Goal: Information Seeking & Learning: Check status

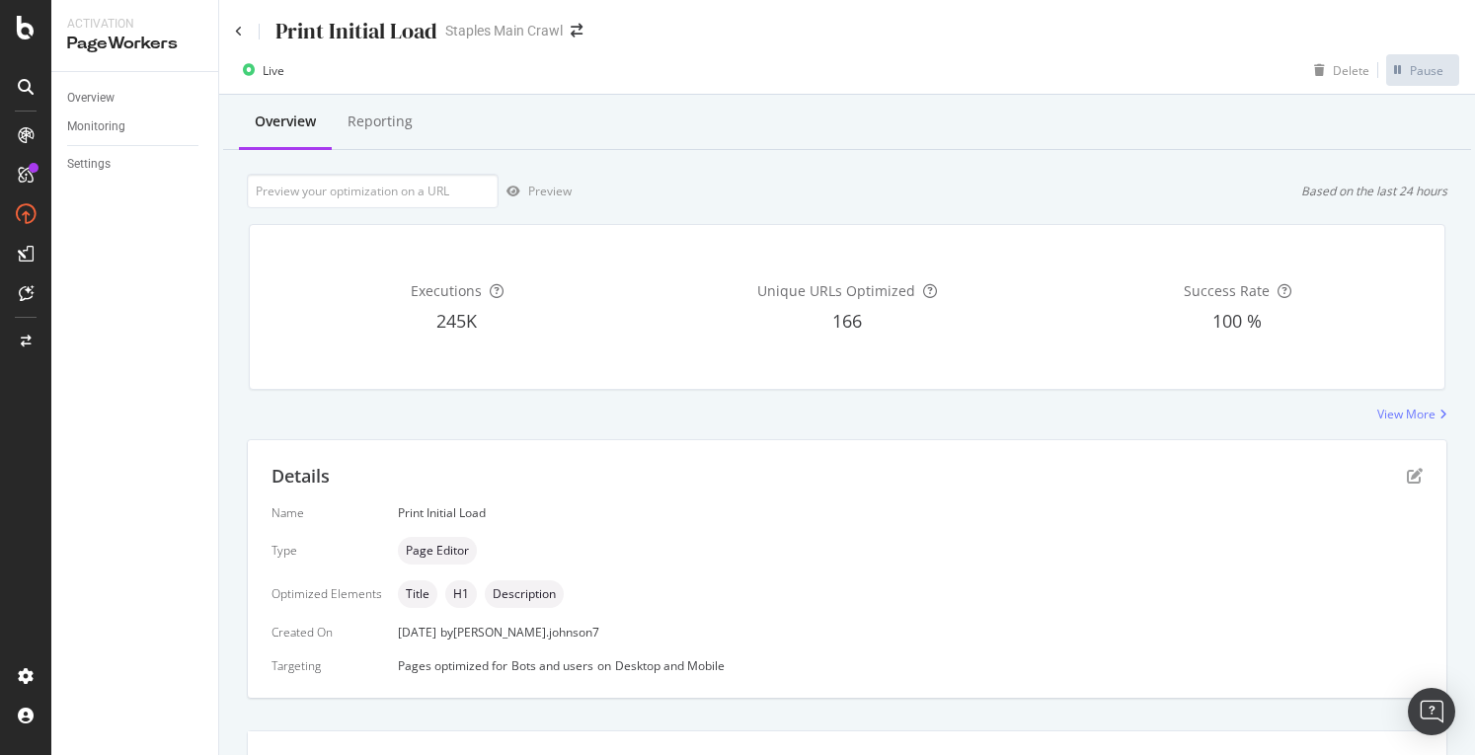
scroll to position [13, 0]
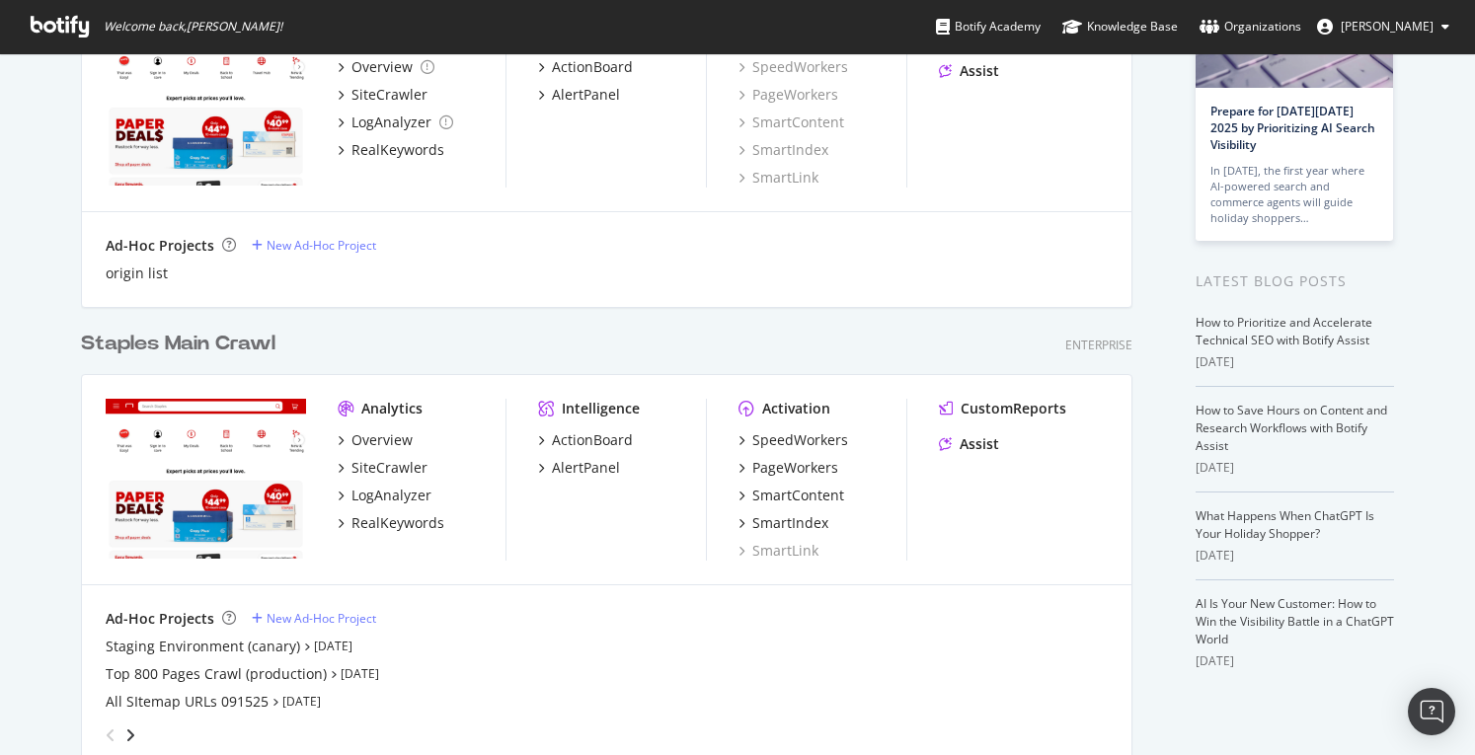
scroll to position [197, 0]
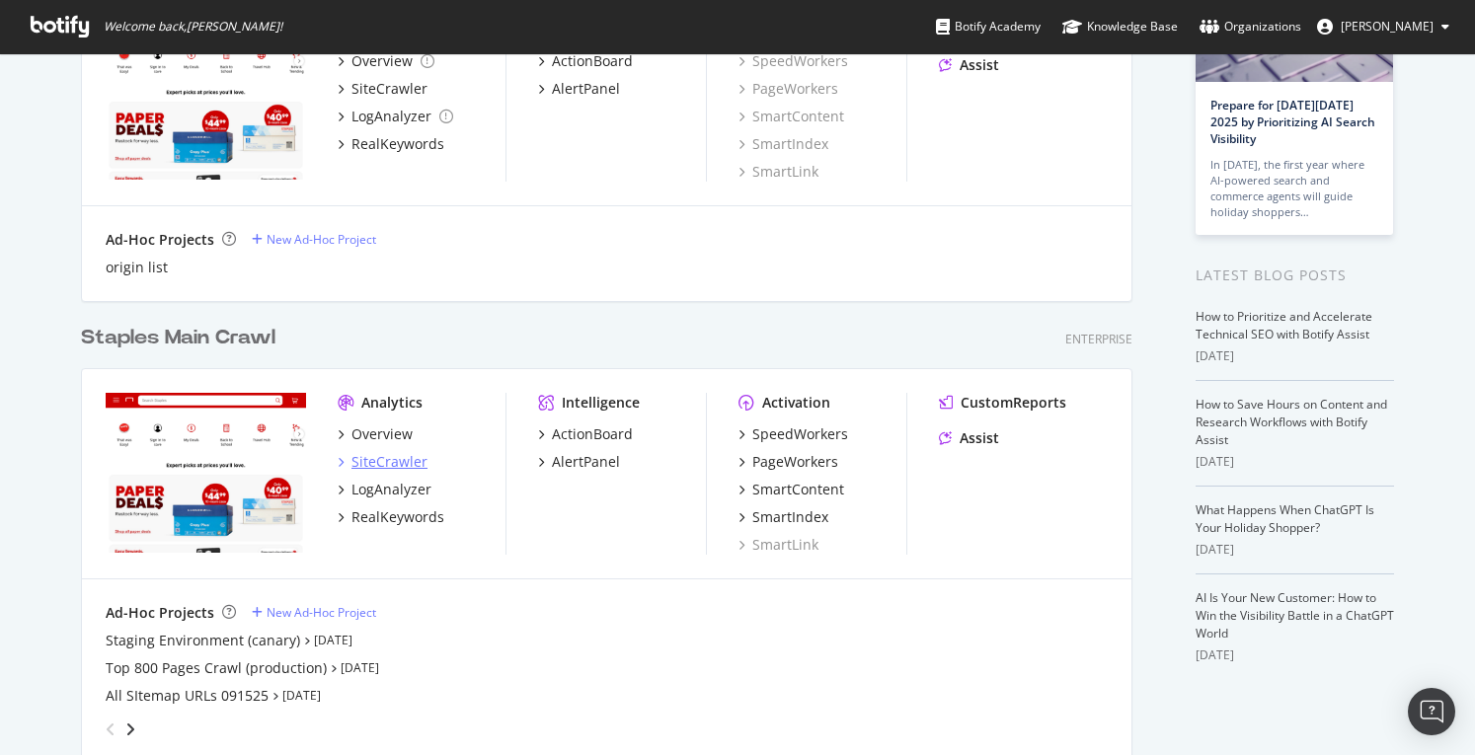
click at [390, 461] on div "SiteCrawler" at bounding box center [390, 462] width 76 height 20
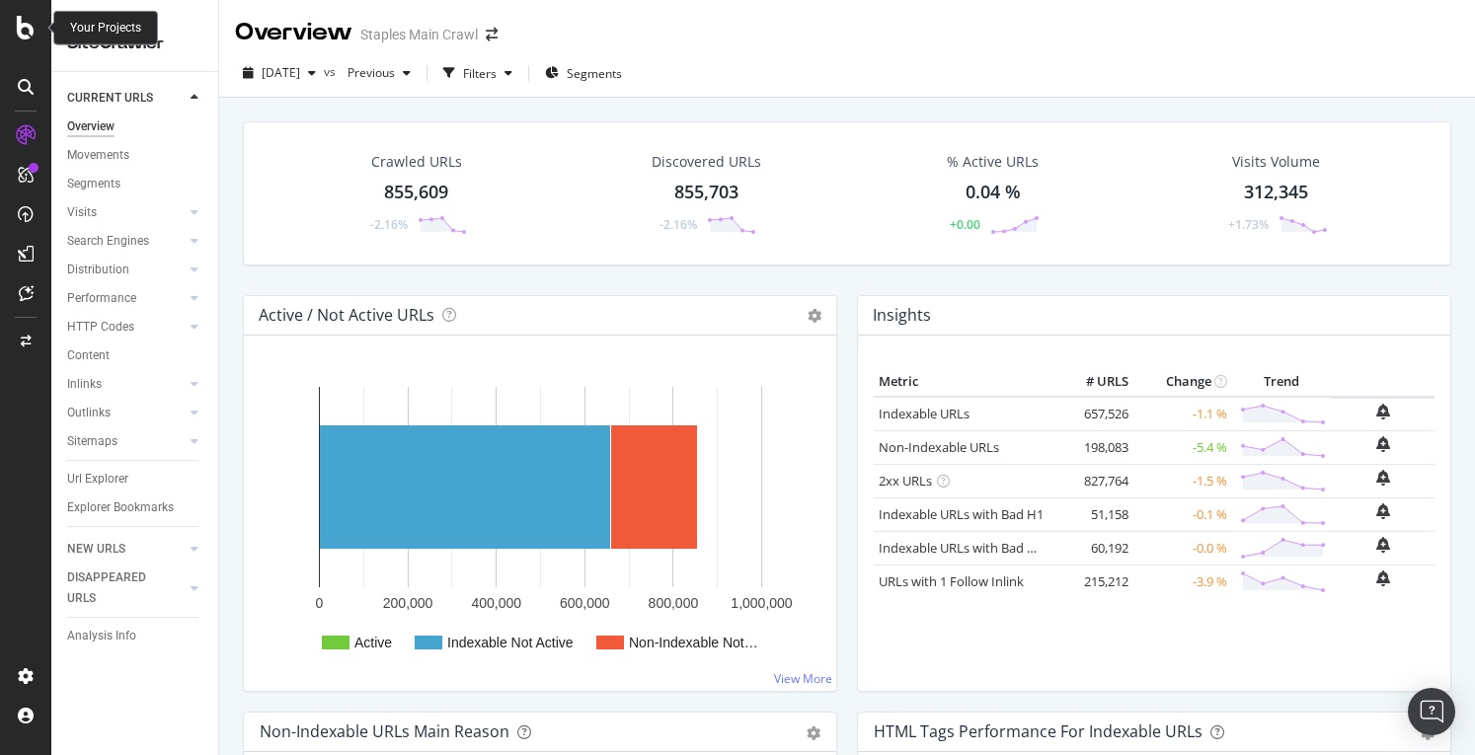
click at [19, 29] on icon at bounding box center [26, 28] width 18 height 24
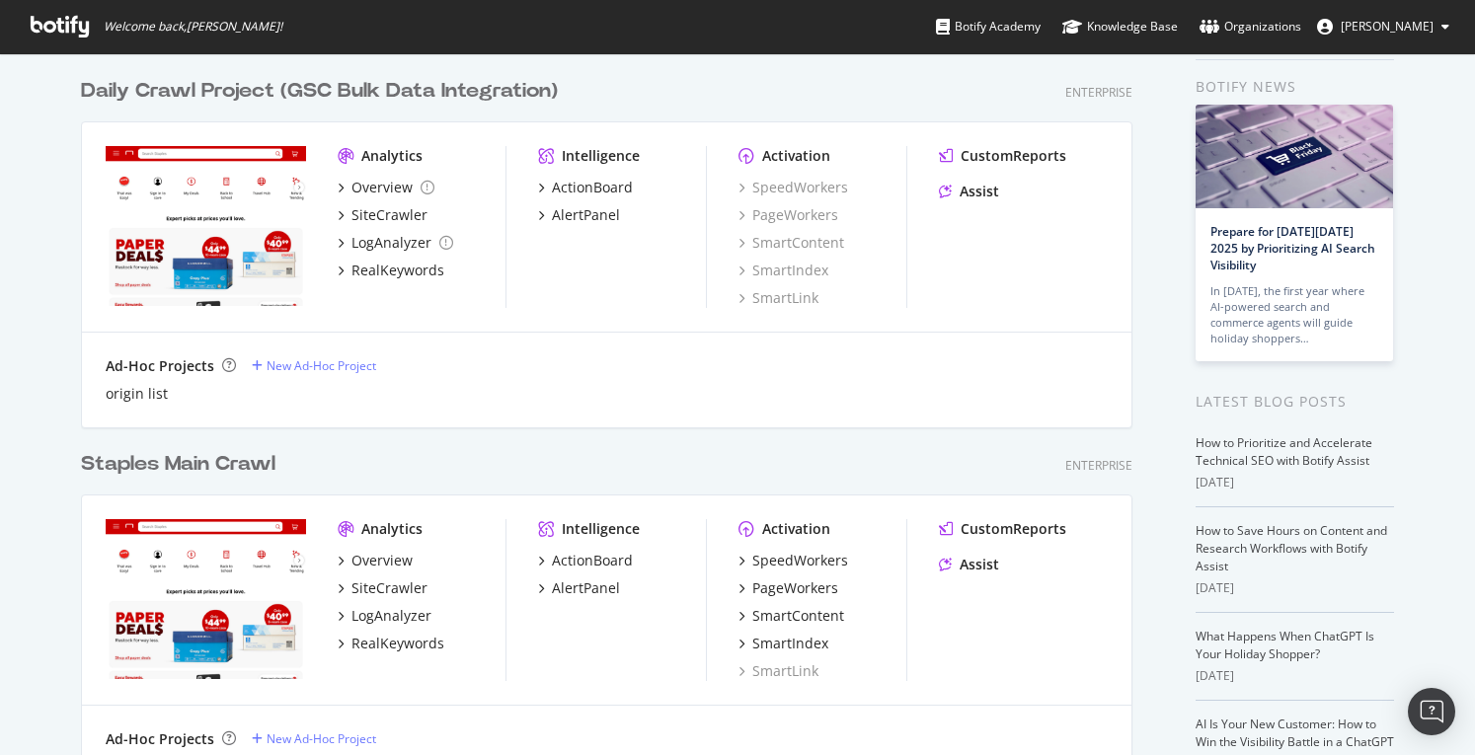
scroll to position [197, 0]
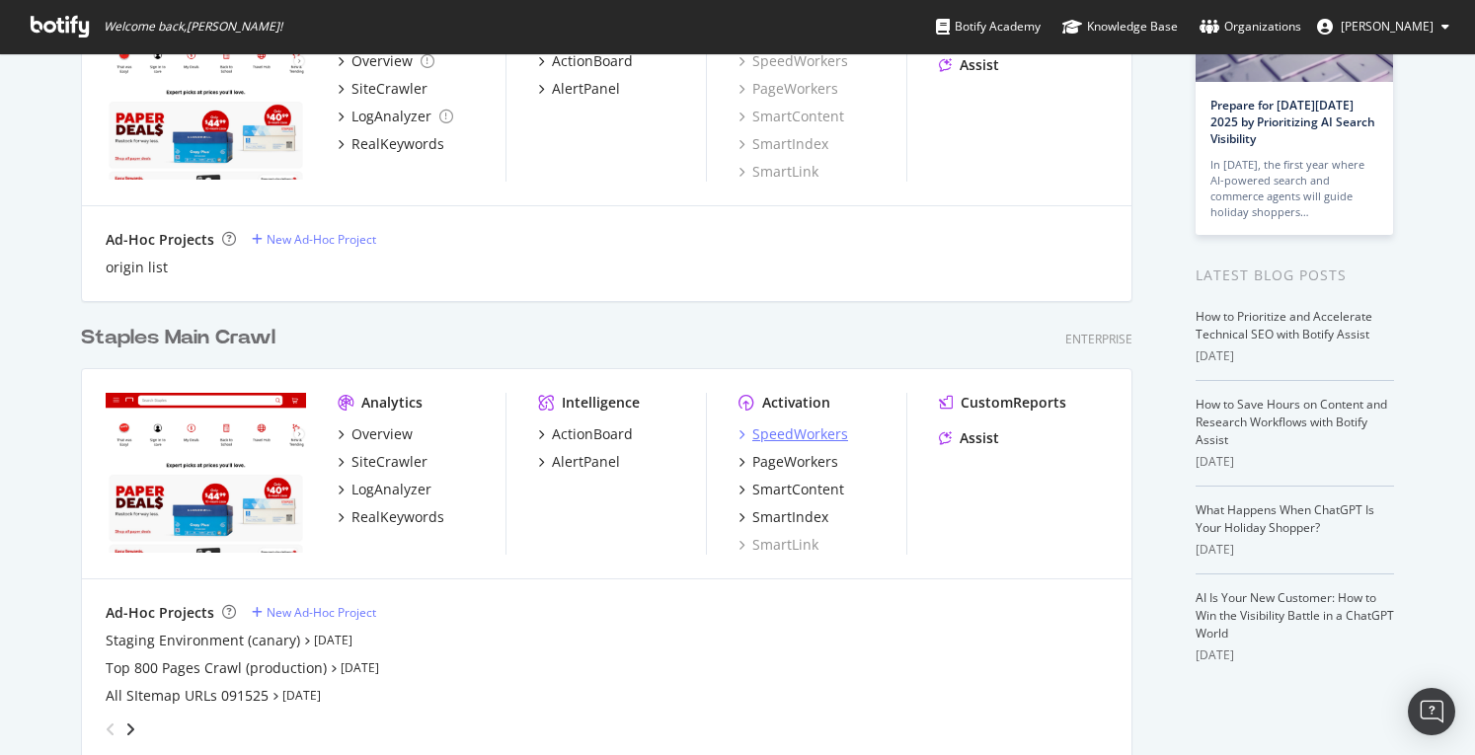
click at [771, 431] on div "SpeedWorkers" at bounding box center [800, 435] width 96 height 20
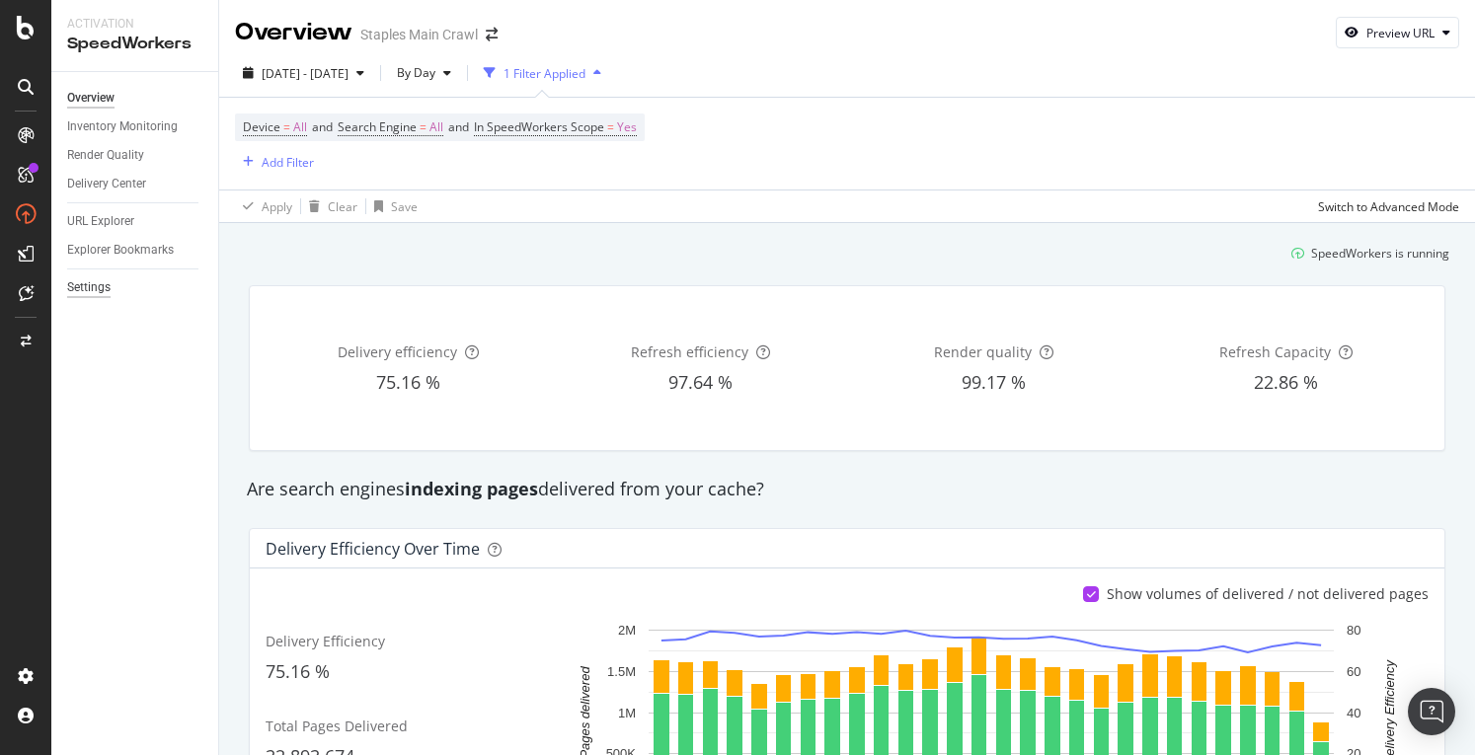
click at [109, 287] on div "Settings" at bounding box center [88, 287] width 43 height 21
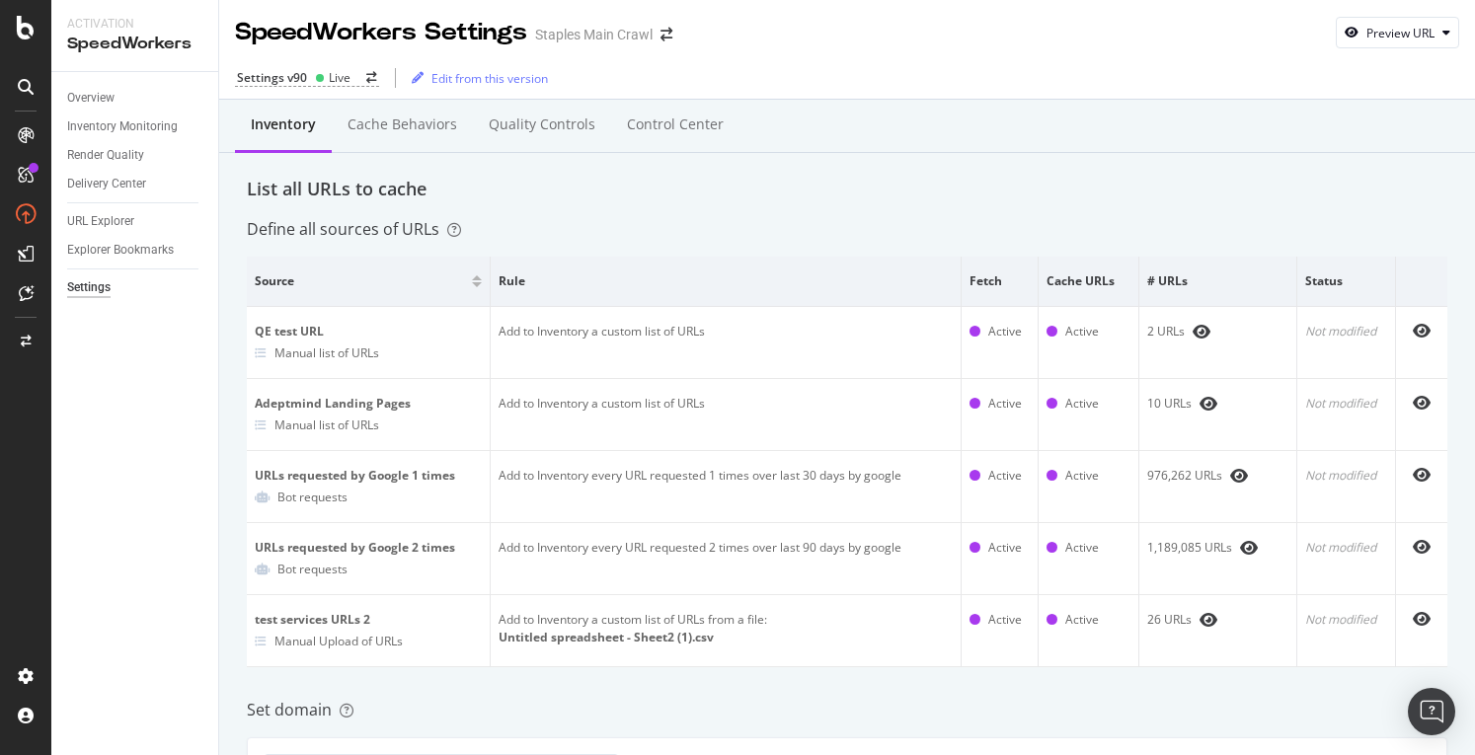
click at [942, 177] on div "List all URLs to cache" at bounding box center [847, 190] width 1201 height 26
click at [691, 127] on div "Control Center" at bounding box center [675, 125] width 97 height 20
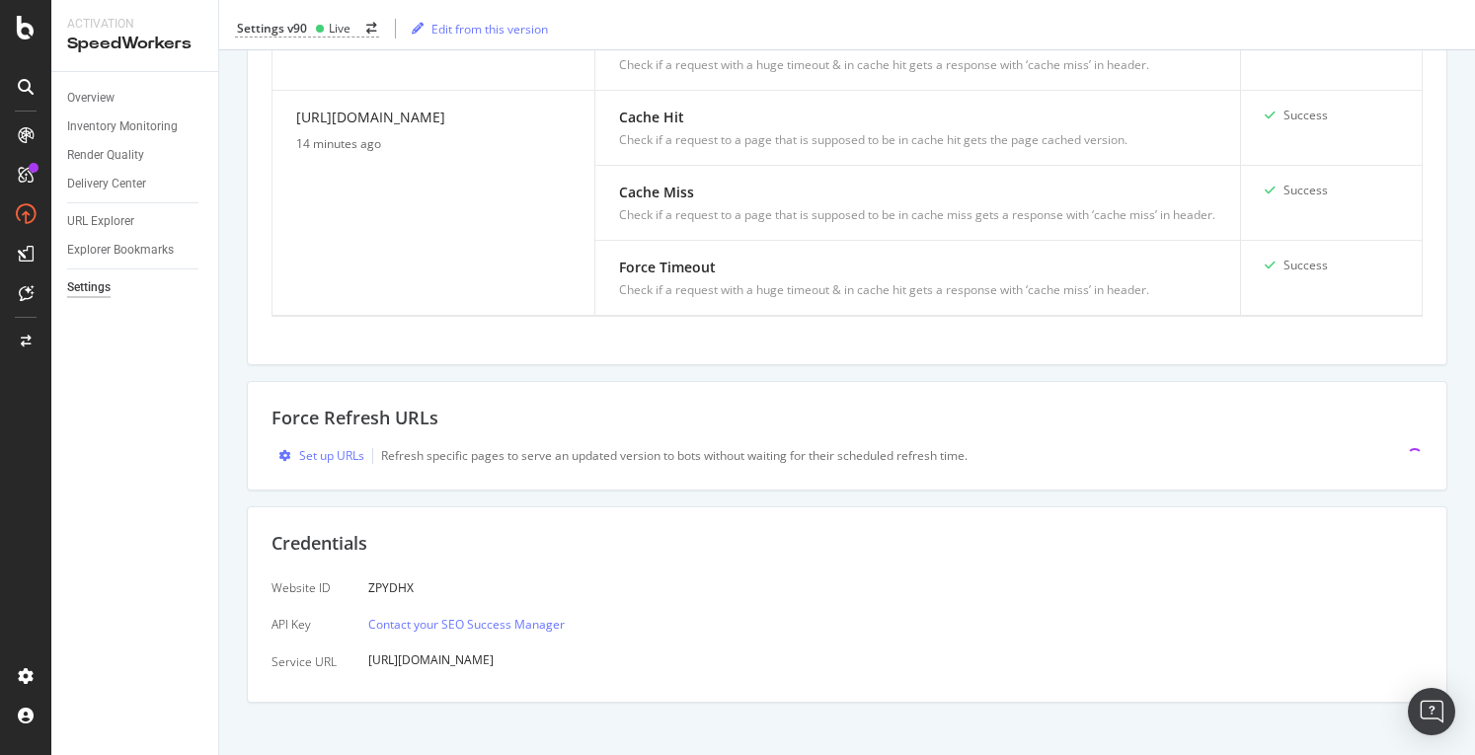
scroll to position [794, 0]
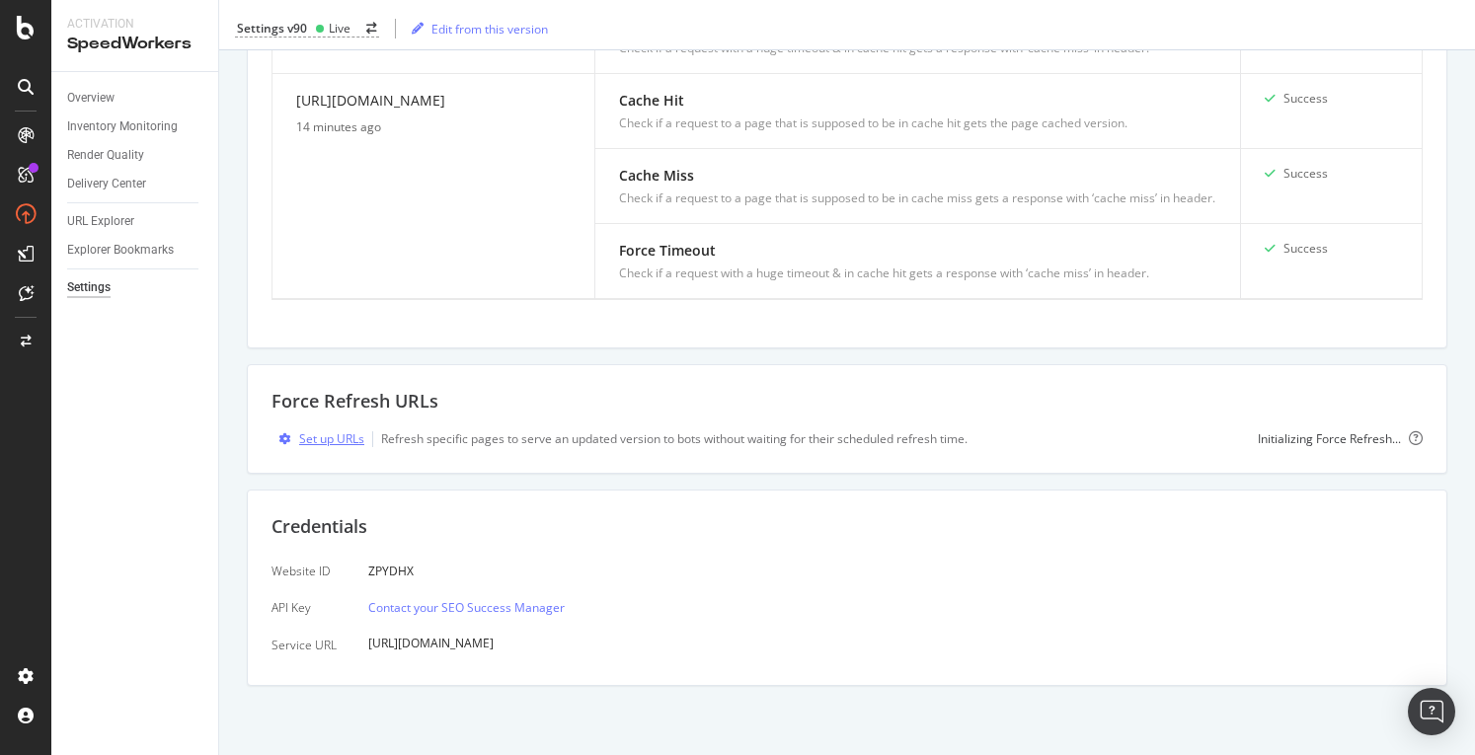
click at [338, 442] on div "Set up URLs" at bounding box center [331, 439] width 65 height 17
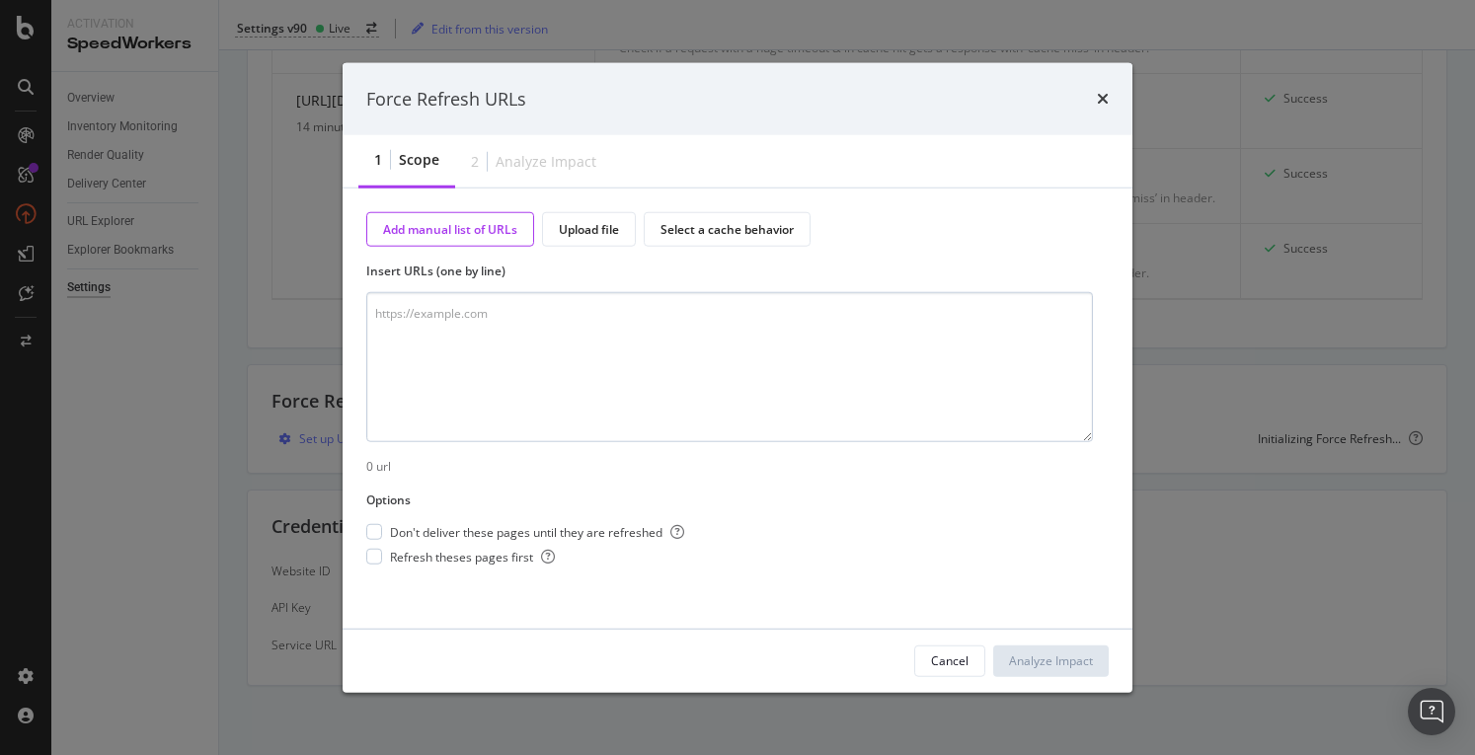
click at [439, 323] on textarea "modal" at bounding box center [729, 367] width 727 height 150
click at [1104, 103] on icon "times" at bounding box center [1103, 99] width 12 height 16
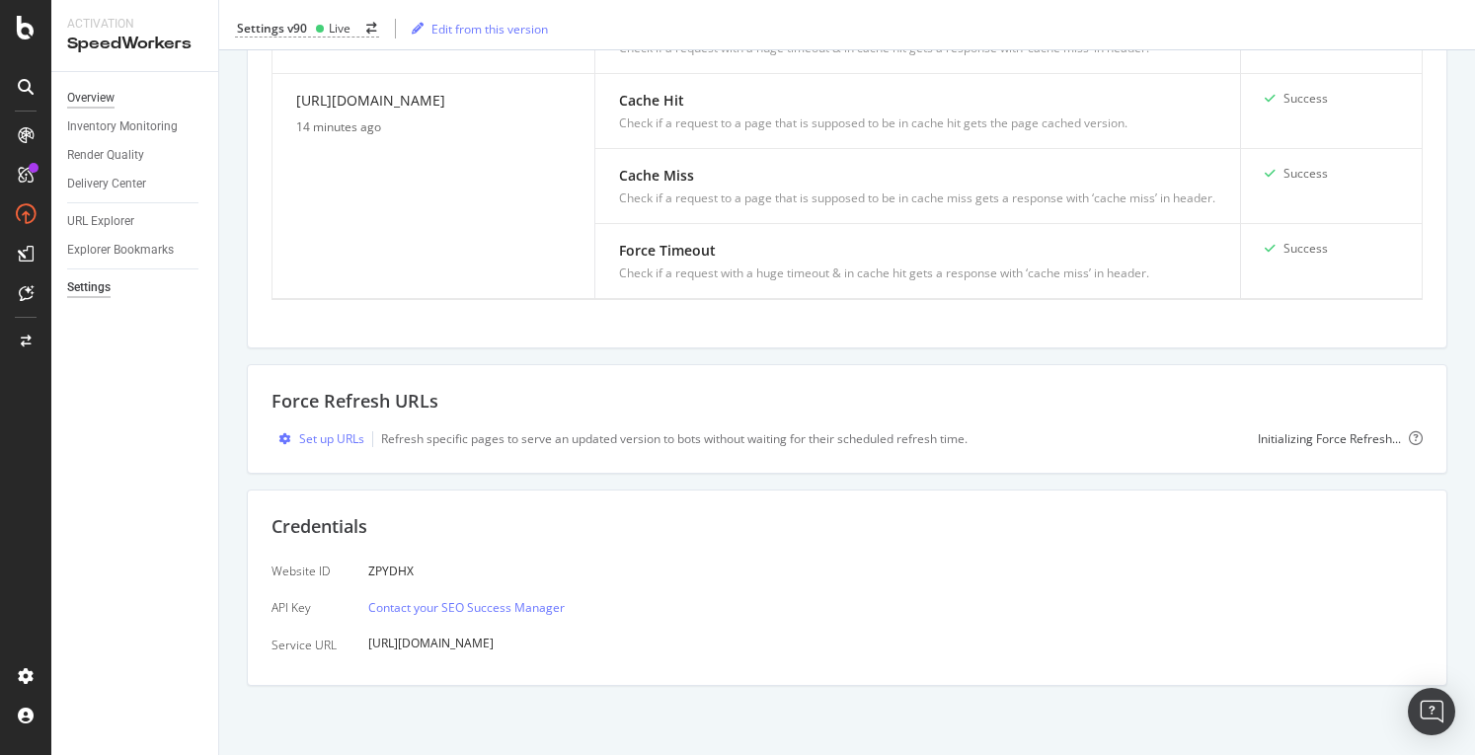
click at [82, 92] on div "Overview" at bounding box center [90, 98] width 47 height 21
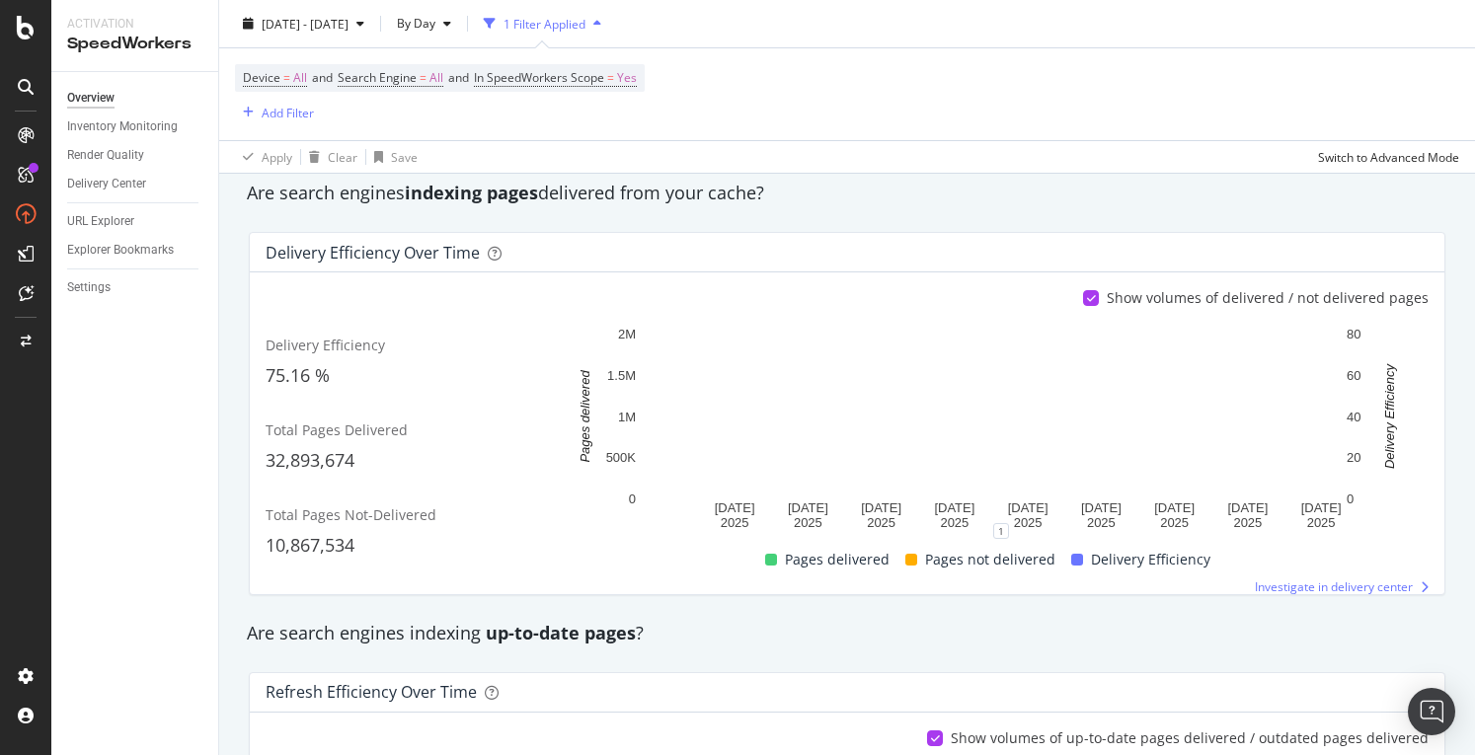
scroll to position [691, 0]
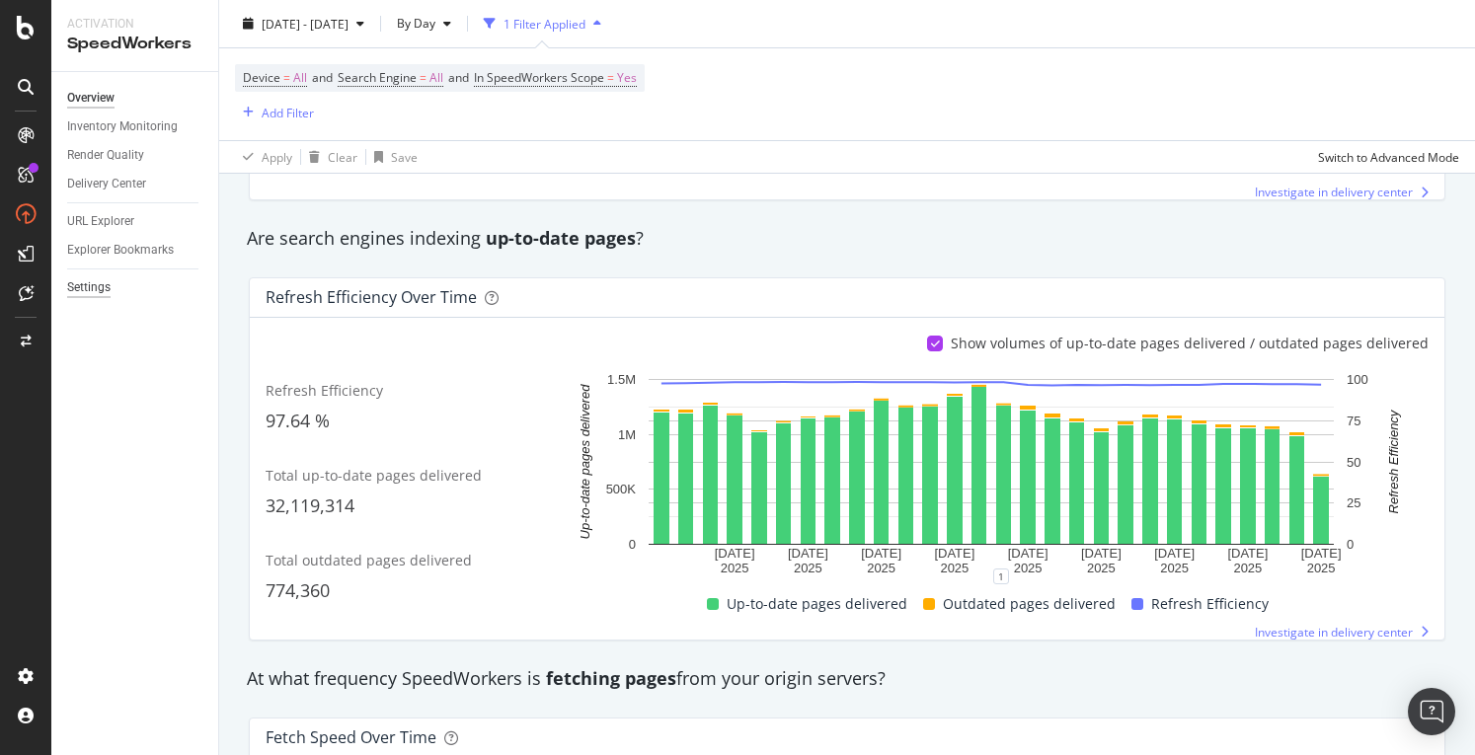
click at [88, 286] on div "Settings" at bounding box center [88, 287] width 43 height 21
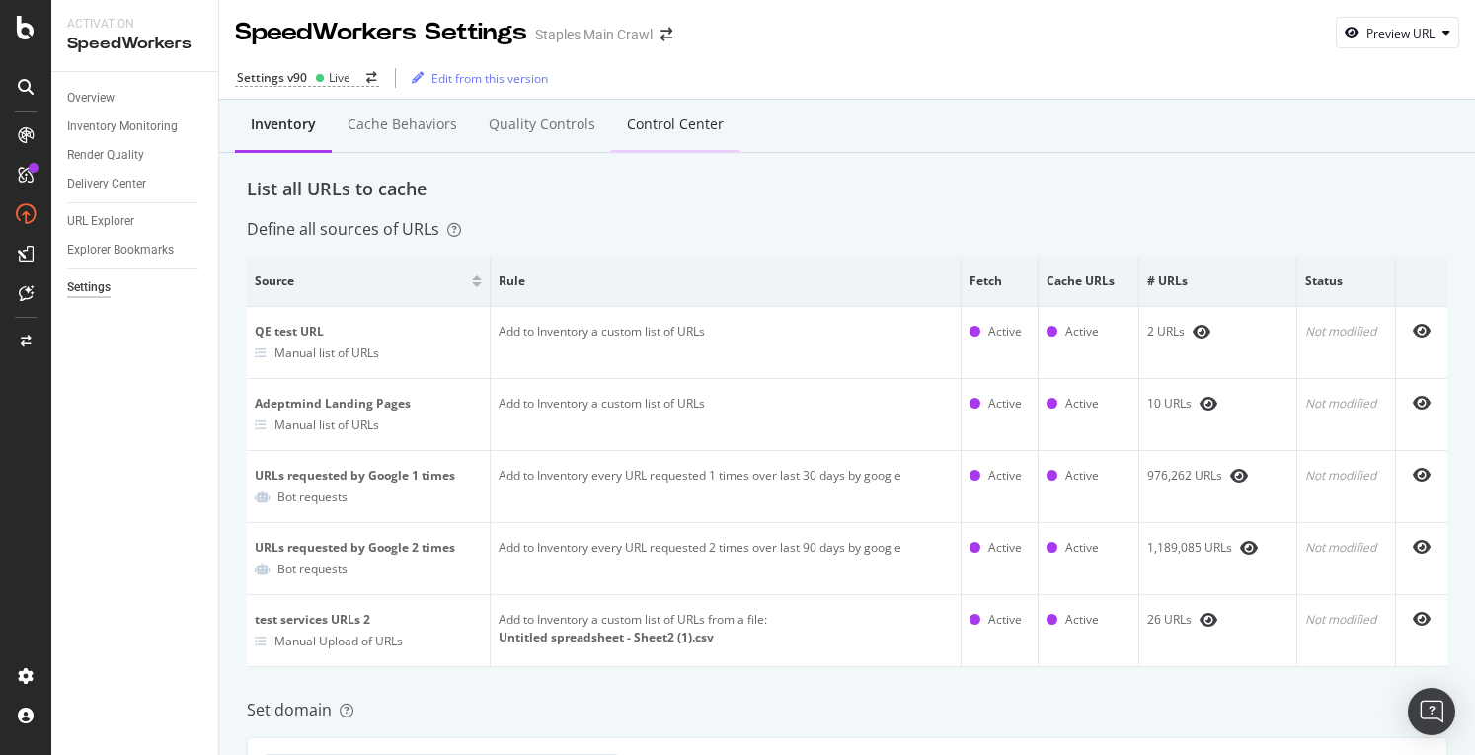
click at [650, 119] on div "Control Center" at bounding box center [675, 125] width 97 height 20
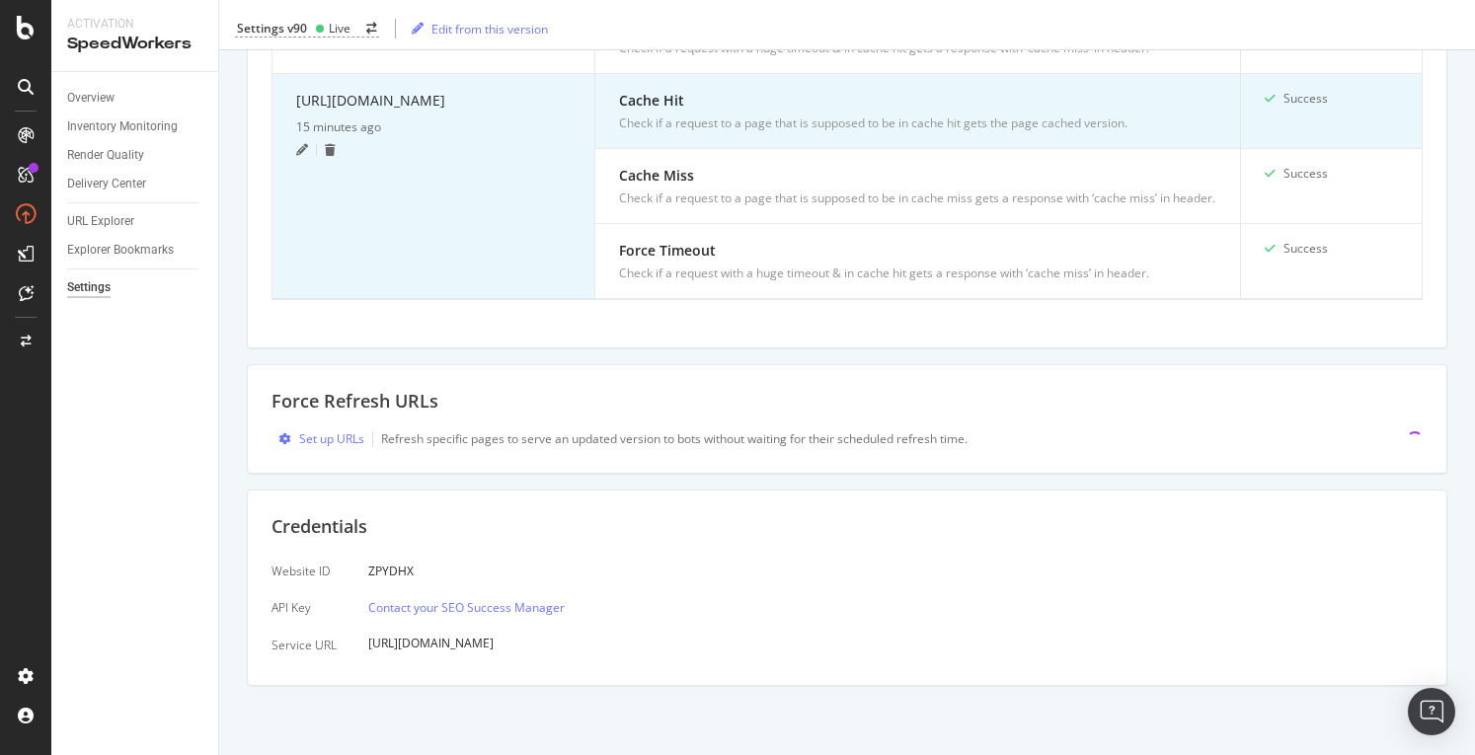
scroll to position [794, 0]
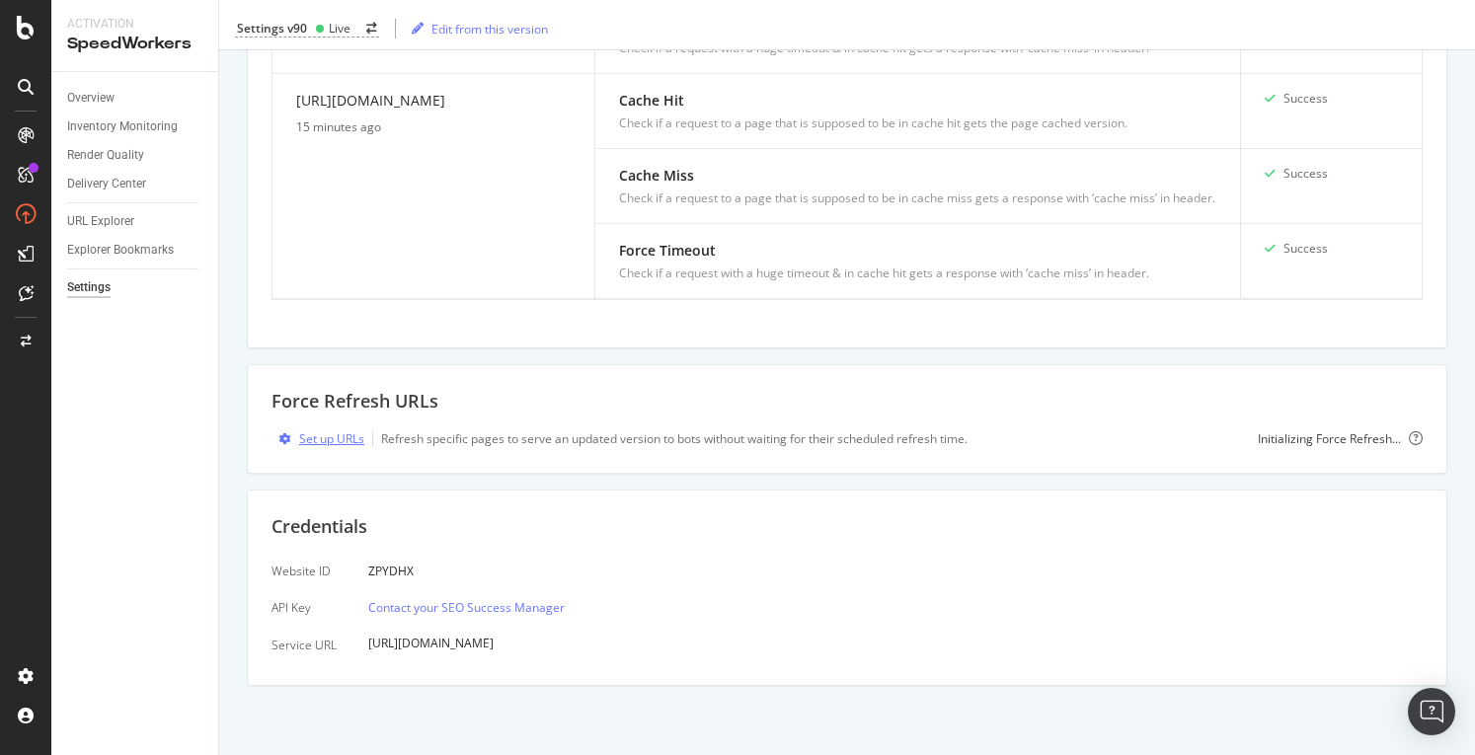
click at [341, 440] on div "Set up URLs" at bounding box center [331, 439] width 65 height 17
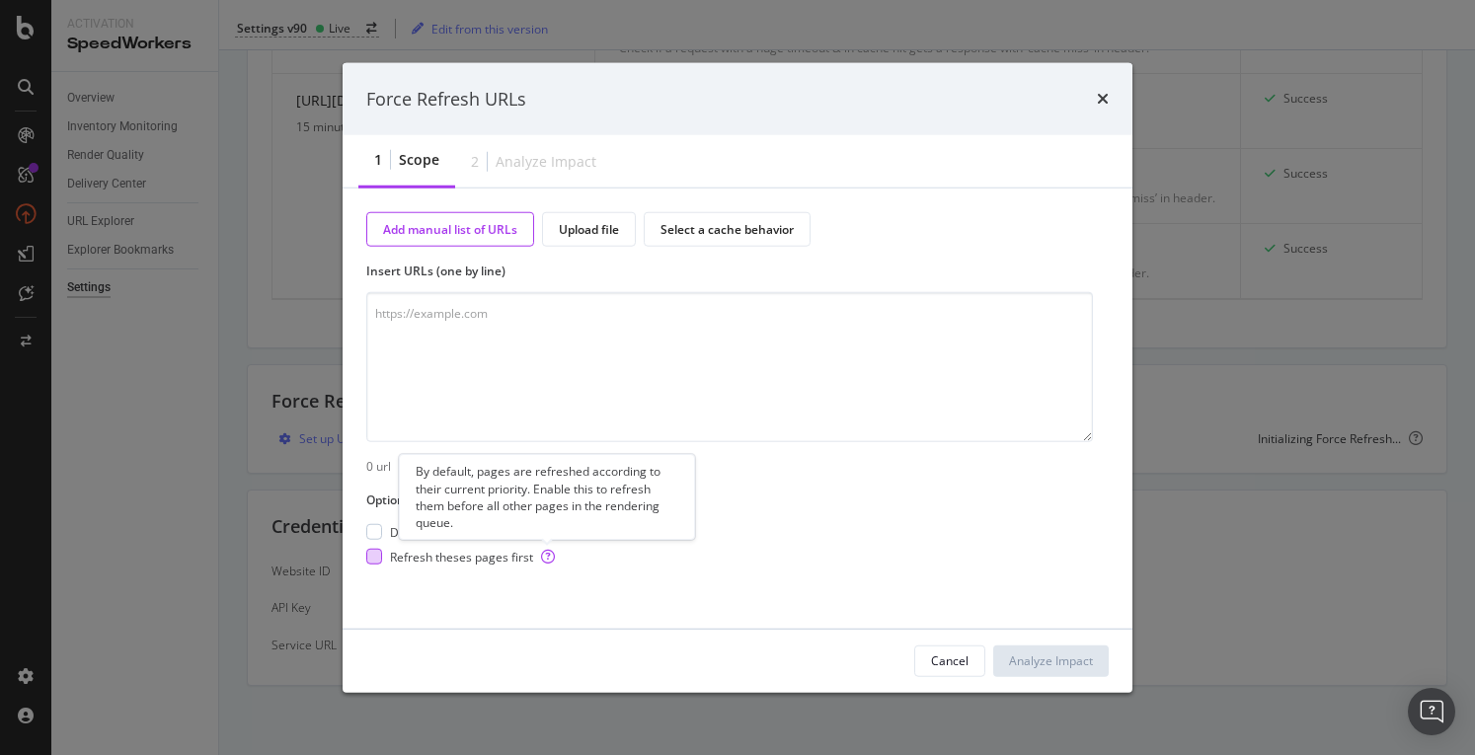
click at [541, 556] on icon "modal" at bounding box center [548, 557] width 14 height 14
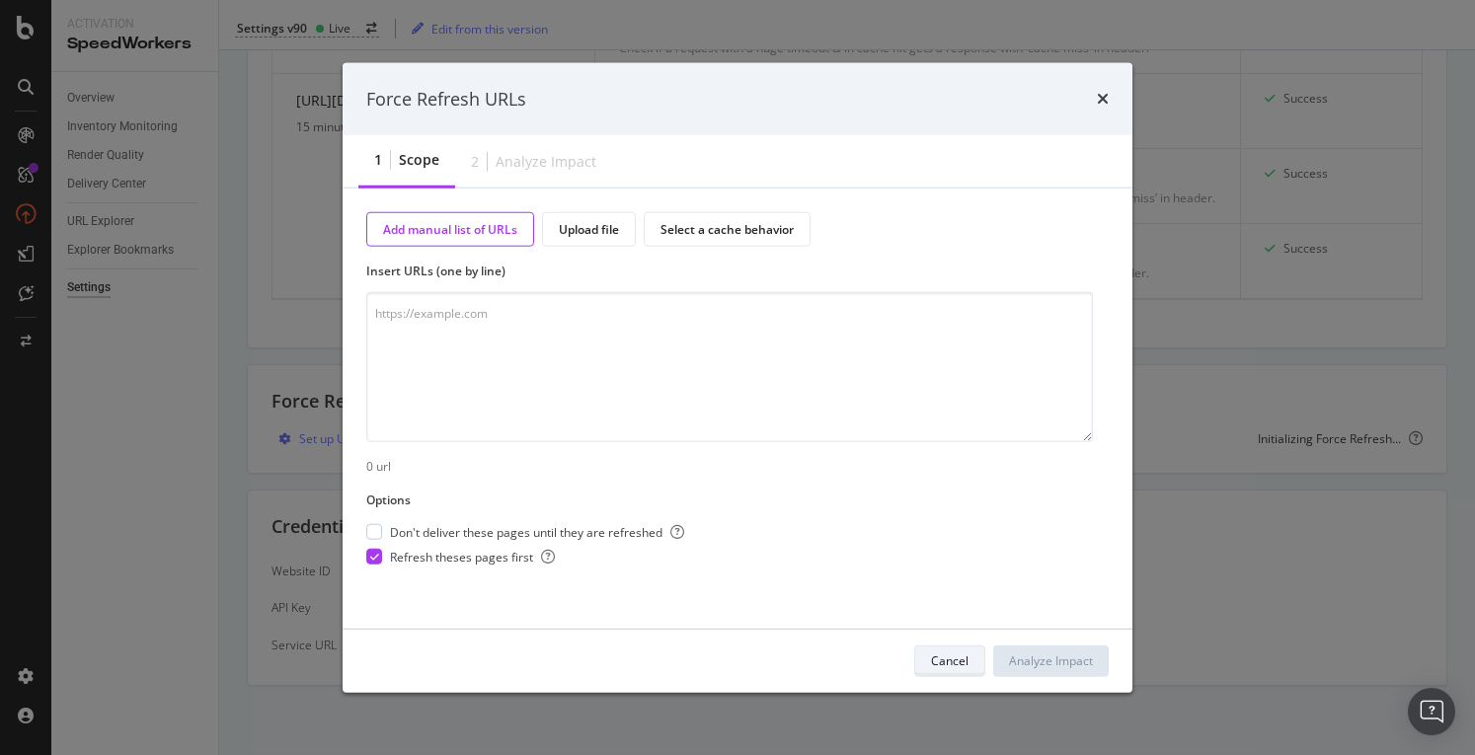
click at [948, 654] on div "Cancel" at bounding box center [950, 661] width 38 height 17
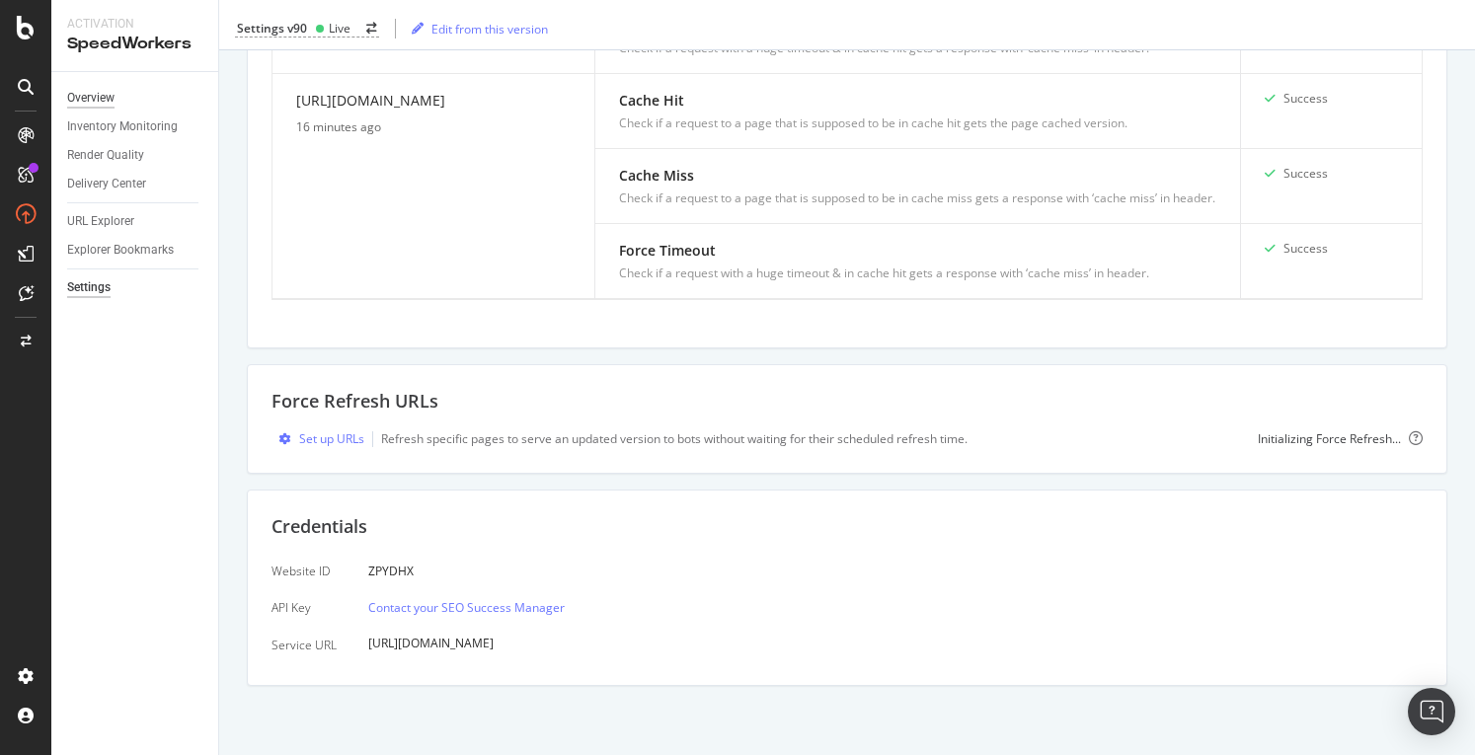
click at [101, 98] on div "Overview" at bounding box center [90, 98] width 47 height 21
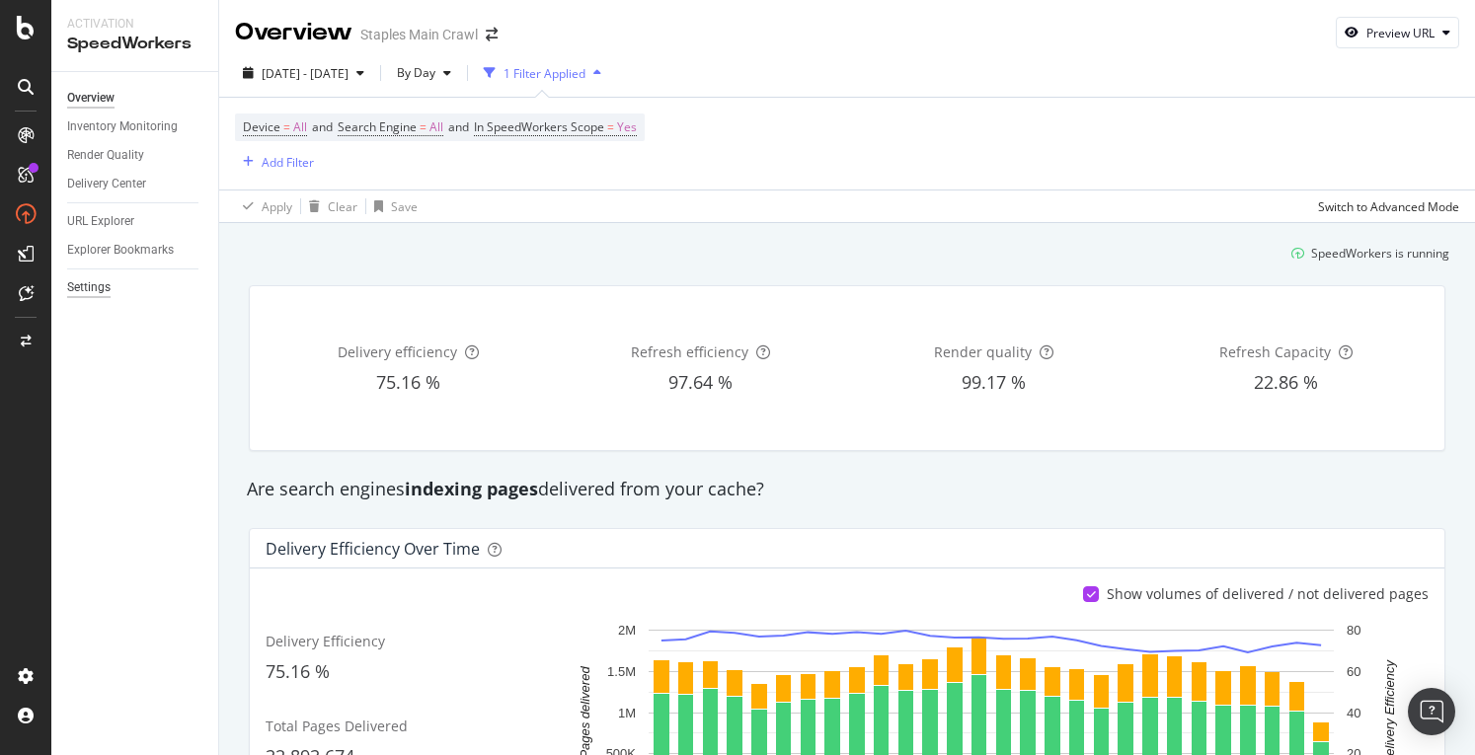
click at [94, 279] on div "Settings" at bounding box center [88, 287] width 43 height 21
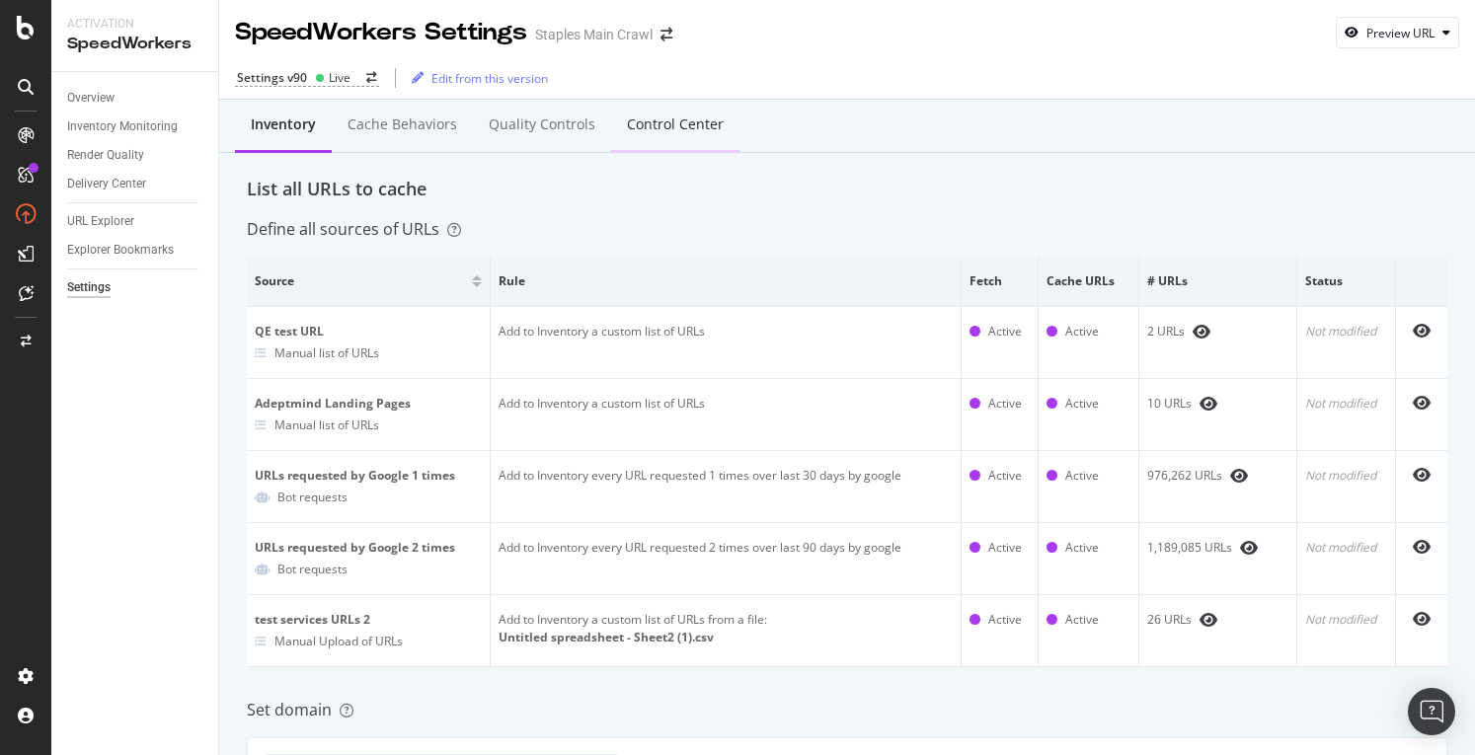
click at [644, 112] on div "Control Center" at bounding box center [675, 126] width 128 height 54
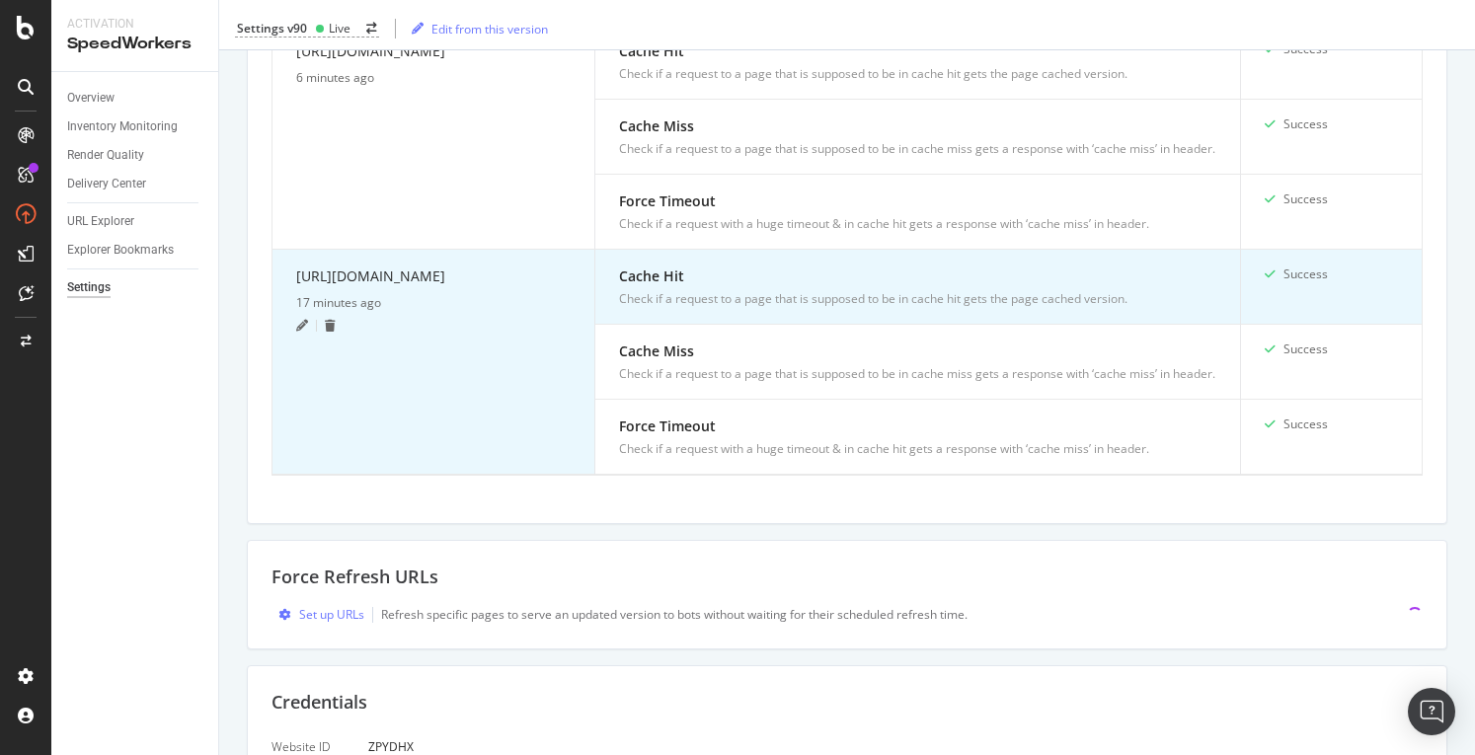
scroll to position [592, 0]
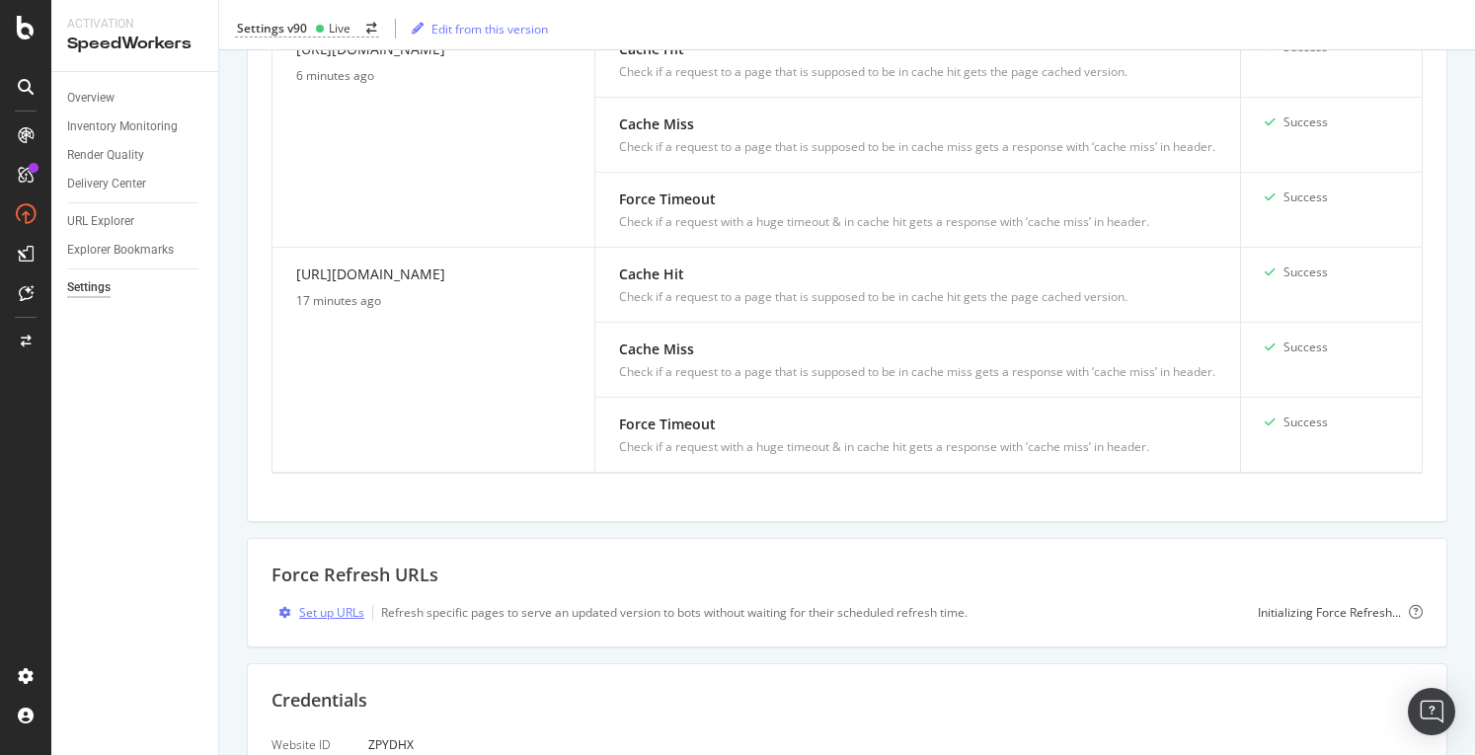
click at [320, 621] on div "Set up URLs" at bounding box center [331, 612] width 65 height 17
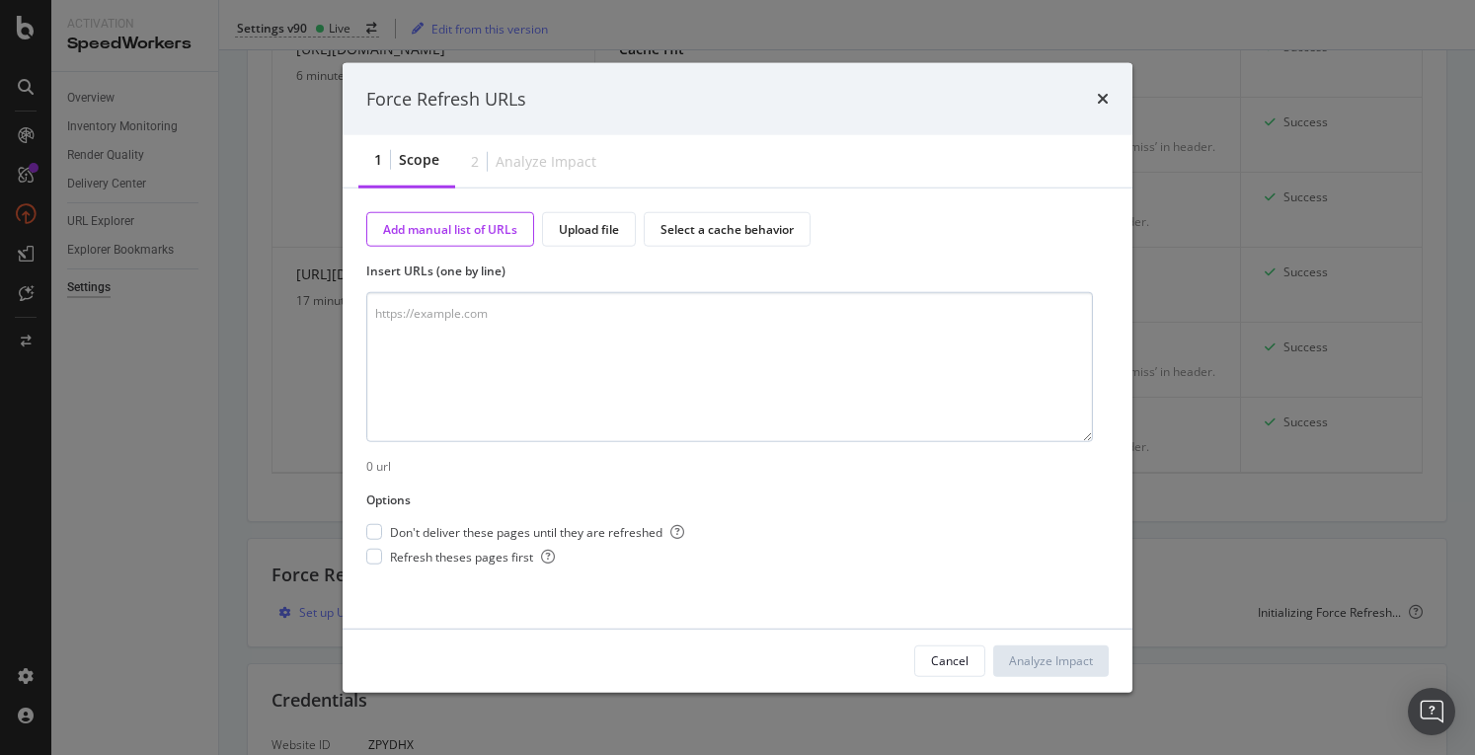
click at [535, 345] on textarea "modal" at bounding box center [729, 367] width 727 height 150
click at [963, 657] on div "Cancel" at bounding box center [950, 661] width 38 height 17
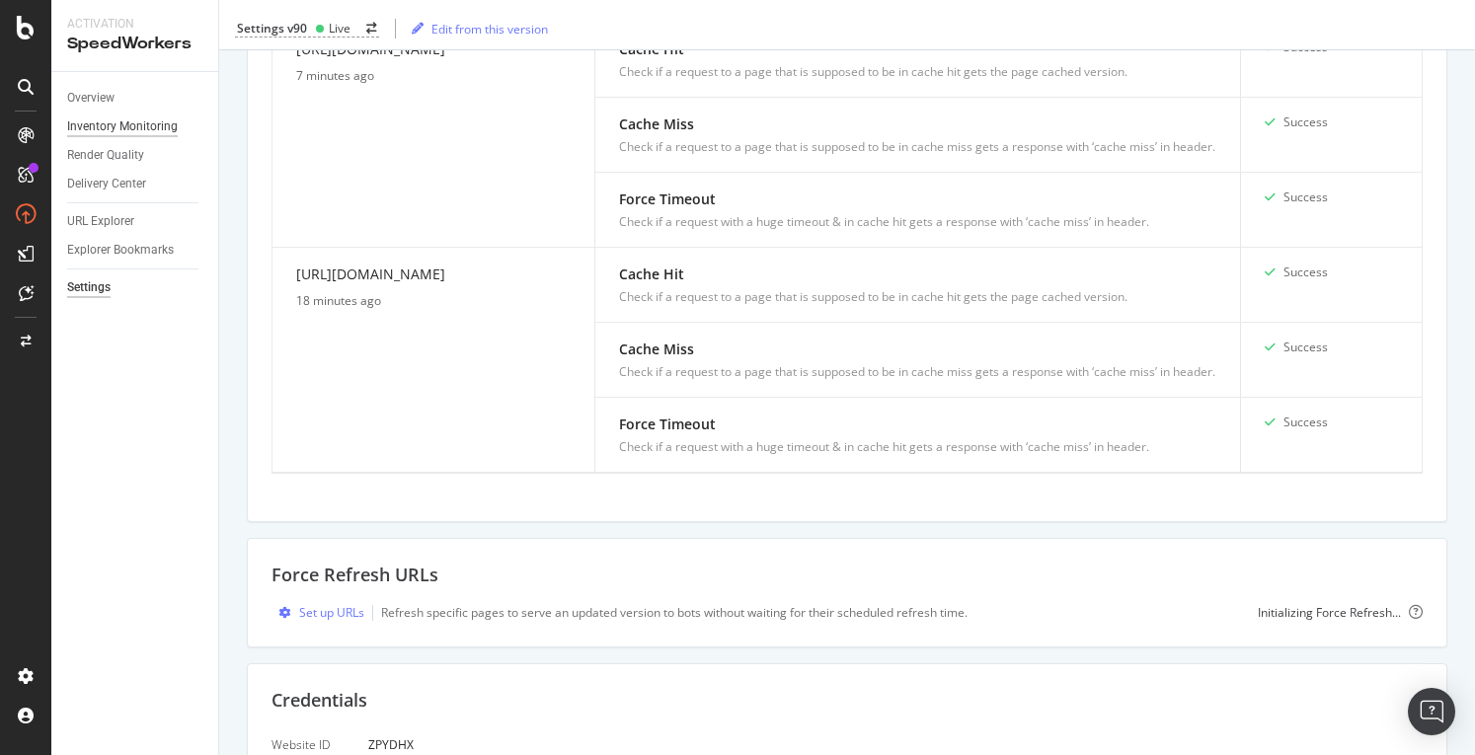
click at [124, 134] on div "Inventory Monitoring" at bounding box center [122, 127] width 111 height 21
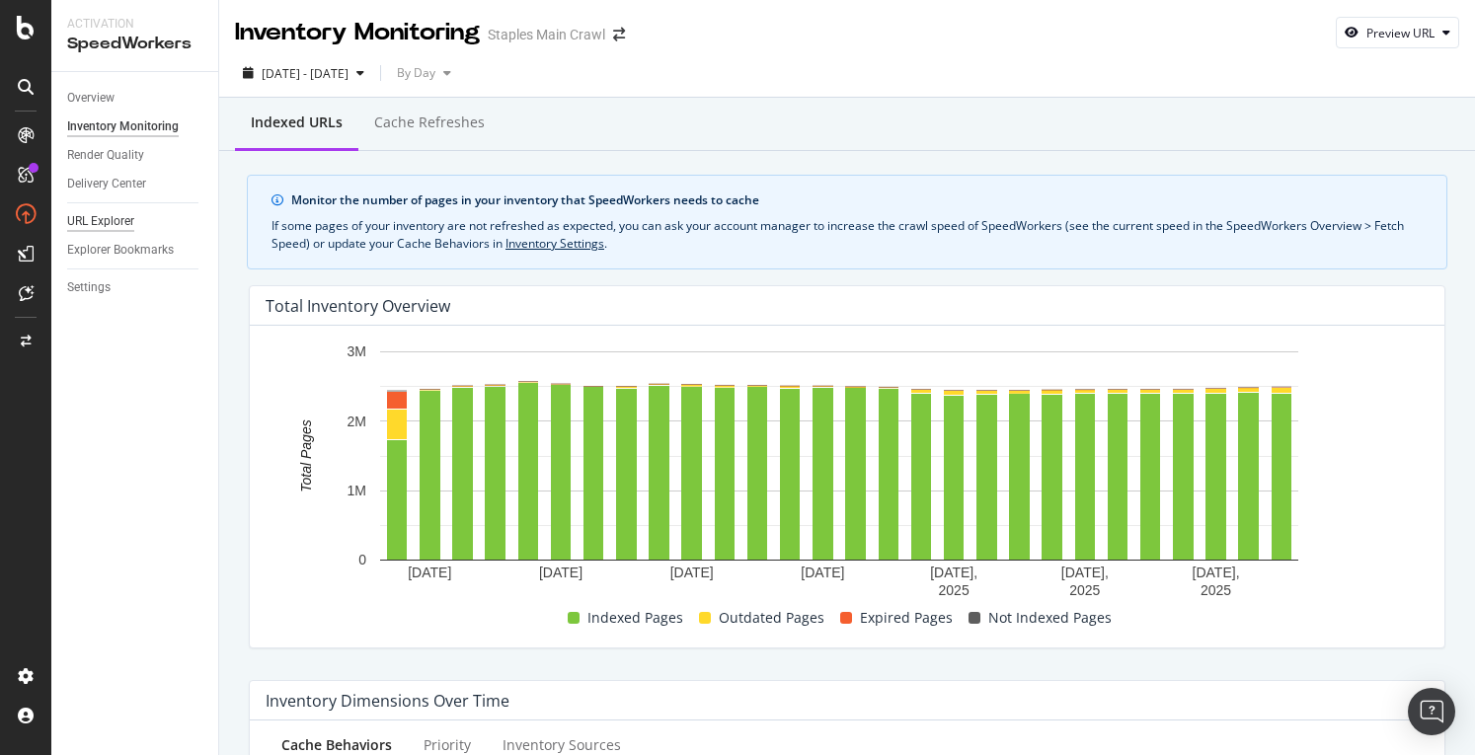
click at [97, 222] on div "URL Explorer" at bounding box center [100, 221] width 67 height 21
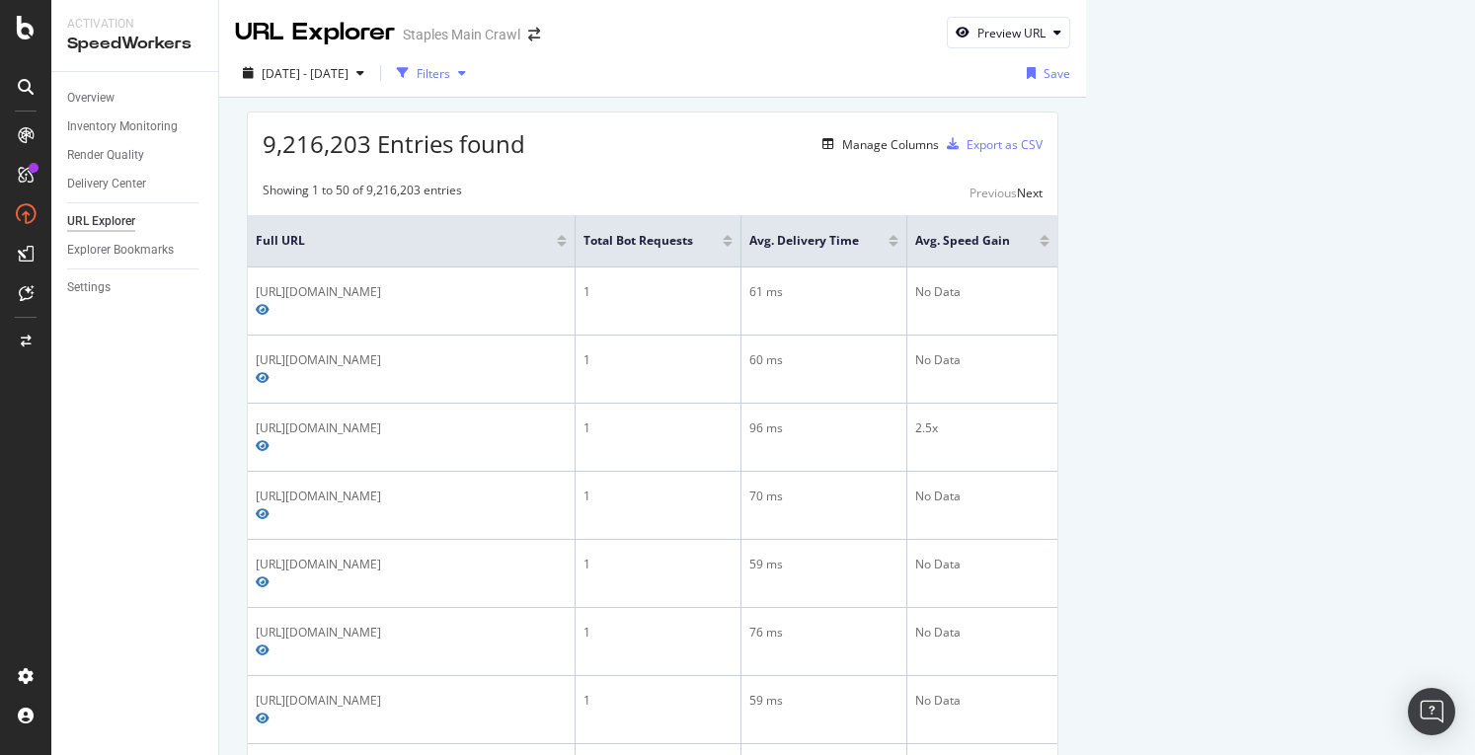
click at [466, 72] on icon "button" at bounding box center [462, 73] width 8 height 12
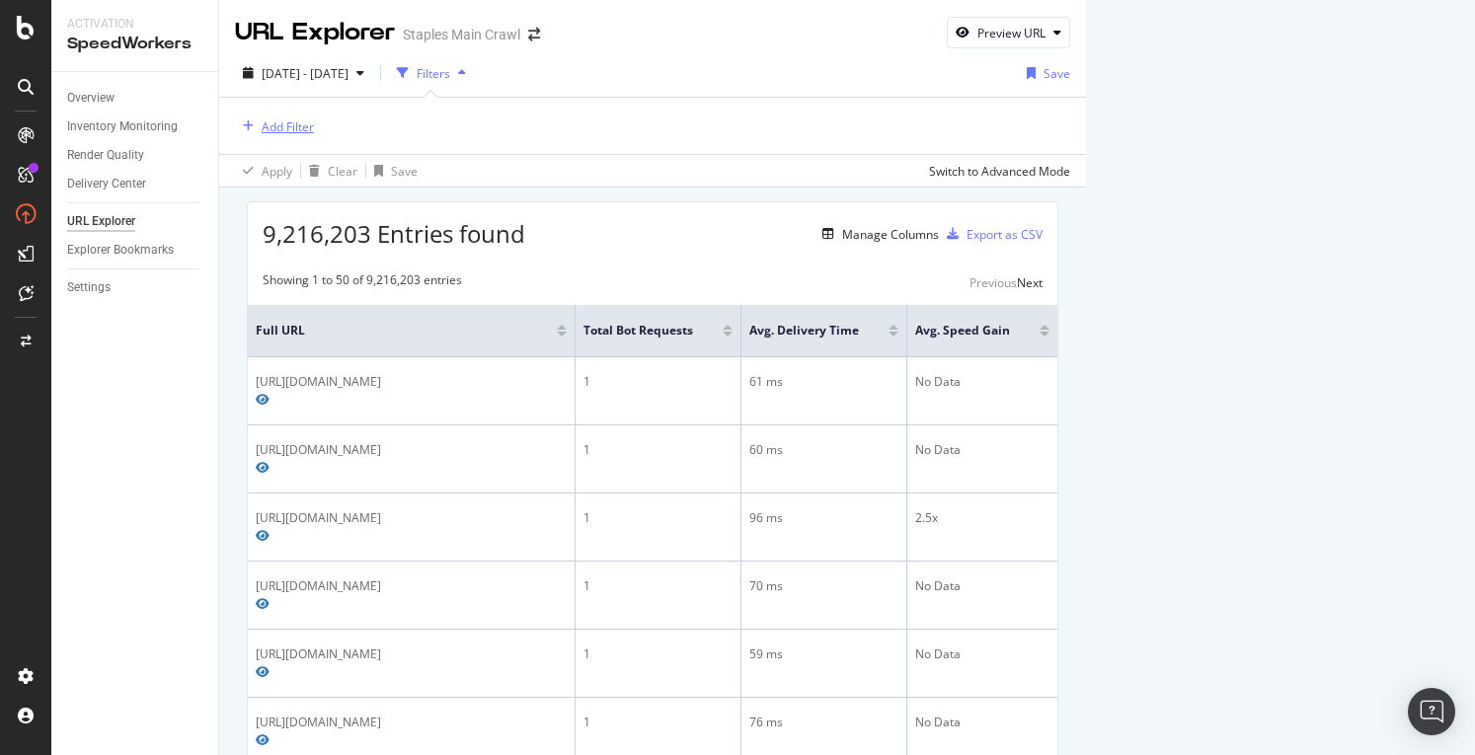
click at [266, 125] on div "Add Filter" at bounding box center [288, 126] width 52 height 17
type input "https://www.staples.com/Pens/cat_CL110001"
drag, startPoint x: 524, startPoint y: 125, endPoint x: 15, endPoint y: 102, distance: 510.1
click at [15, 102] on body "Activation SpeedWorkers Overview Inventory Monitoring Render Quality Delivery C…" at bounding box center [737, 377] width 1475 height 755
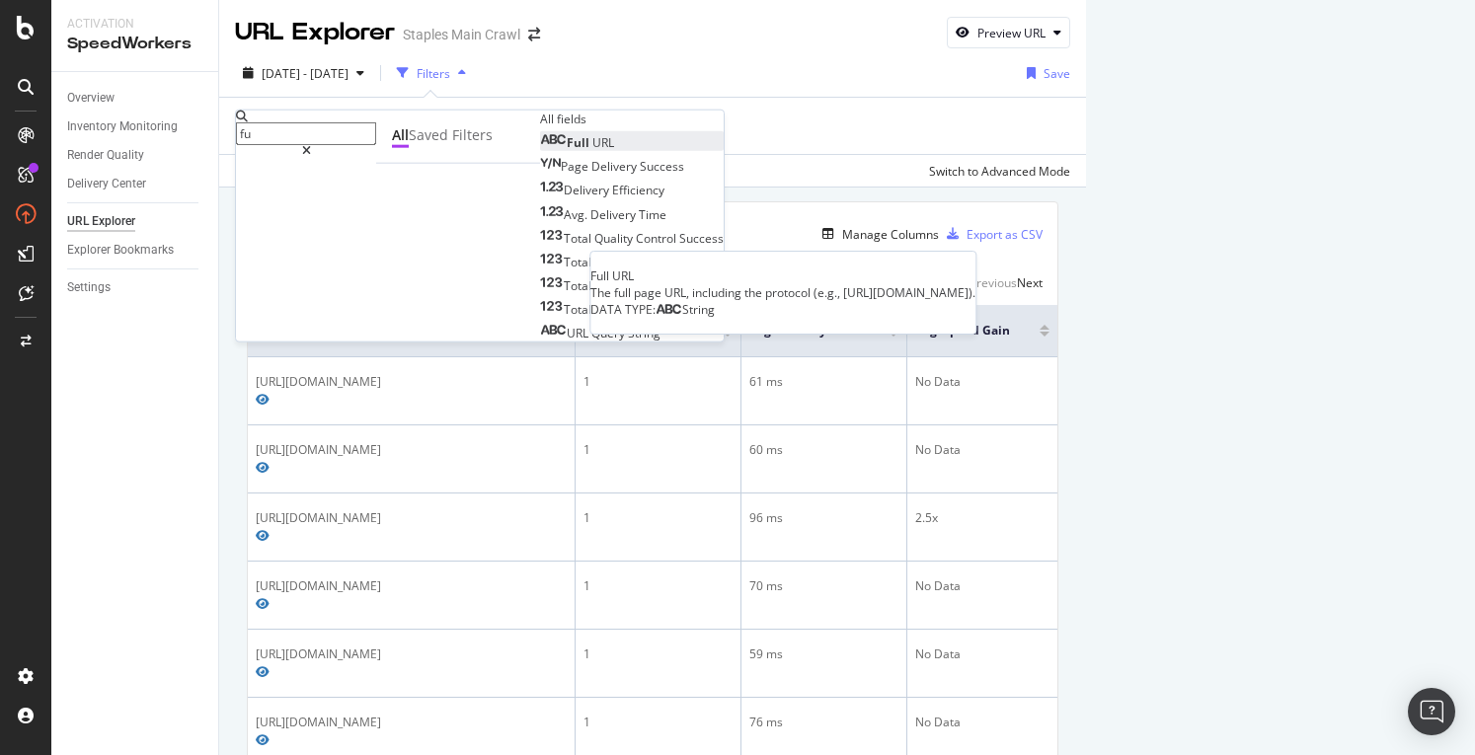
type input "fu"
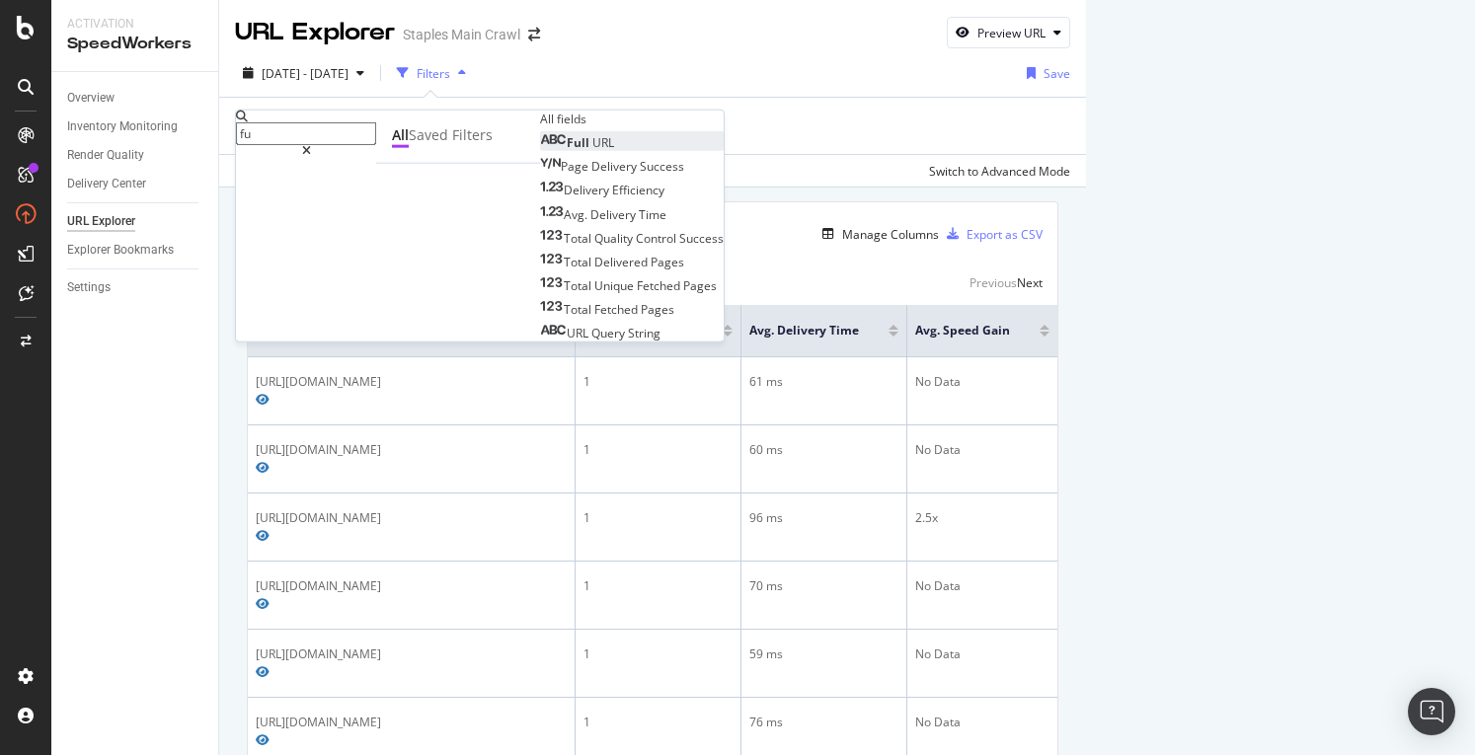
click at [540, 151] on div "Full URL" at bounding box center [577, 142] width 74 height 17
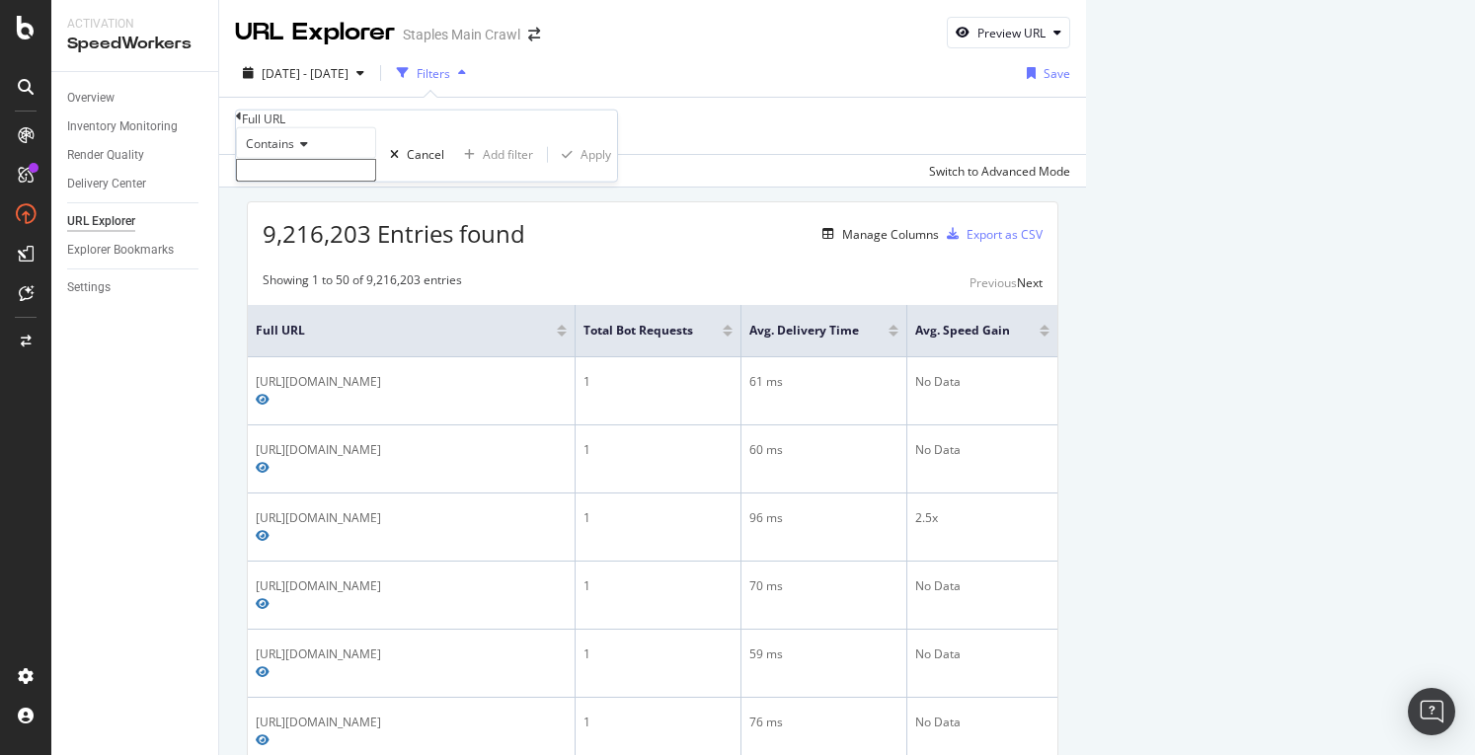
paste input "https://www.staples.com/Pens/cat_CL110001"
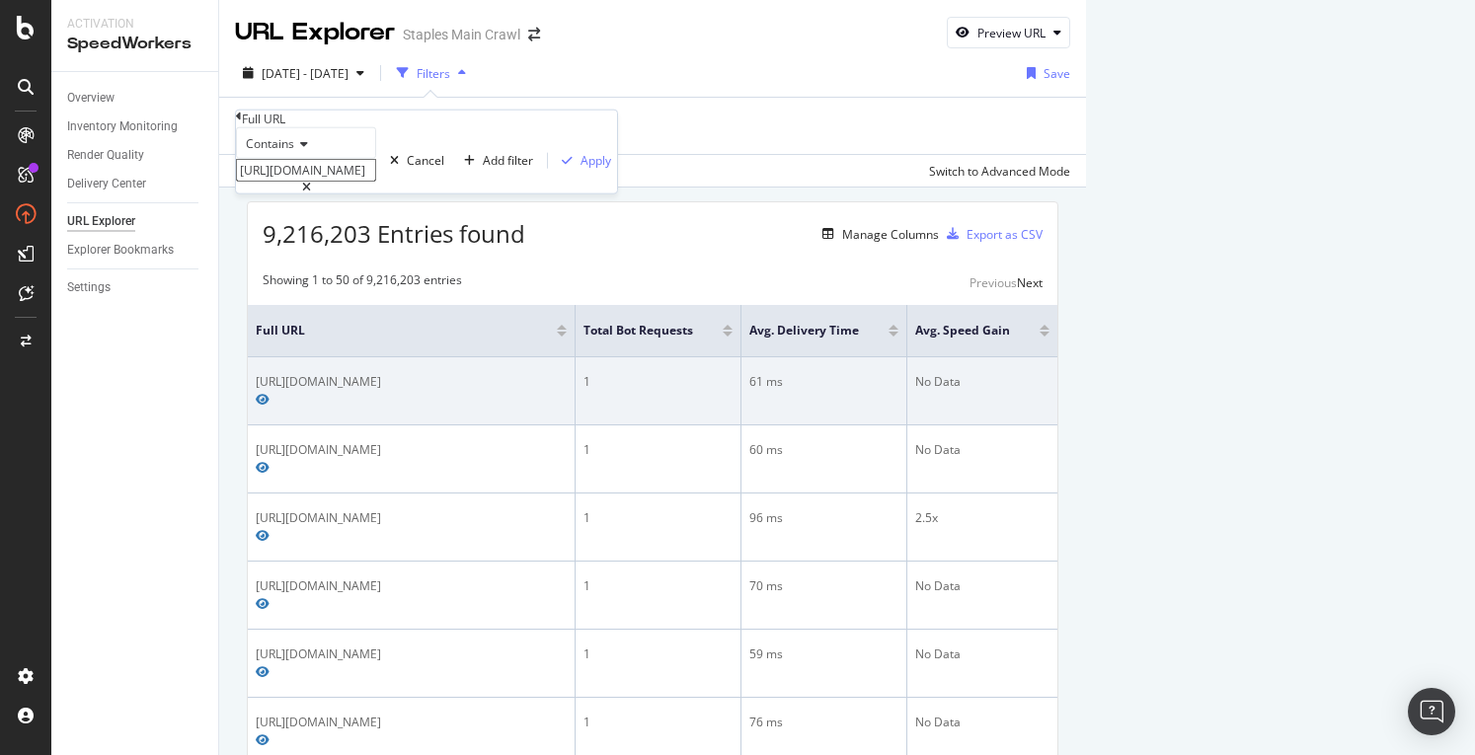
scroll to position [0, 75]
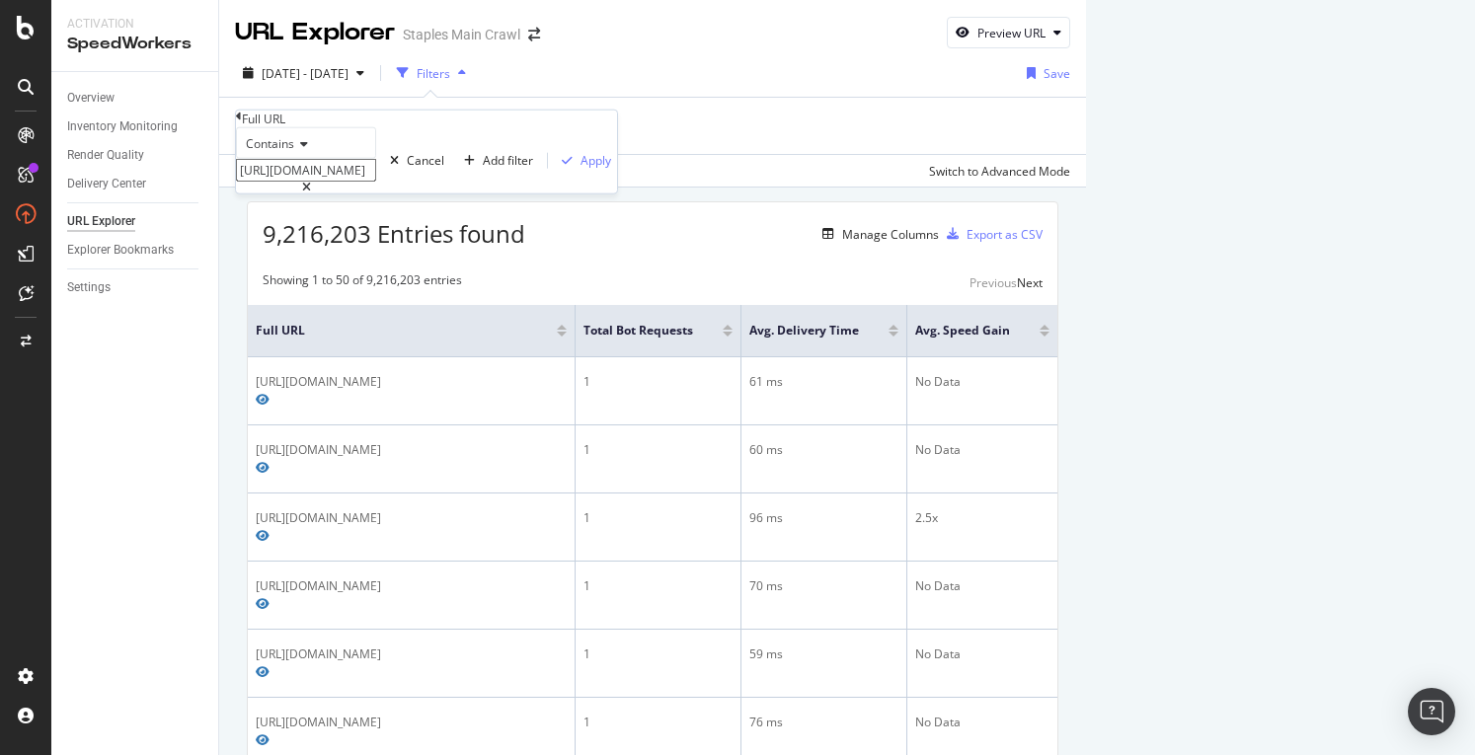
type input "https://www.staples.com/Pens/cat_CL110001"
click at [301, 159] on div "Contains" at bounding box center [306, 143] width 140 height 32
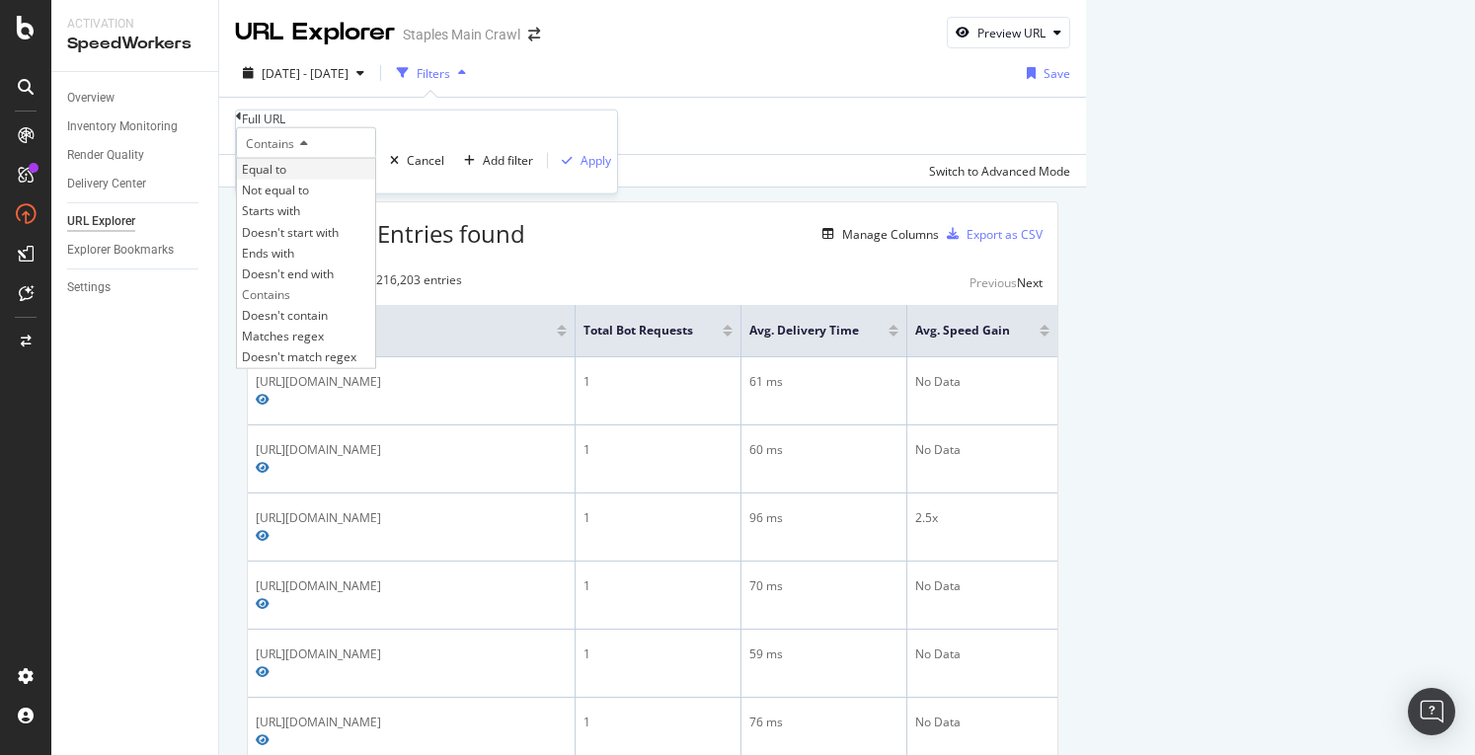
click at [312, 180] on div "Equal to" at bounding box center [306, 169] width 138 height 21
click at [298, 182] on input "text" at bounding box center [306, 170] width 140 height 23
paste input "https://www.staples.com/Pens/cat_CL110001"
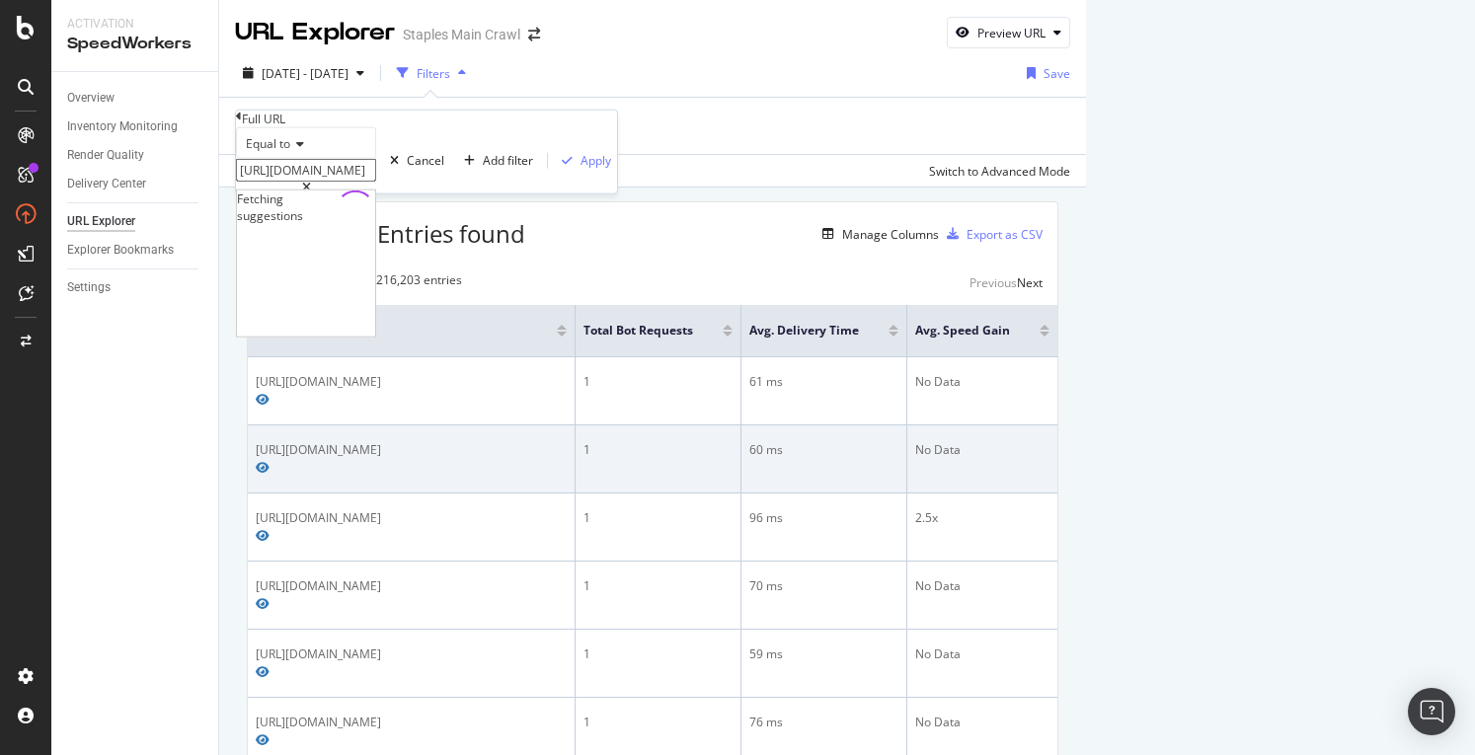
scroll to position [0, 75]
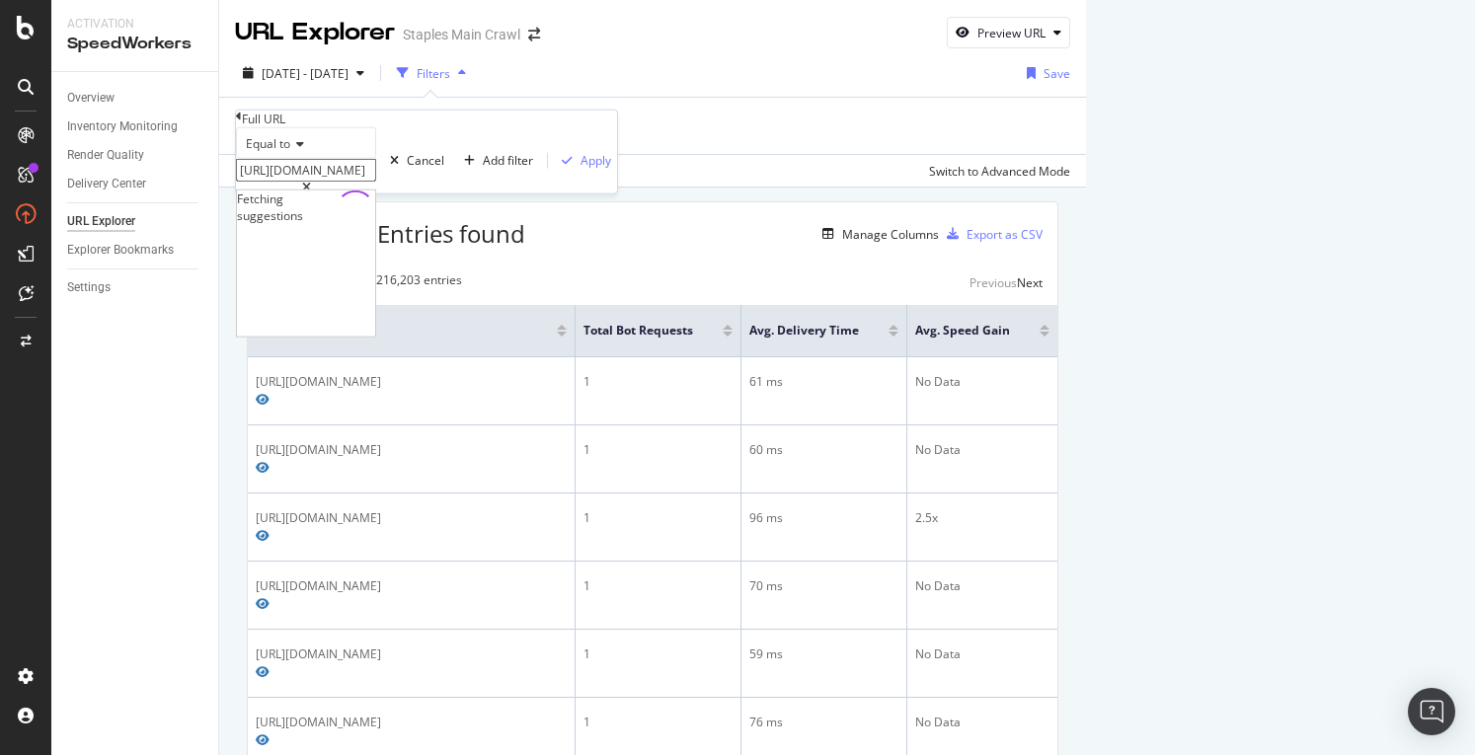
type input "https://www.staples.com/Pens/cat_CL110001"
click at [376, 159] on div "Equal to" at bounding box center [306, 143] width 140 height 32
click at [428, 155] on div "Equal to https://www.staples.com/Pens/cat_CL110001 https://www.staples.com/Pens…" at bounding box center [426, 160] width 381 height 66
click at [581, 169] on div "Apply" at bounding box center [596, 160] width 31 height 17
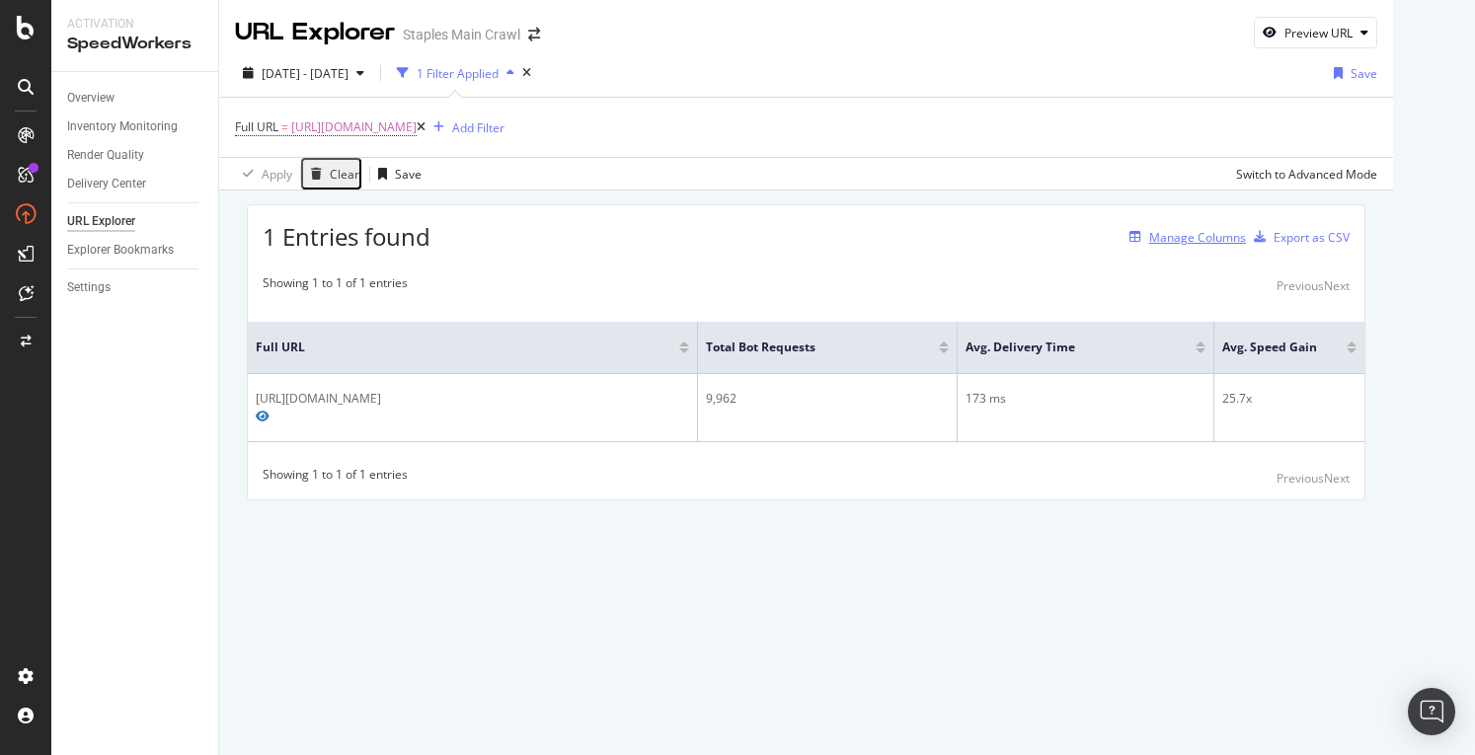
click at [1246, 235] on div "Manage Columns" at bounding box center [1197, 237] width 97 height 17
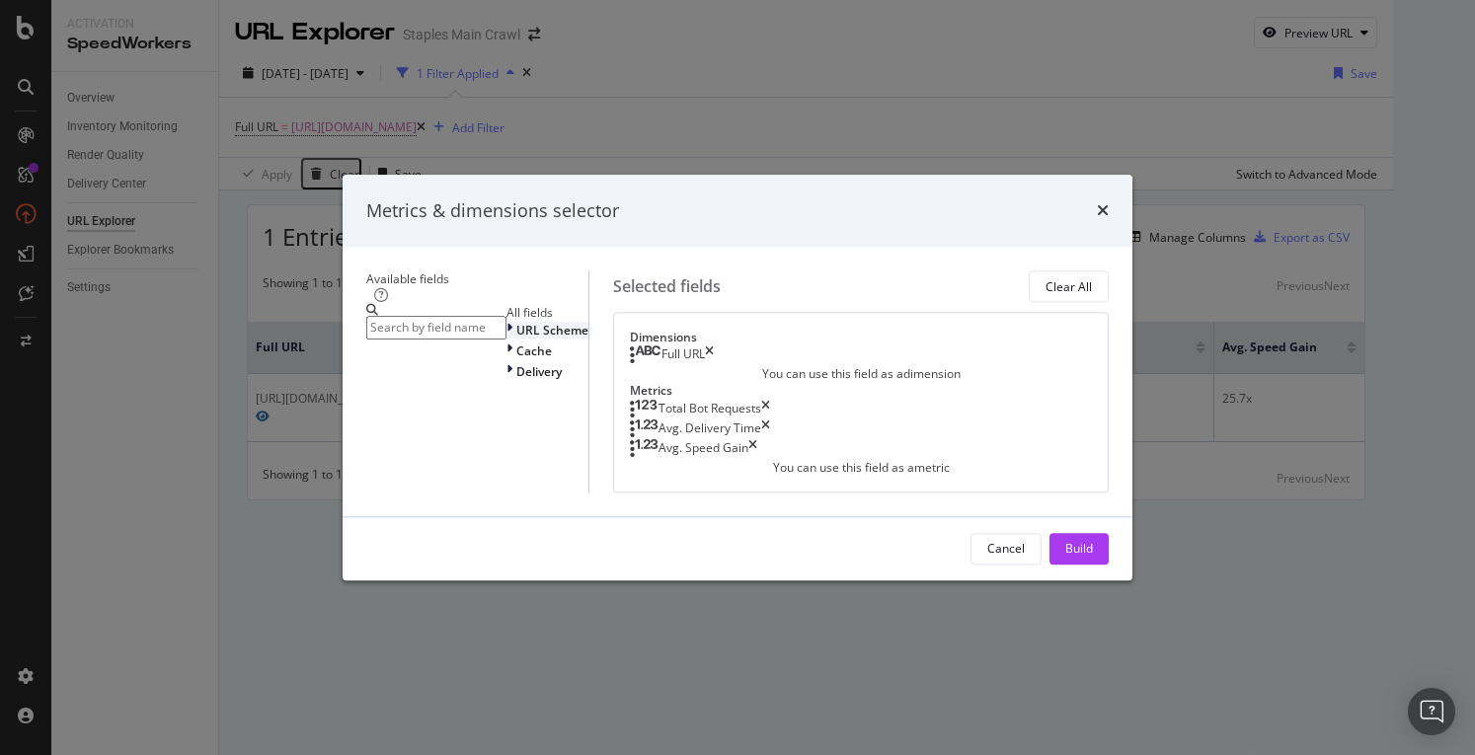
click at [507, 322] on div "modal" at bounding box center [512, 330] width 10 height 17
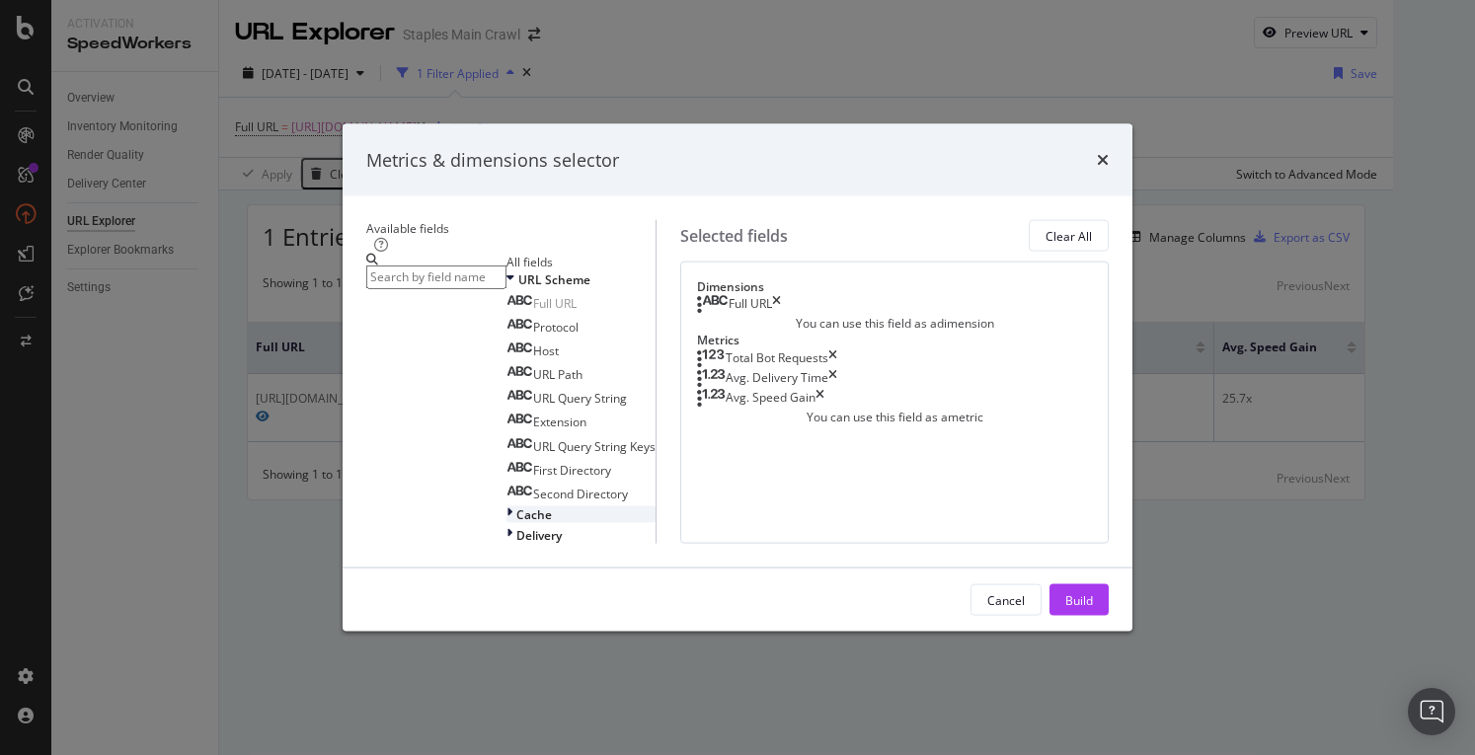
click at [507, 507] on div "modal" at bounding box center [512, 515] width 10 height 17
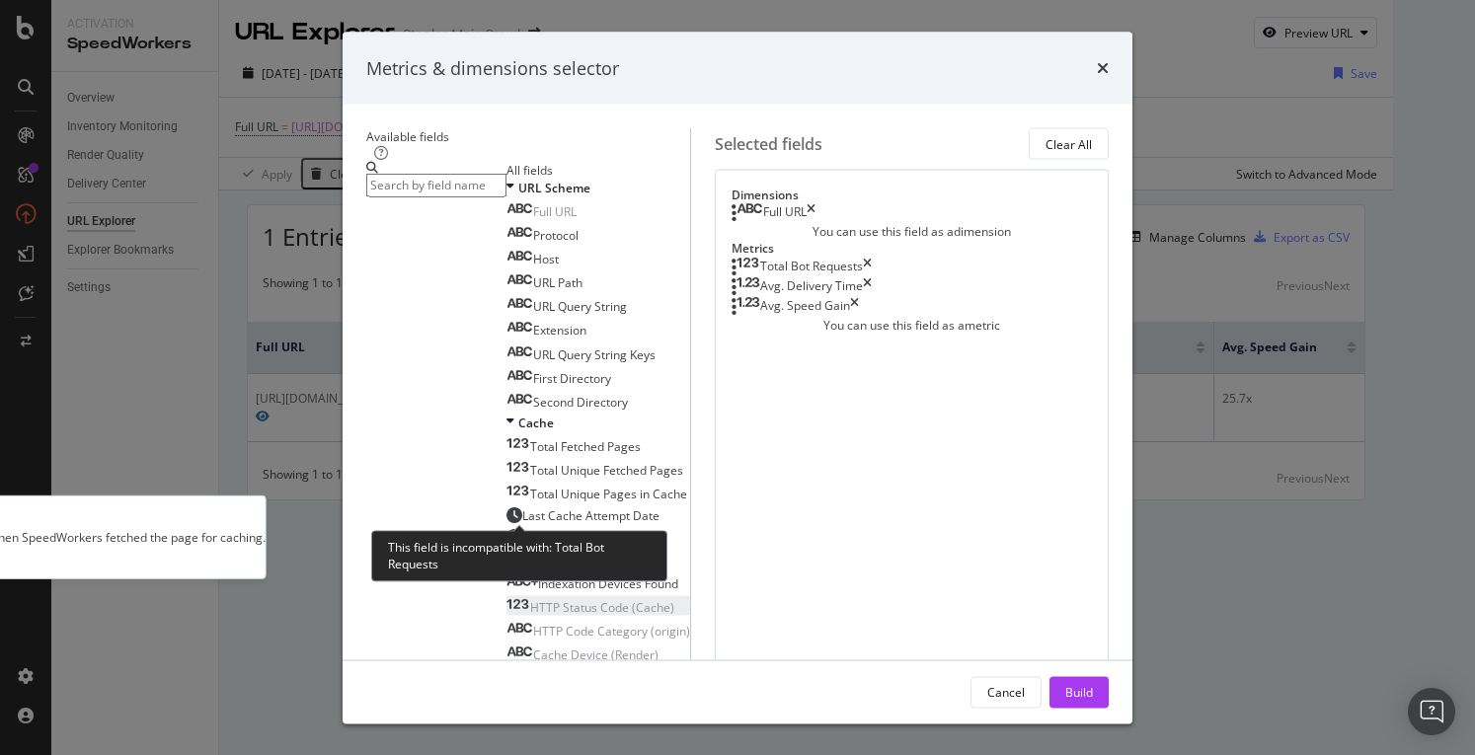
scroll to position [197, 0]
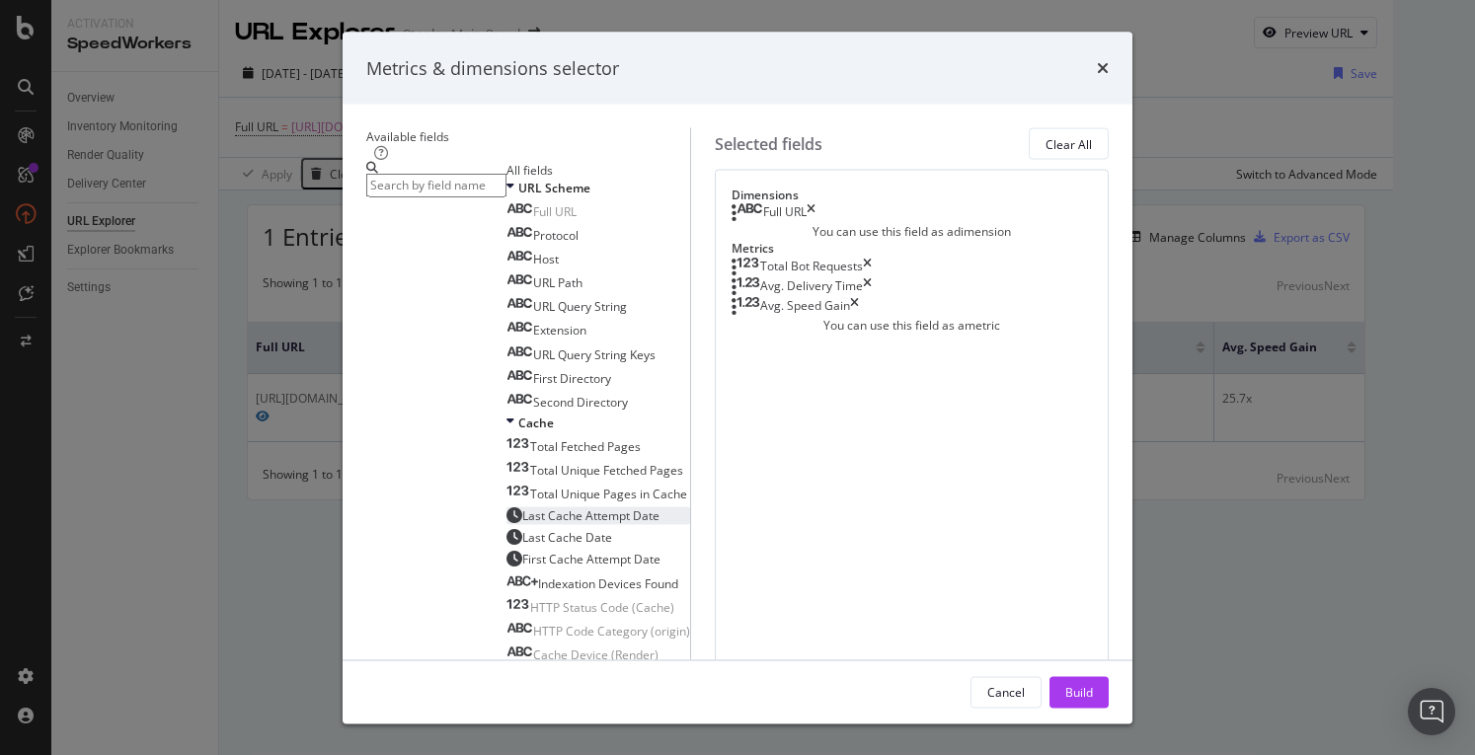
click at [533, 507] on div "Last Cache Attempt Date" at bounding box center [583, 515] width 153 height 17
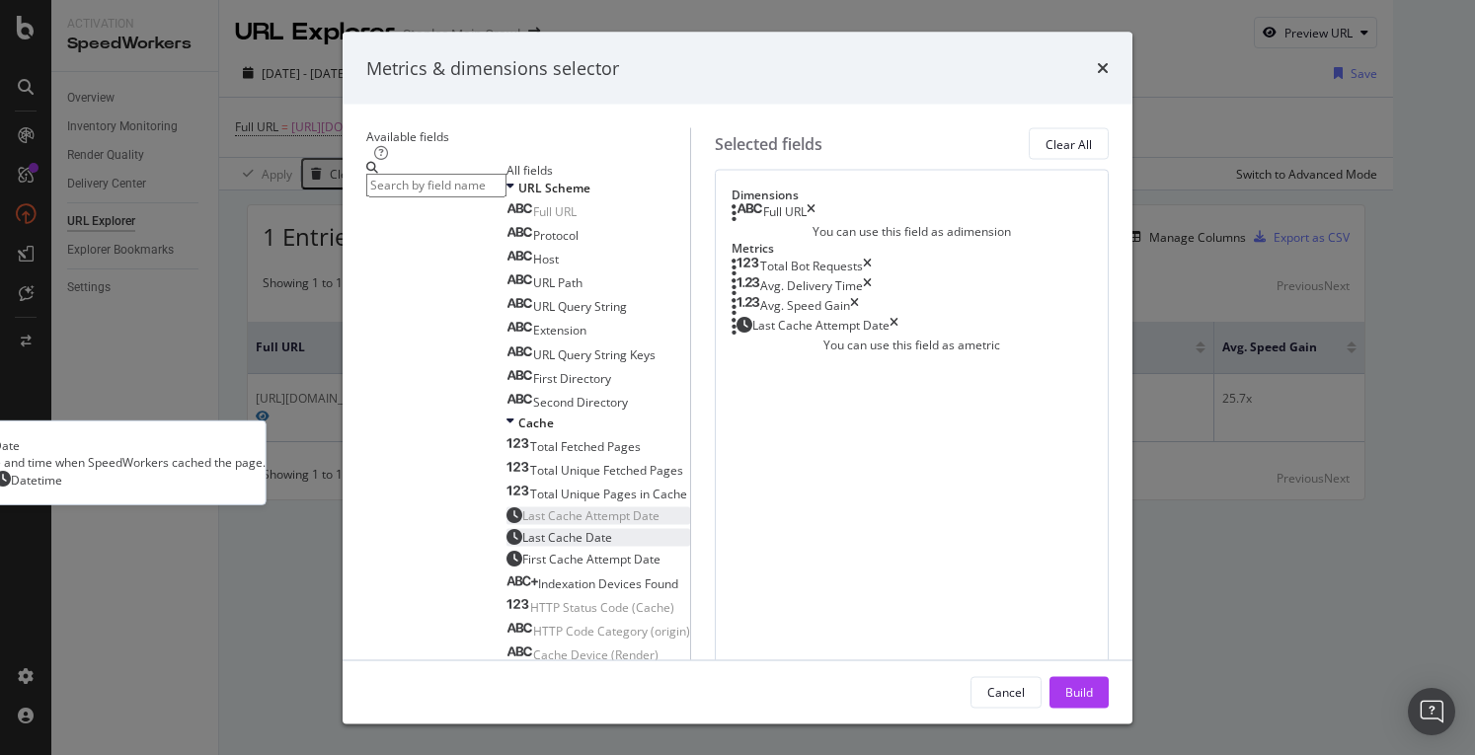
click at [507, 528] on div "Last Cache Date" at bounding box center [560, 536] width 106 height 17
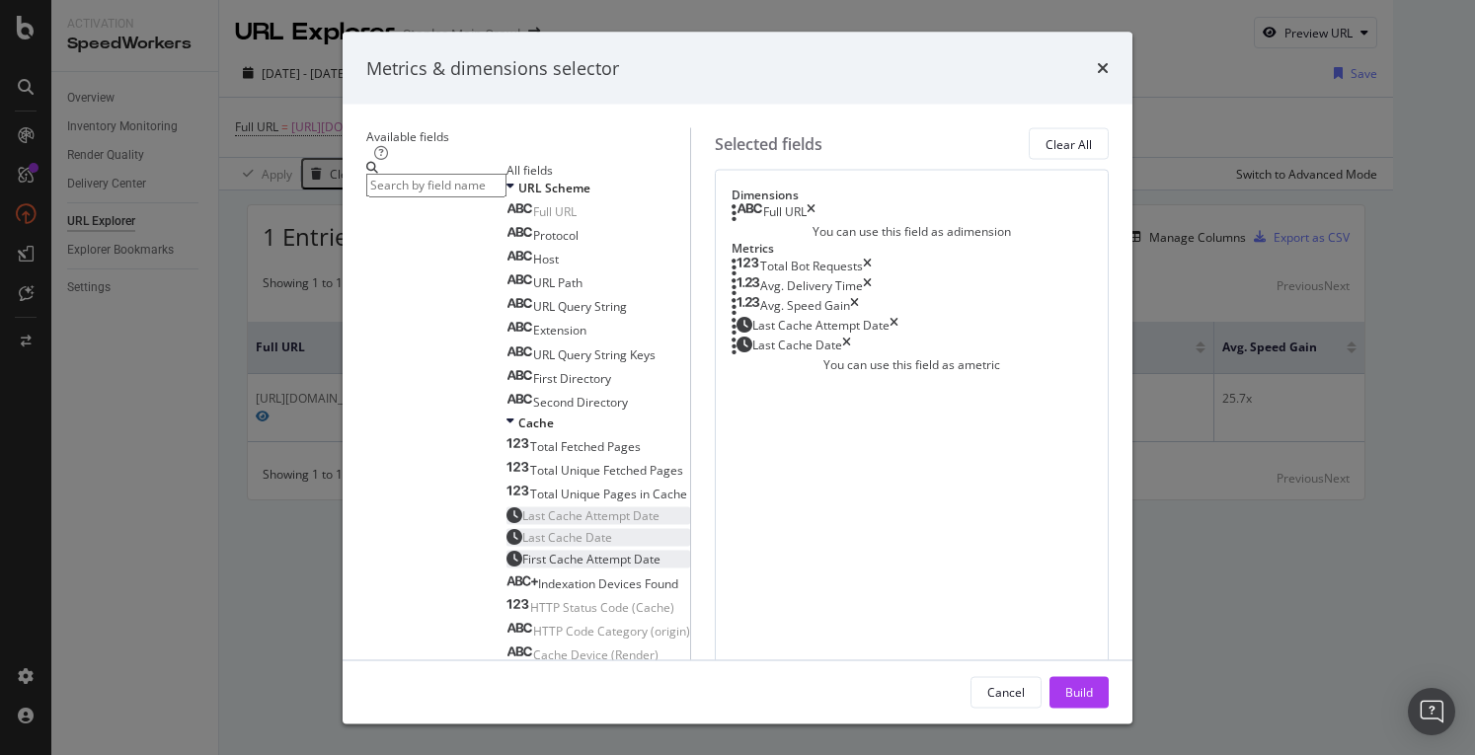
click at [522, 550] on span "First Cache Attempt Date" at bounding box center [591, 558] width 138 height 17
click at [507, 689] on div "Date (Cache)" at bounding box center [552, 697] width 90 height 17
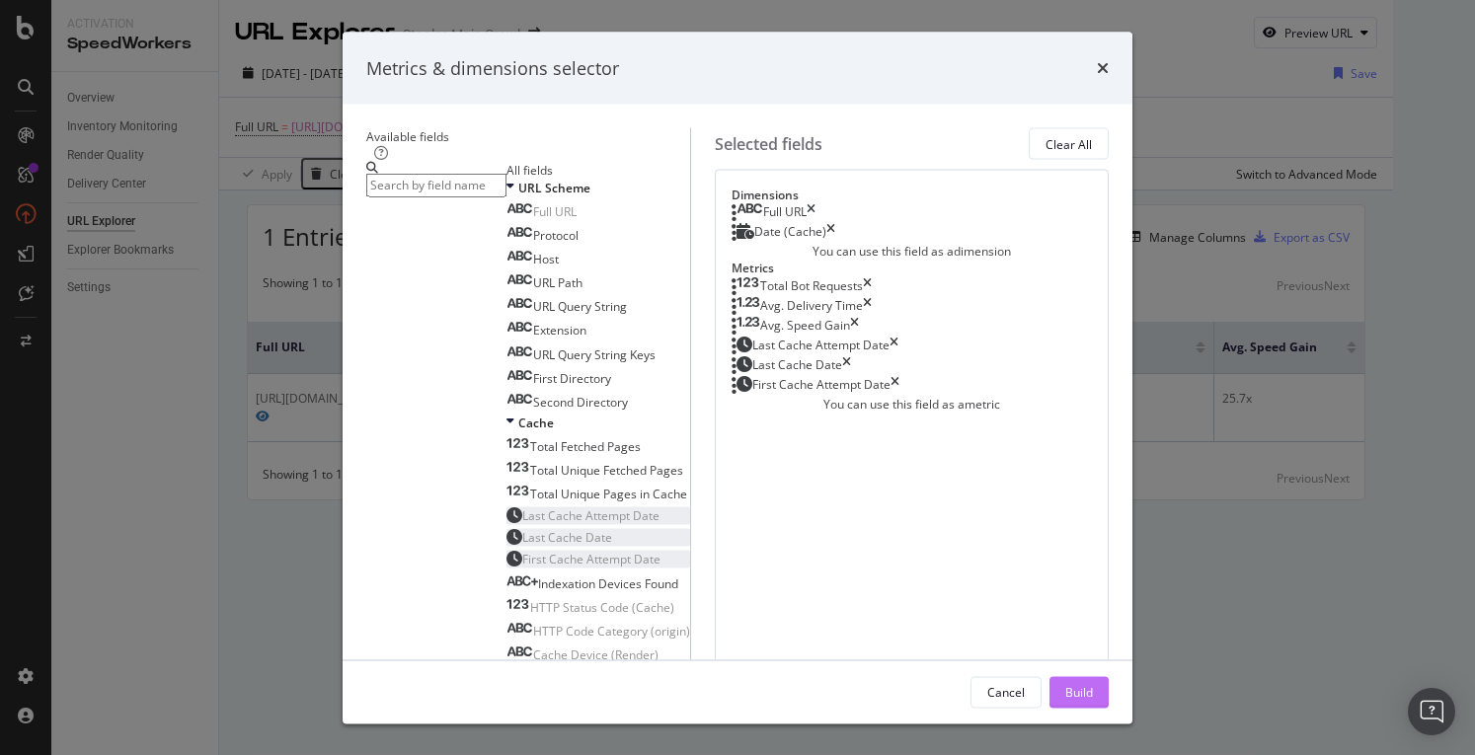
click at [1093, 694] on div "Build" at bounding box center [1079, 691] width 28 height 17
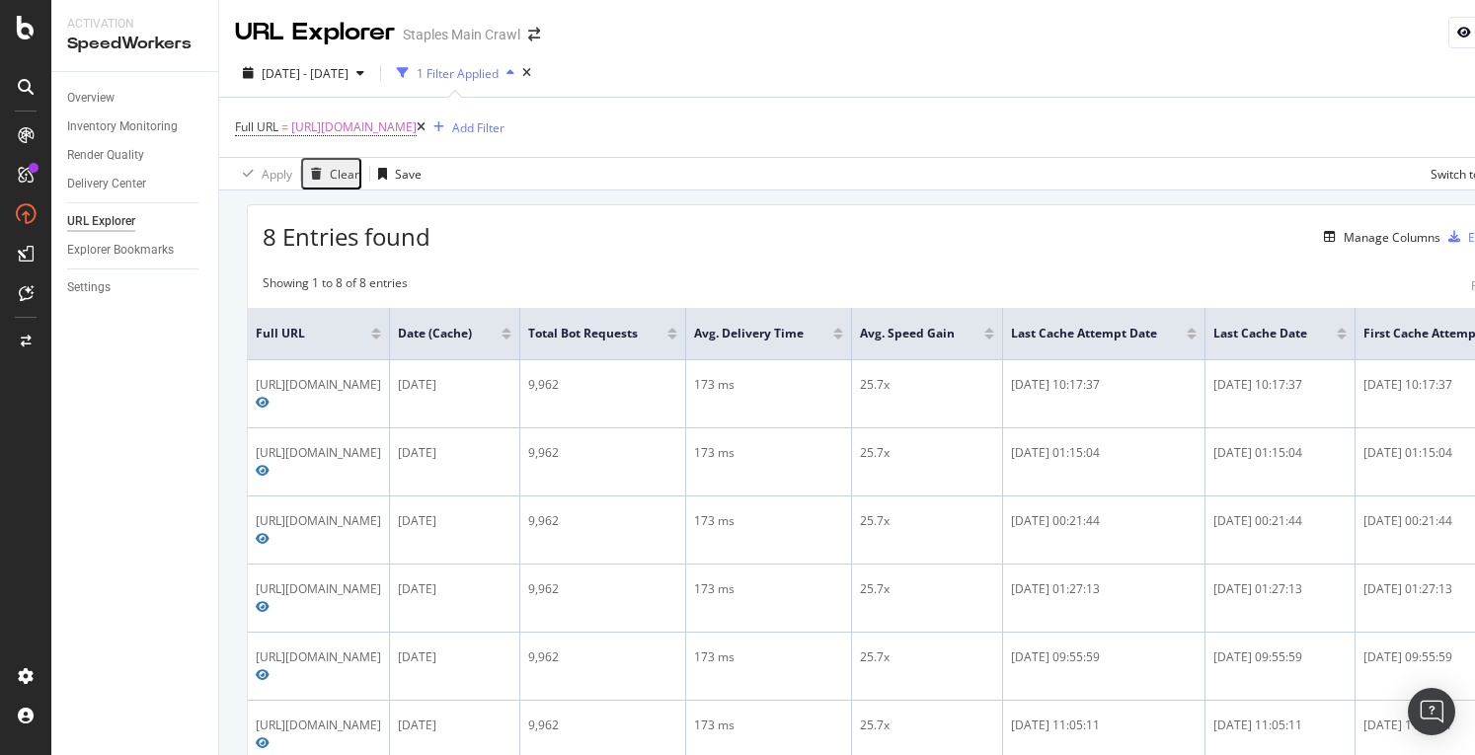
click at [1197, 332] on div at bounding box center [1192, 334] width 10 height 12
click at [1197, 333] on div at bounding box center [1192, 334] width 10 height 12
click at [1197, 326] on div "Last Cache Attempt Date" at bounding box center [1104, 334] width 186 height 20
click at [1197, 329] on div at bounding box center [1192, 330] width 10 height 5
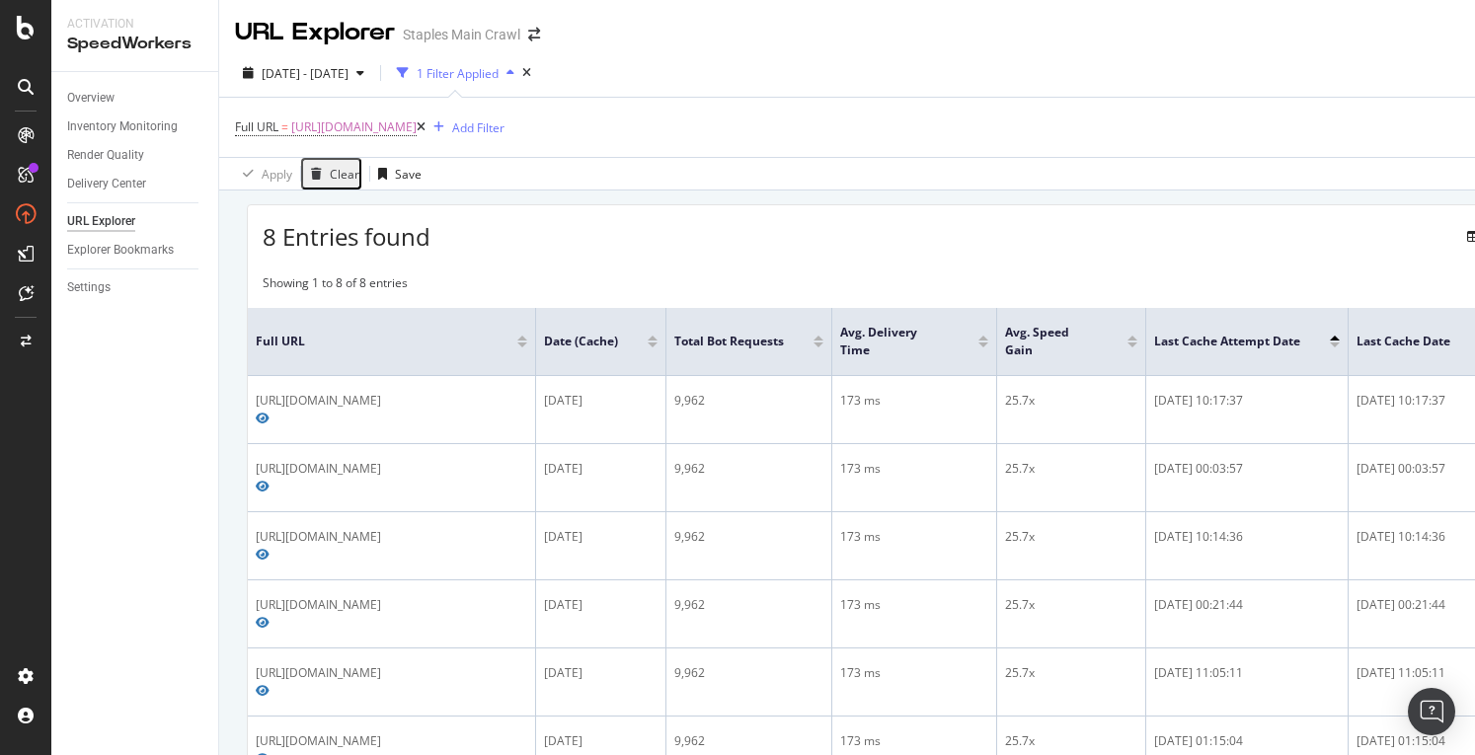
click at [1337, 343] on div at bounding box center [1335, 345] width 10 height 5
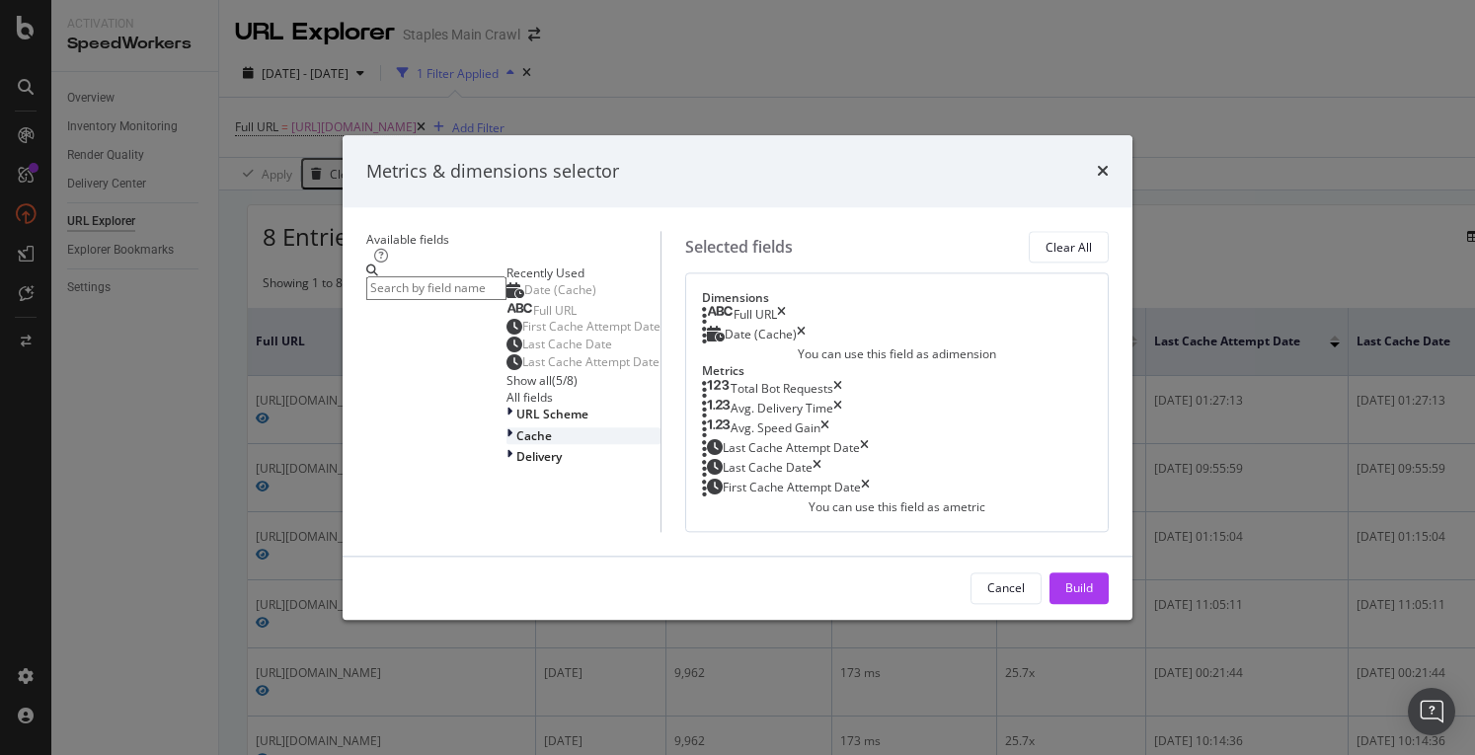
click at [507, 444] on div "Cache" at bounding box center [584, 436] width 154 height 17
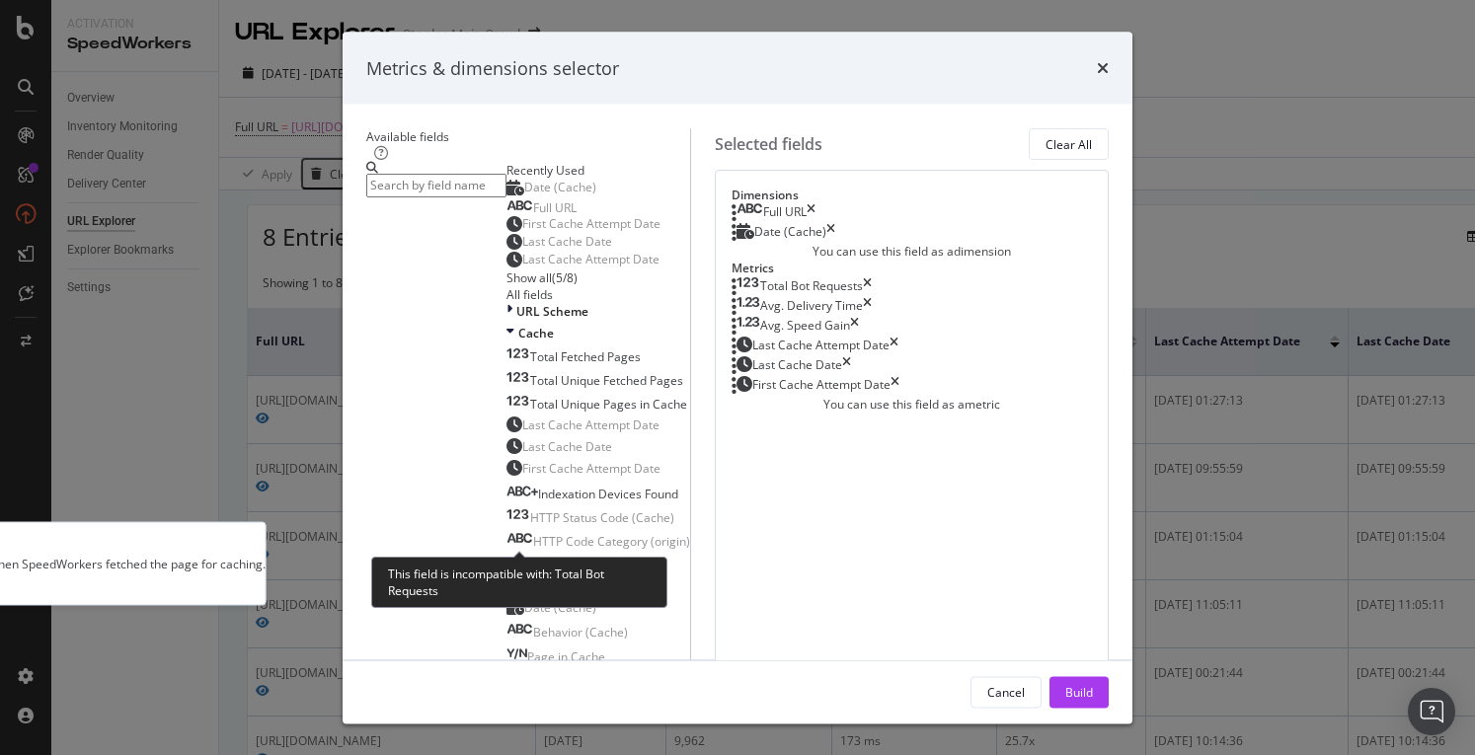
scroll to position [172, 0]
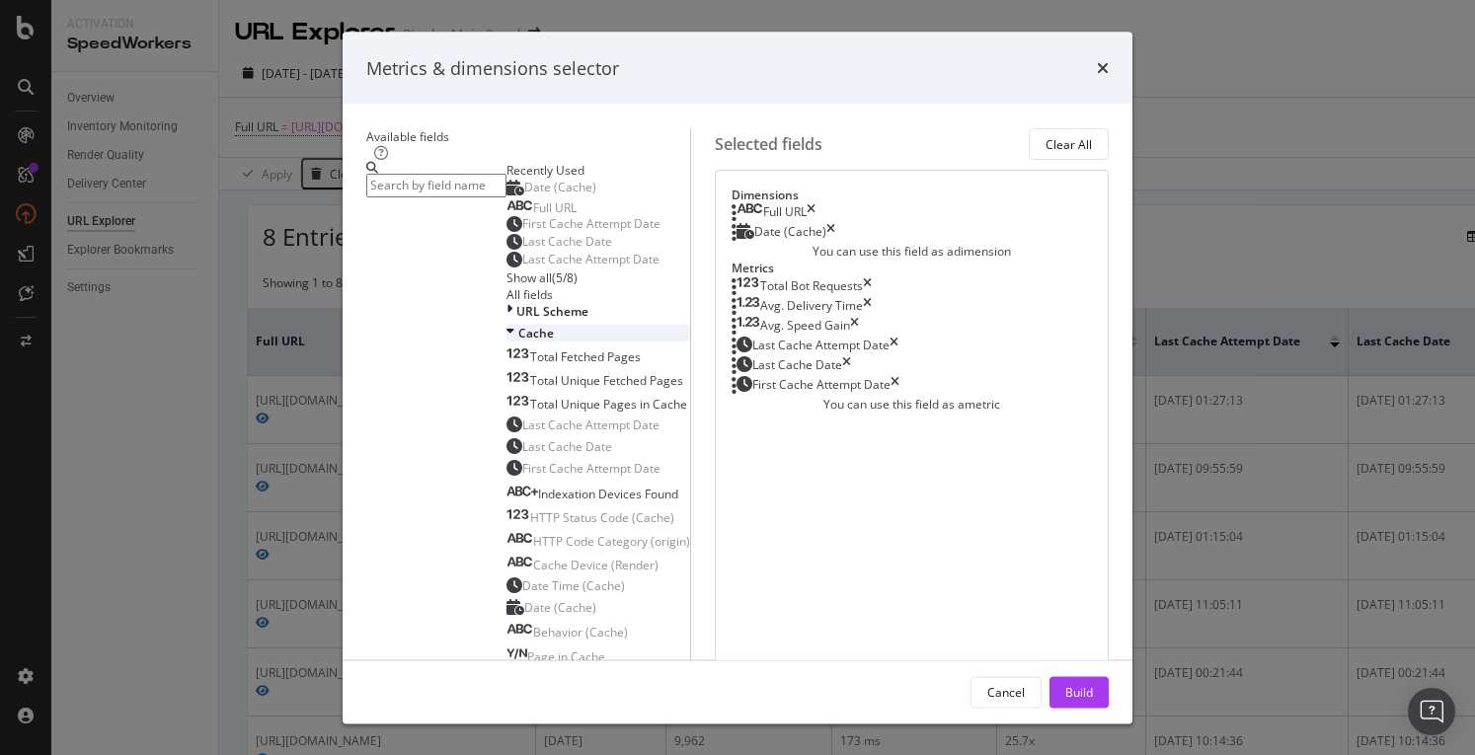
click at [507, 335] on div "Cache" at bounding box center [599, 332] width 184 height 17
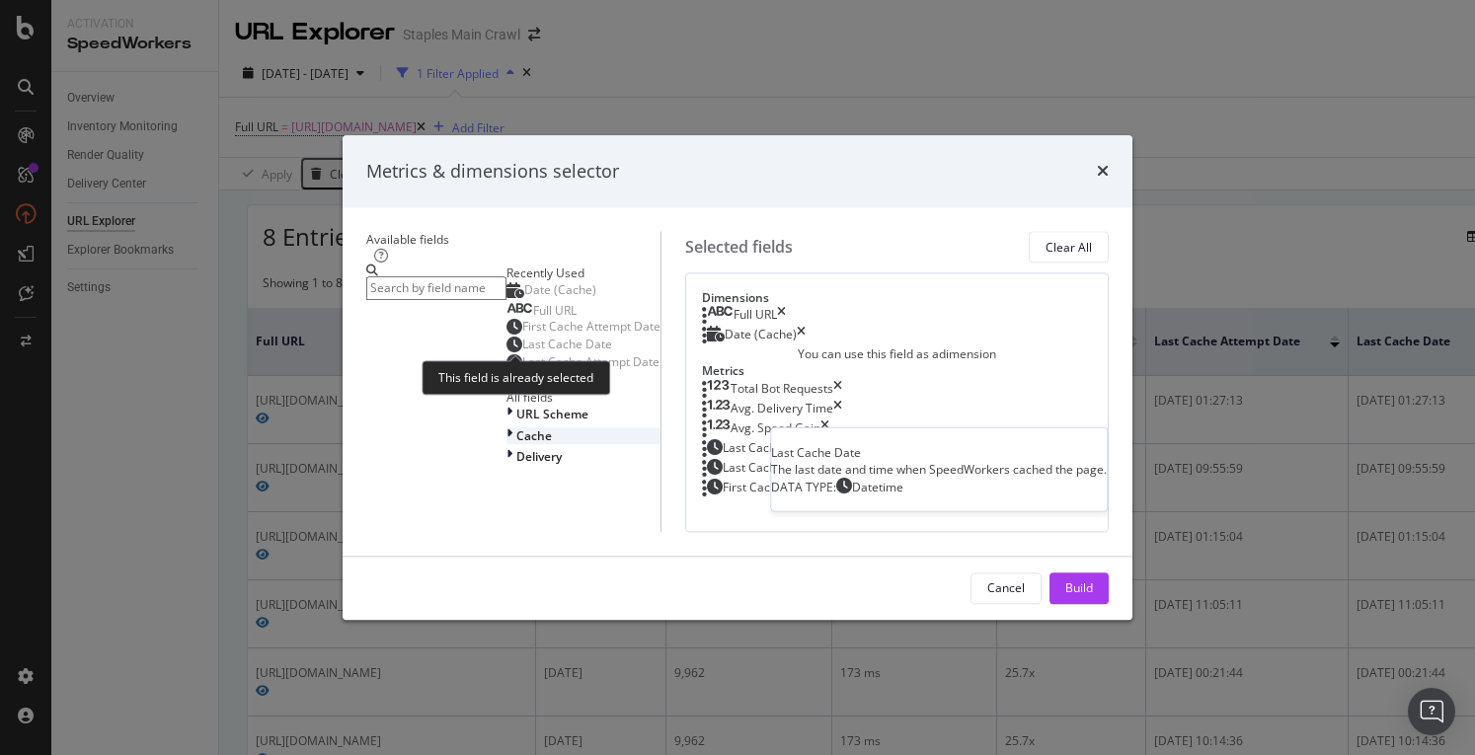
scroll to position [0, 0]
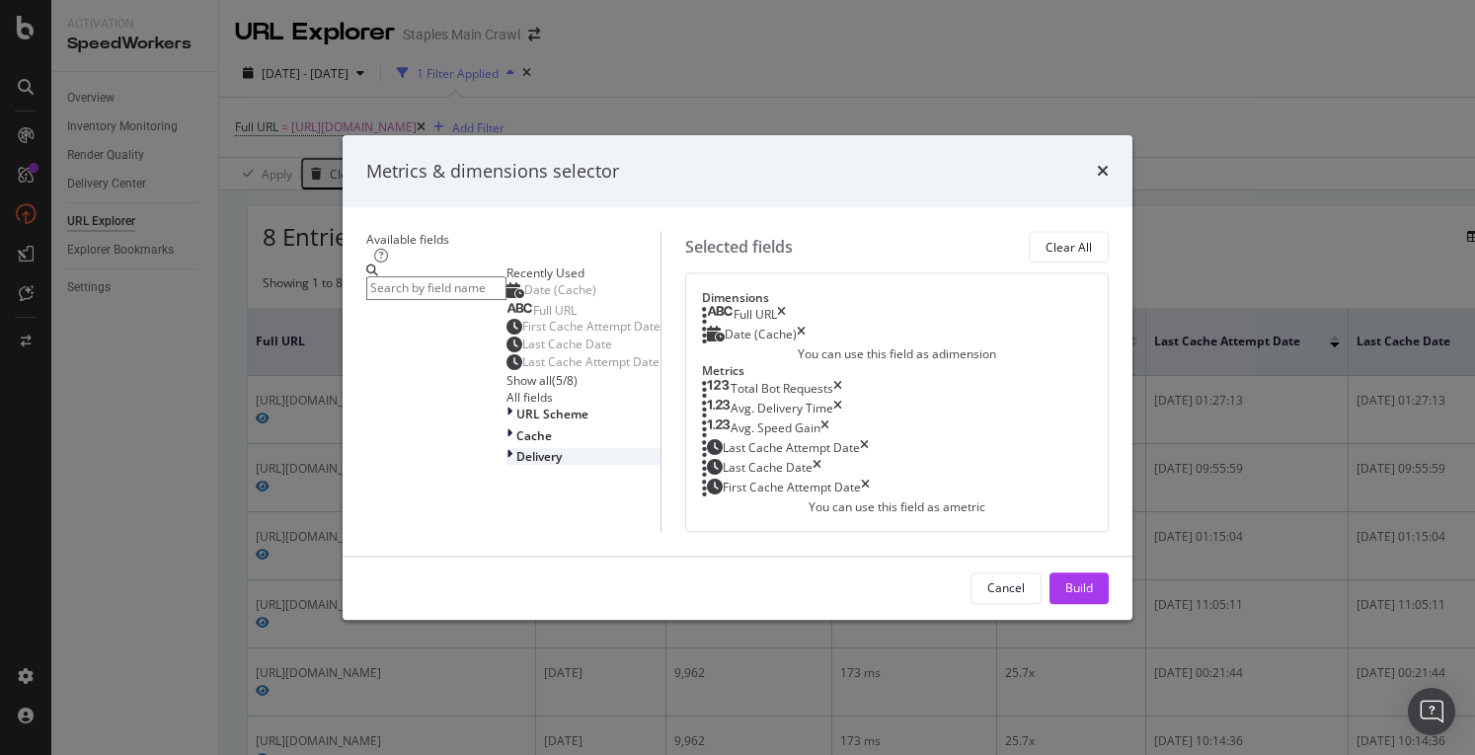
click at [516, 465] on span "Delivery" at bounding box center [538, 456] width 45 height 17
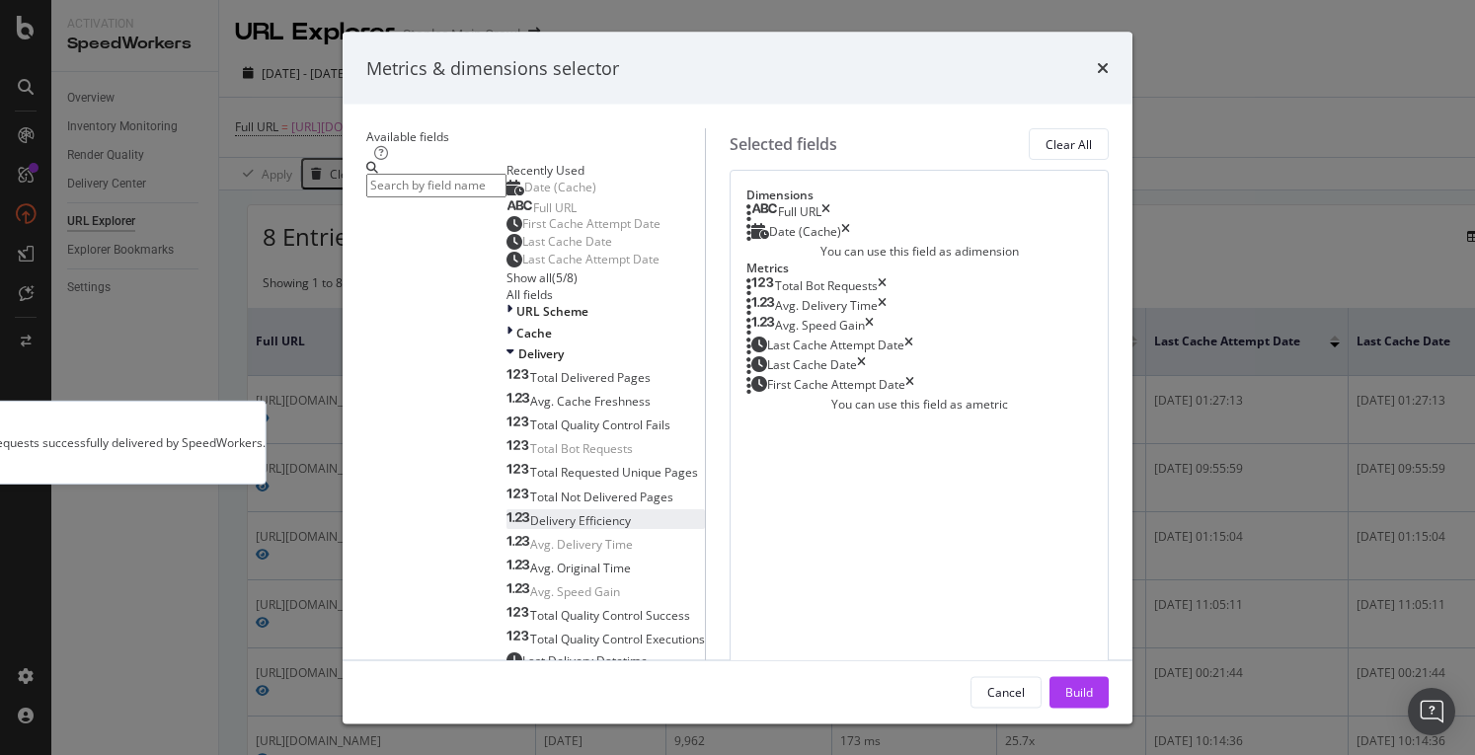
scroll to position [296, 0]
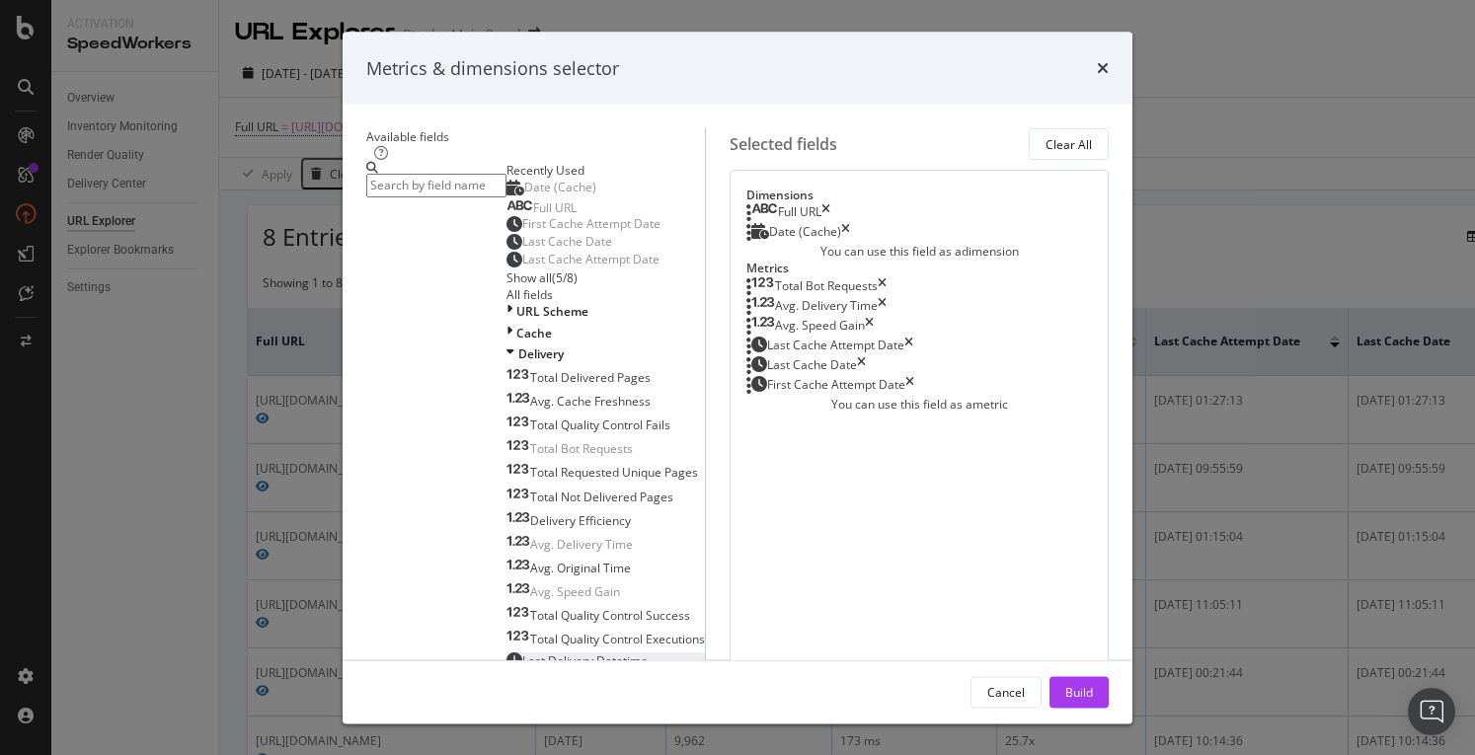
click at [571, 652] on div "Last Delivery Datetime" at bounding box center [577, 660] width 141 height 17
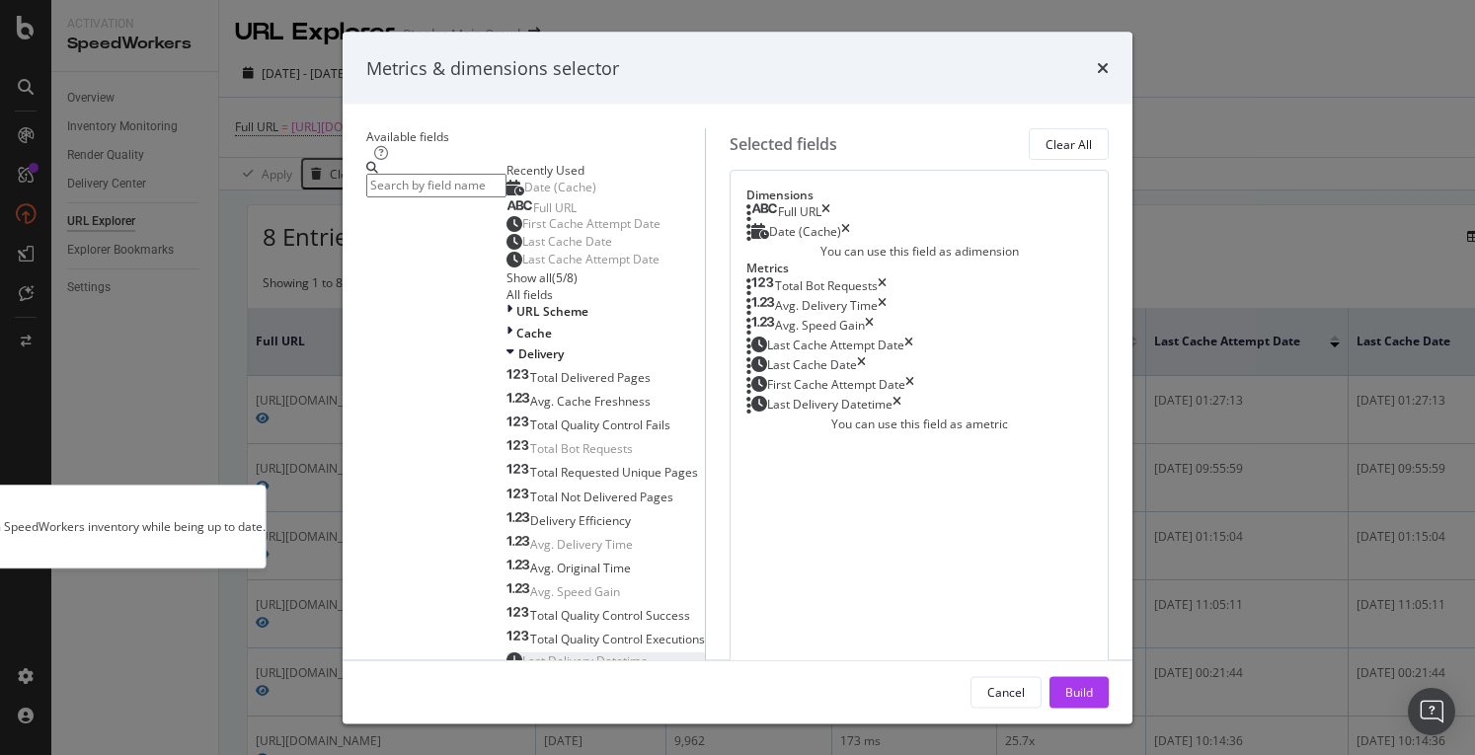
scroll to position [494, 0]
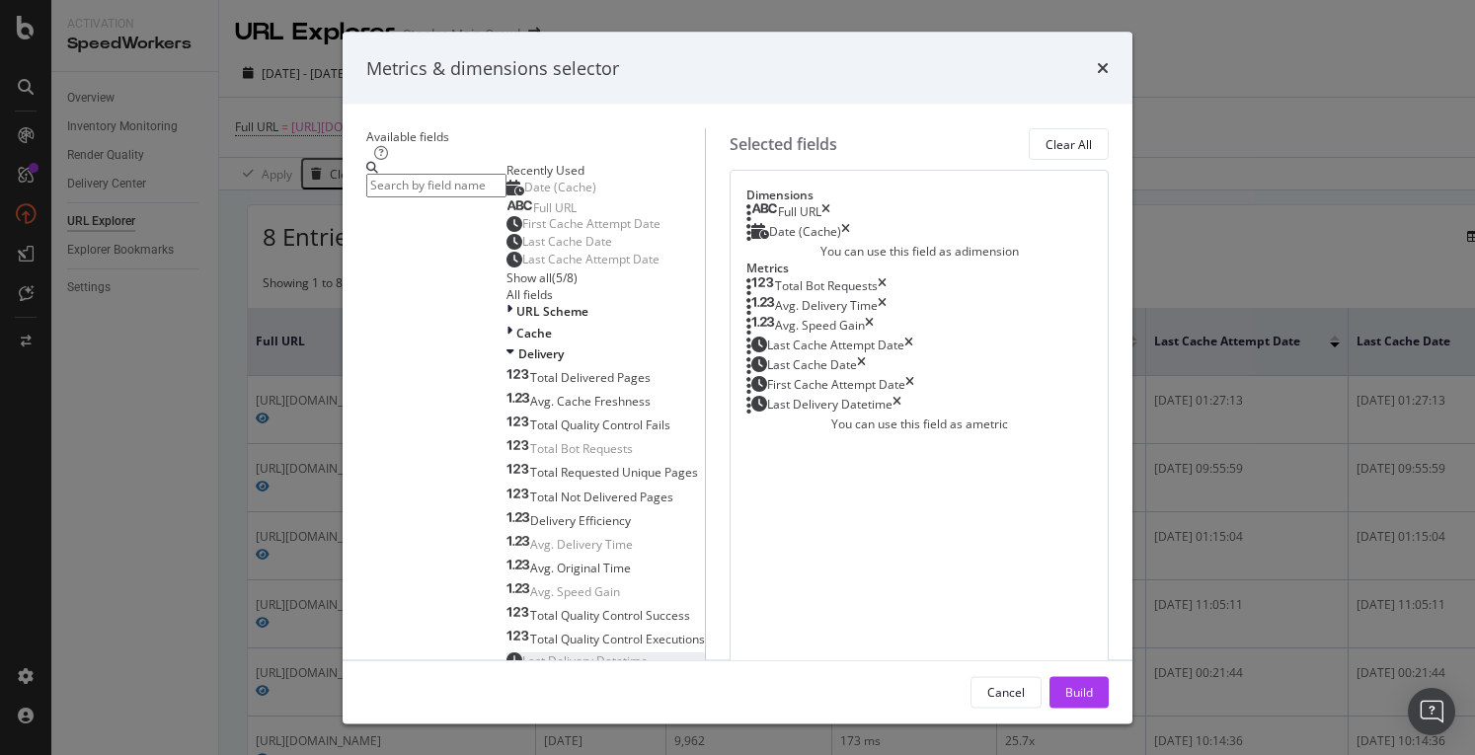
click at [569, 721] on div "Refresh Efficiency" at bounding box center [567, 729] width 121 height 17
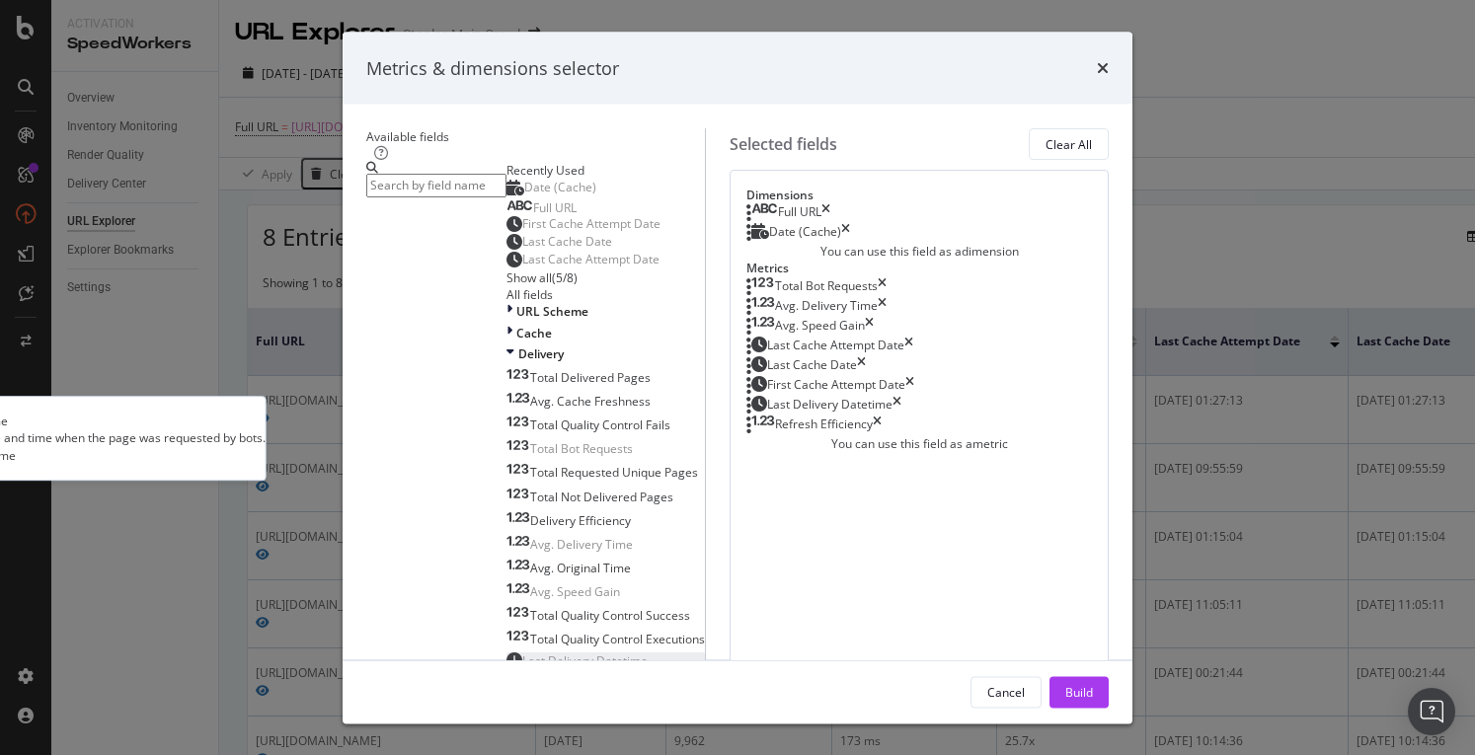
scroll to position [2, 0]
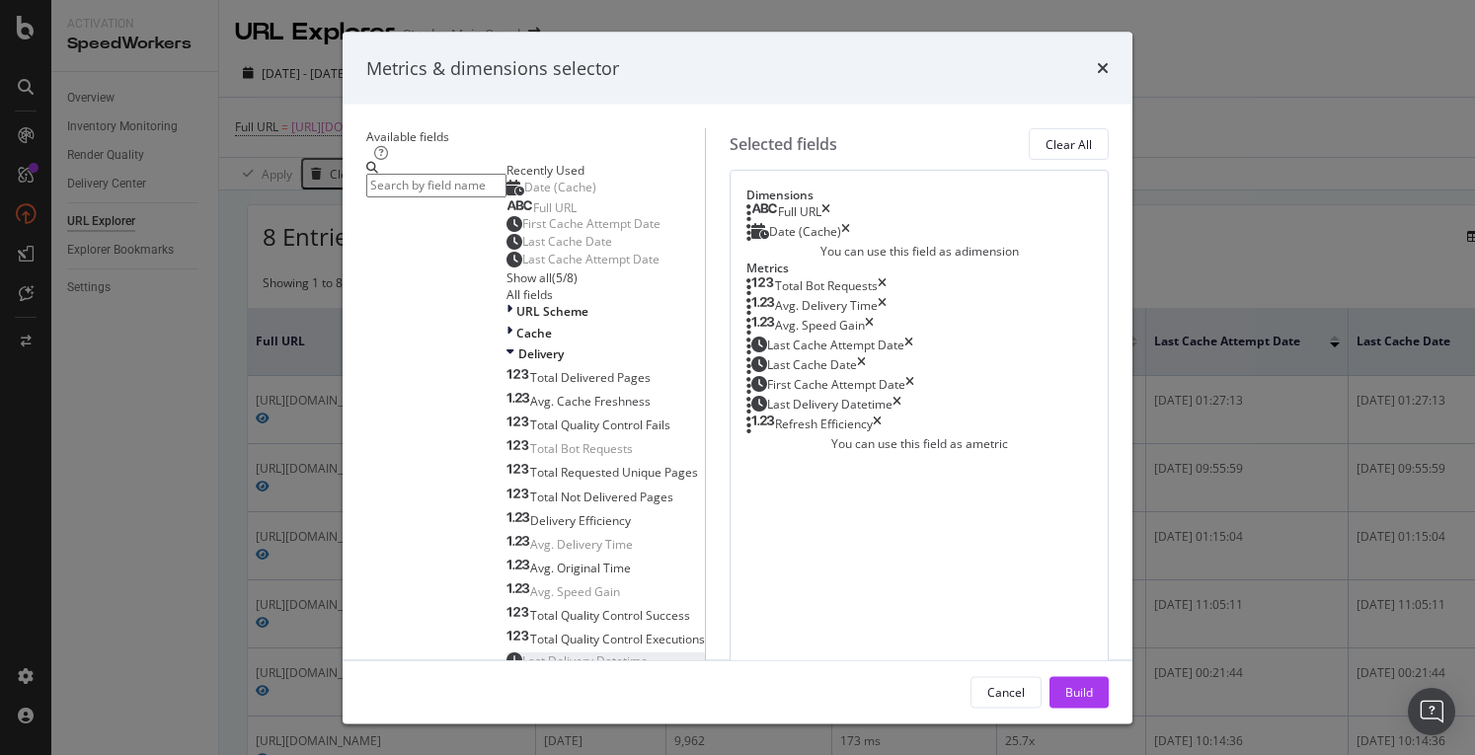
click at [548, 695] on div "Last Request Datetime" at bounding box center [577, 703] width 140 height 17
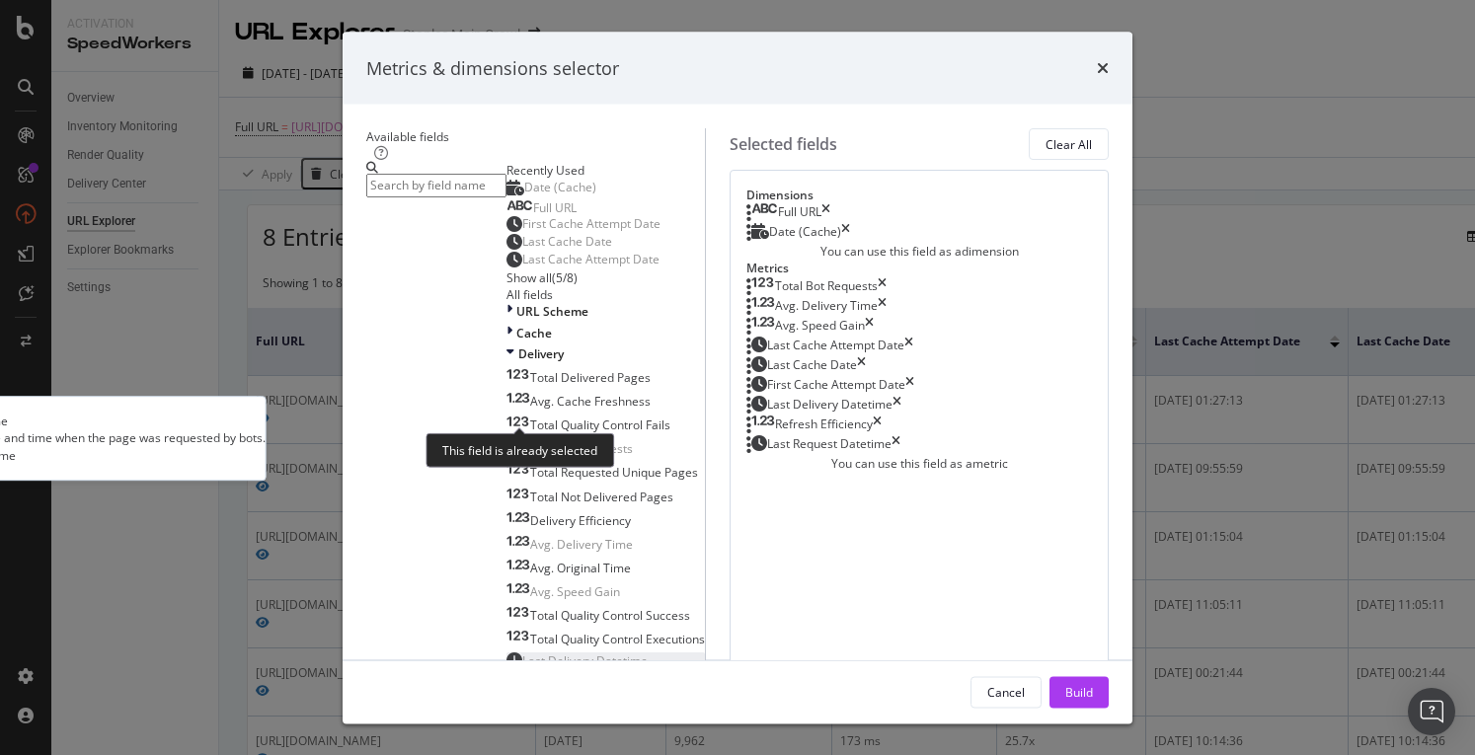
scroll to position [39, 0]
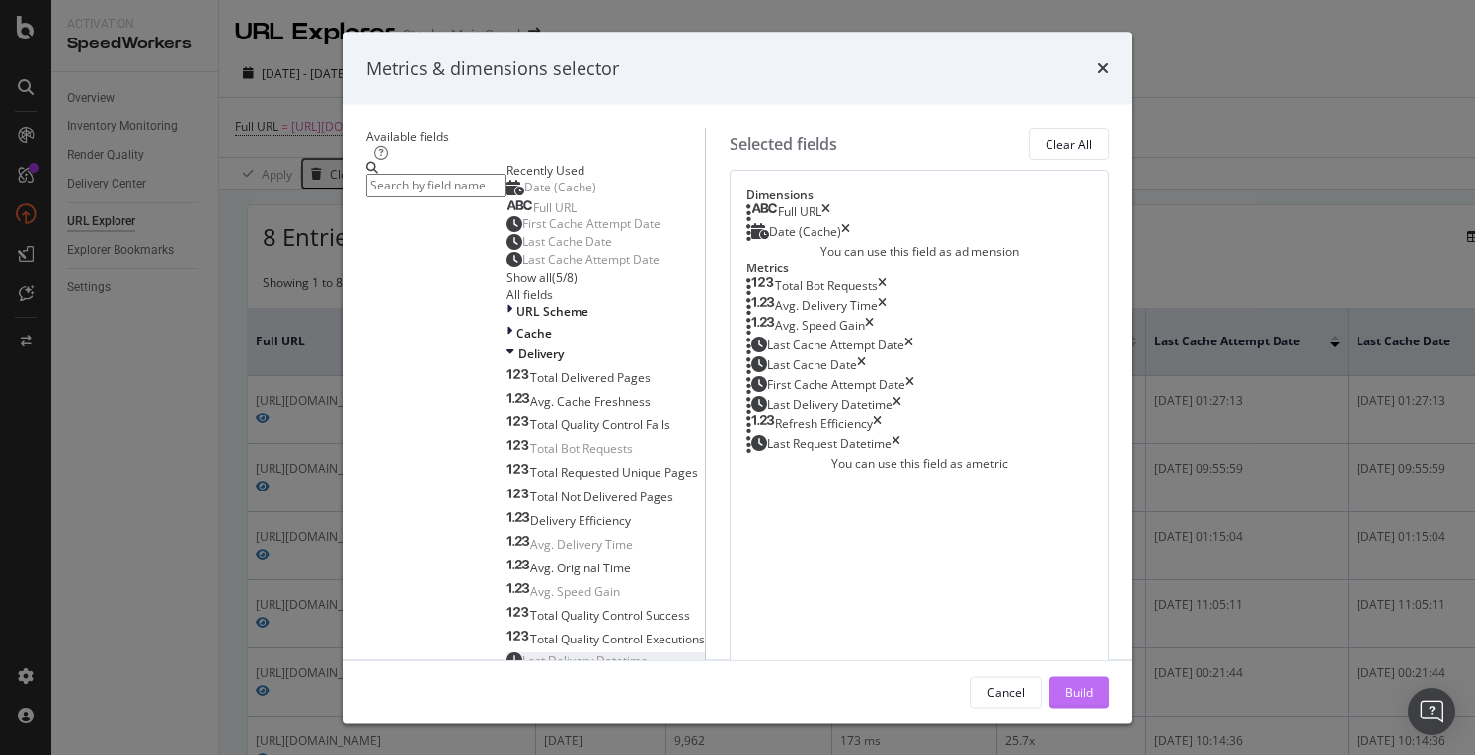
click at [1093, 696] on div "Build" at bounding box center [1079, 691] width 28 height 17
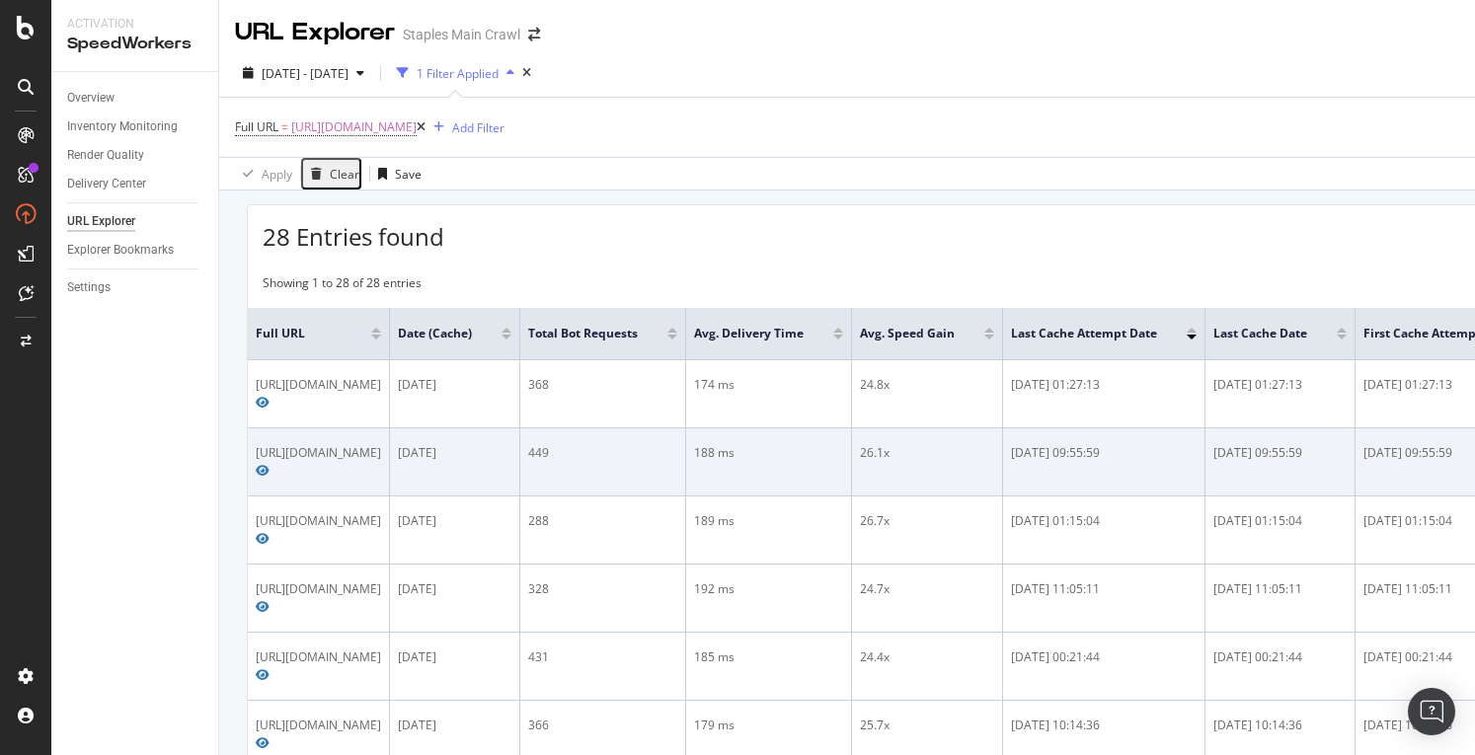
scroll to position [0, 812]
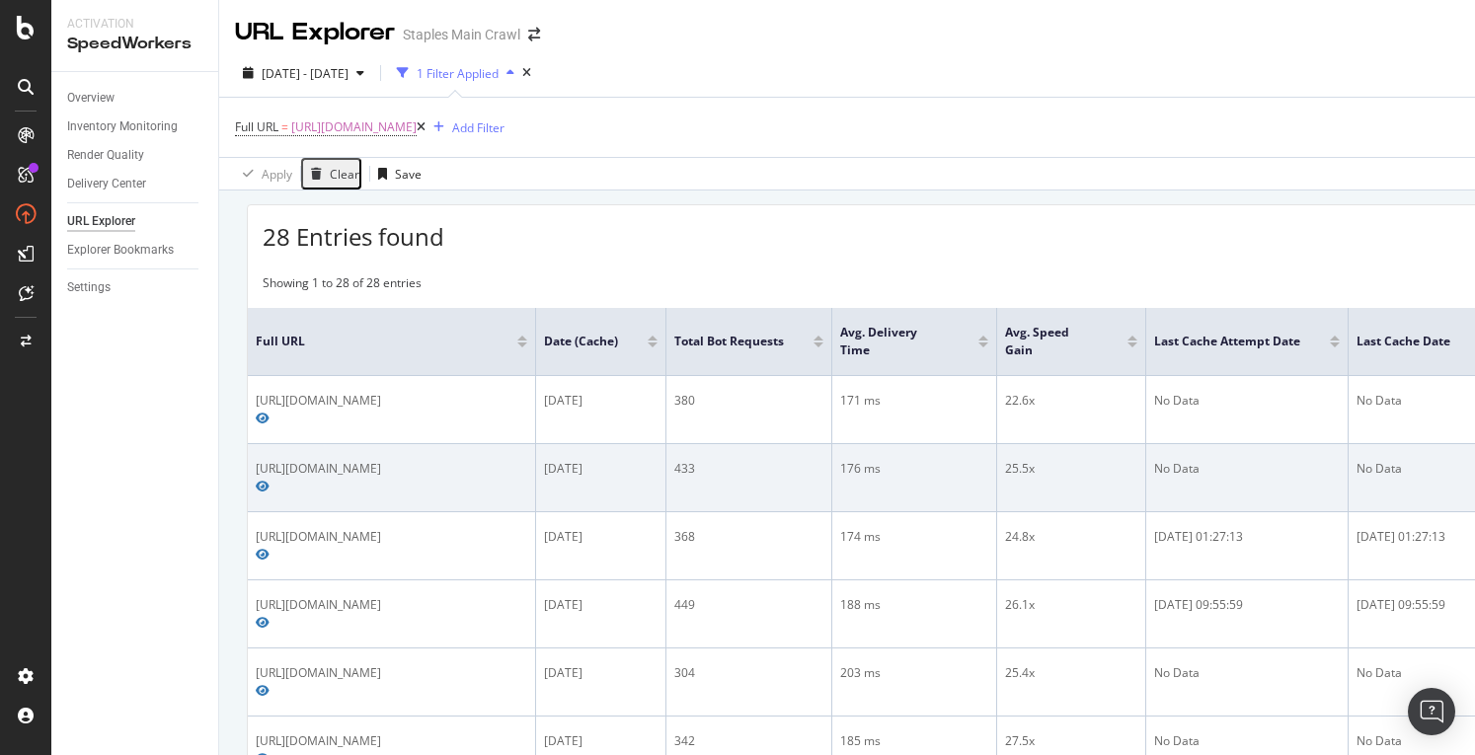
scroll to position [0, 790]
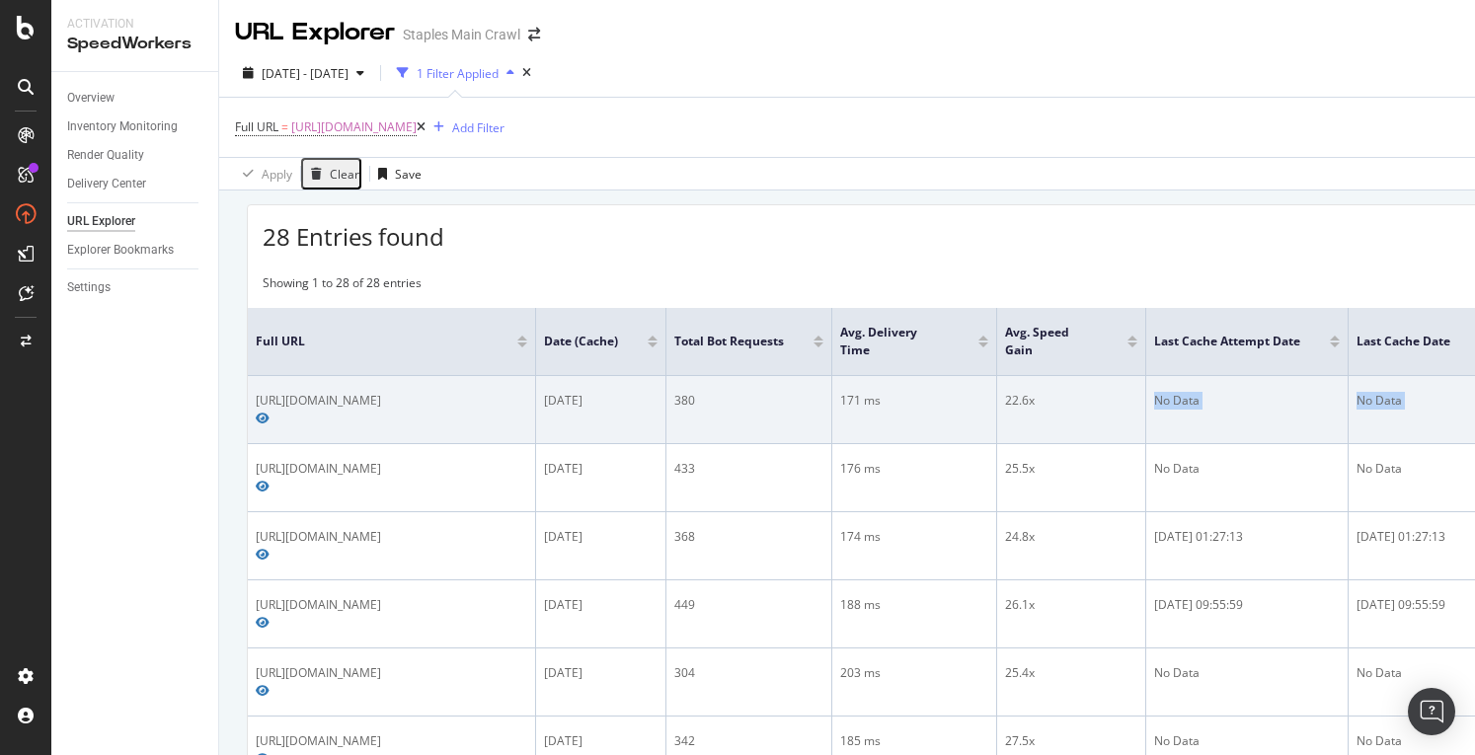
drag, startPoint x: 770, startPoint y: 400, endPoint x: 355, endPoint y: 393, distance: 414.8
click at [355, 393] on tr "https://www.staples.com/Pens/cat_CL110001 2025-09-19 380 171 ms 22.6x No Data N…" at bounding box center [1246, 410] width 1997 height 68
drag, startPoint x: 1158, startPoint y: 401, endPoint x: 1074, endPoint y: 413, distance: 84.8
click at [1074, 413] on tr "https://www.staples.com/Pens/cat_CL110001 2025-09-19 380 171 ms 22.6x No Data N…" at bounding box center [1246, 410] width 1997 height 68
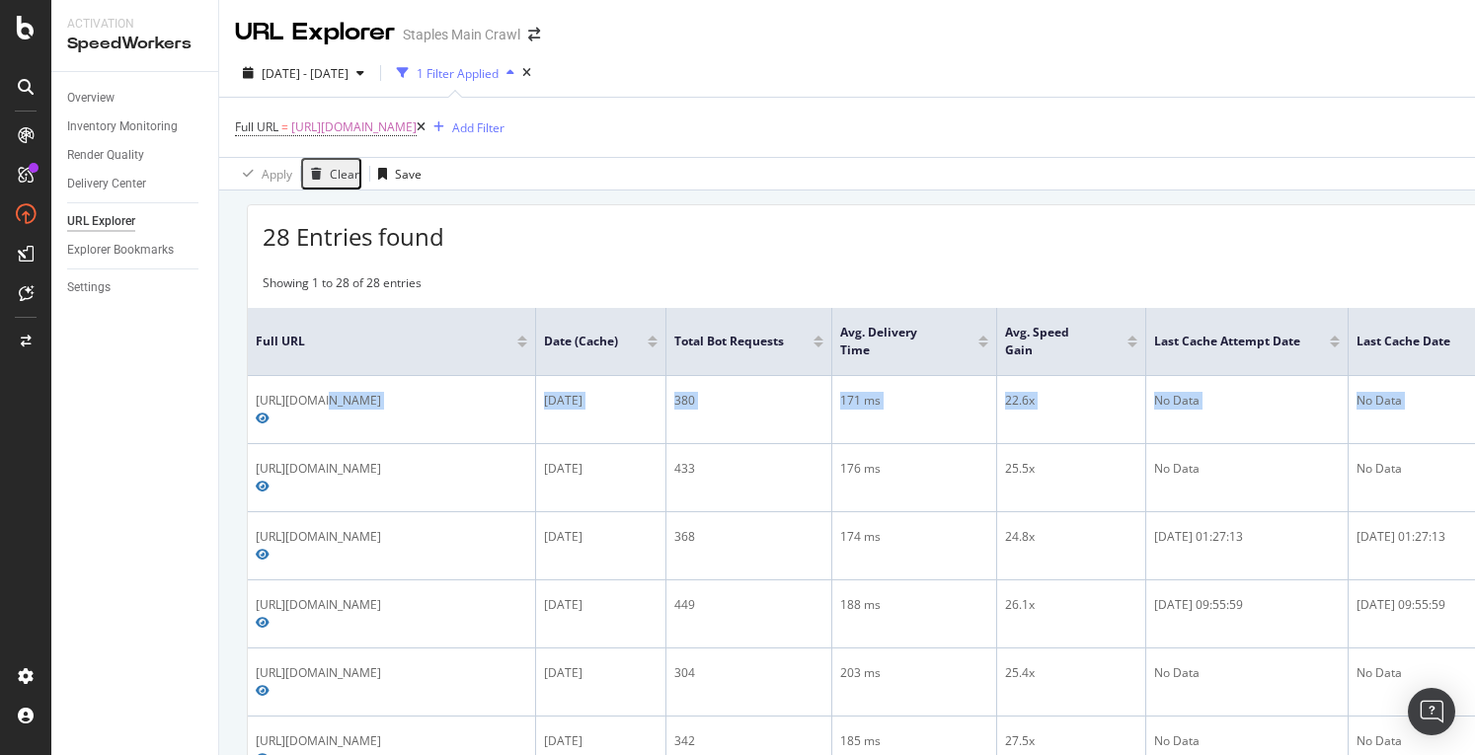
scroll to position [0, 0]
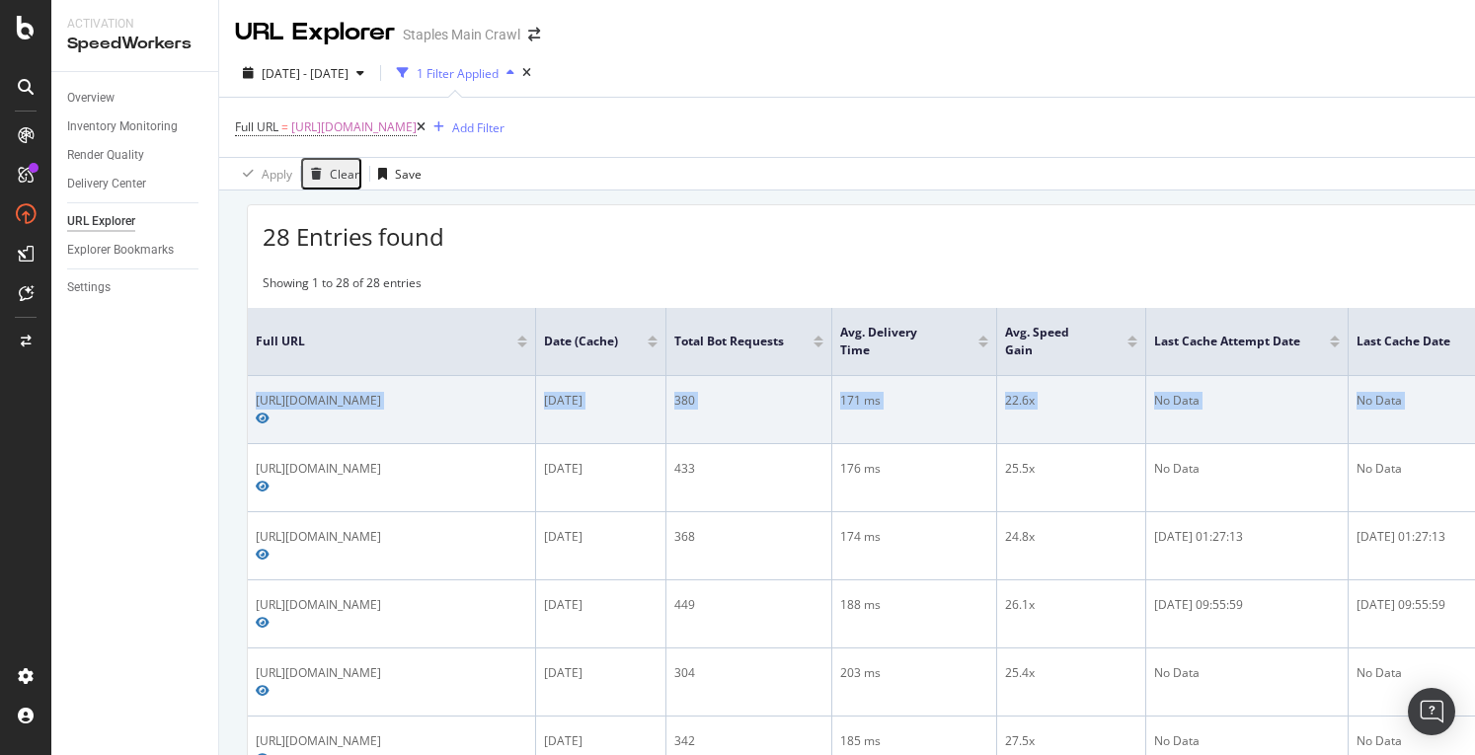
drag, startPoint x: 1195, startPoint y: 395, endPoint x: 254, endPoint y: 386, distance: 941.1
click at [254, 386] on tr "https://www.staples.com/Pens/cat_CL110001 2025-09-19 380 171 ms 22.6x No Data N…" at bounding box center [1246, 410] width 1997 height 68
click at [637, 395] on div "2025-09-19" at bounding box center [601, 401] width 114 height 18
drag, startPoint x: 701, startPoint y: 393, endPoint x: 643, endPoint y: 392, distance: 58.3
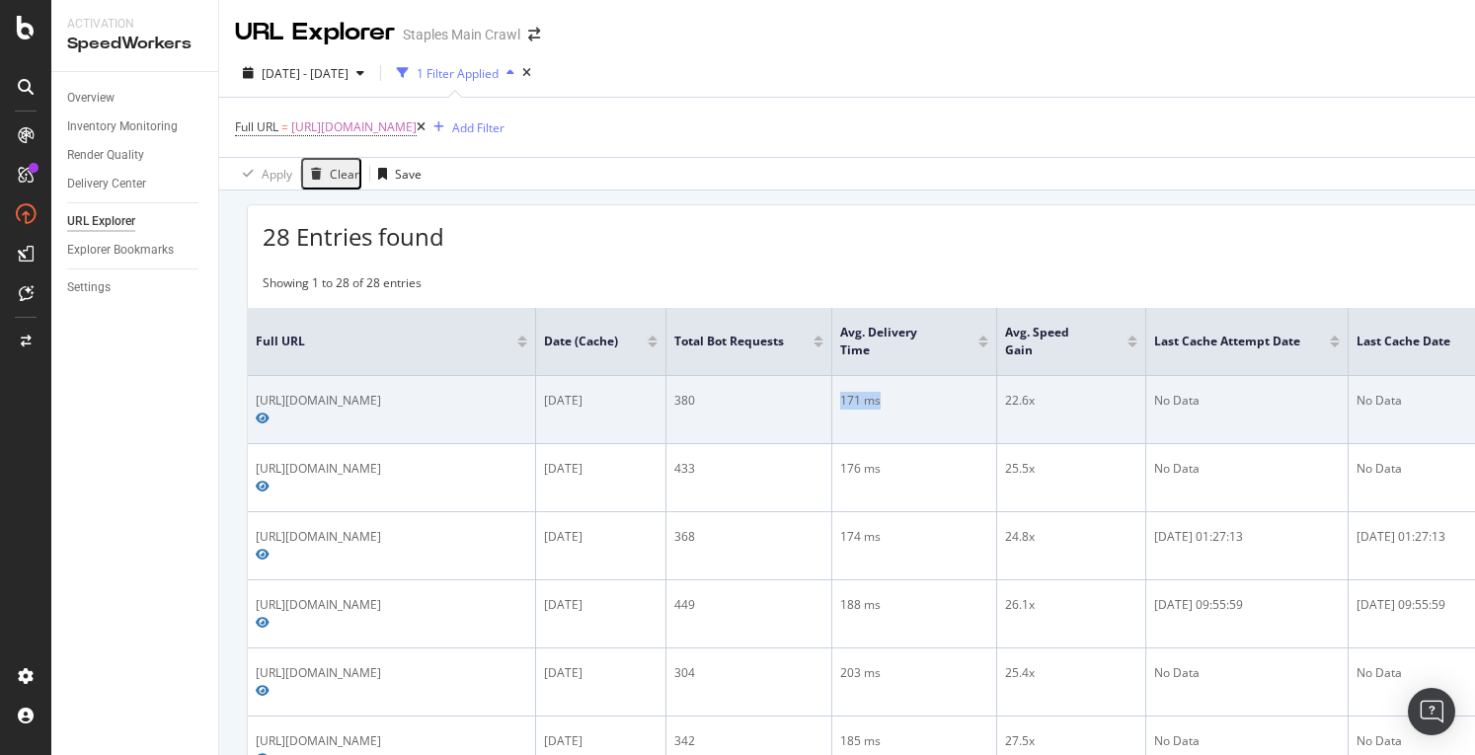
click at [840, 392] on div "171 ms" at bounding box center [914, 401] width 148 height 18
drag, startPoint x: 1244, startPoint y: 394, endPoint x: 1068, endPoint y: 404, distance: 176.0
click at [1068, 404] on tr "https://www.staples.com/Pens/cat_CL110001 2025-09-19 380 171 ms 22.6x No Data N…" at bounding box center [1246, 410] width 1997 height 68
